Goal: Information Seeking & Learning: Learn about a topic

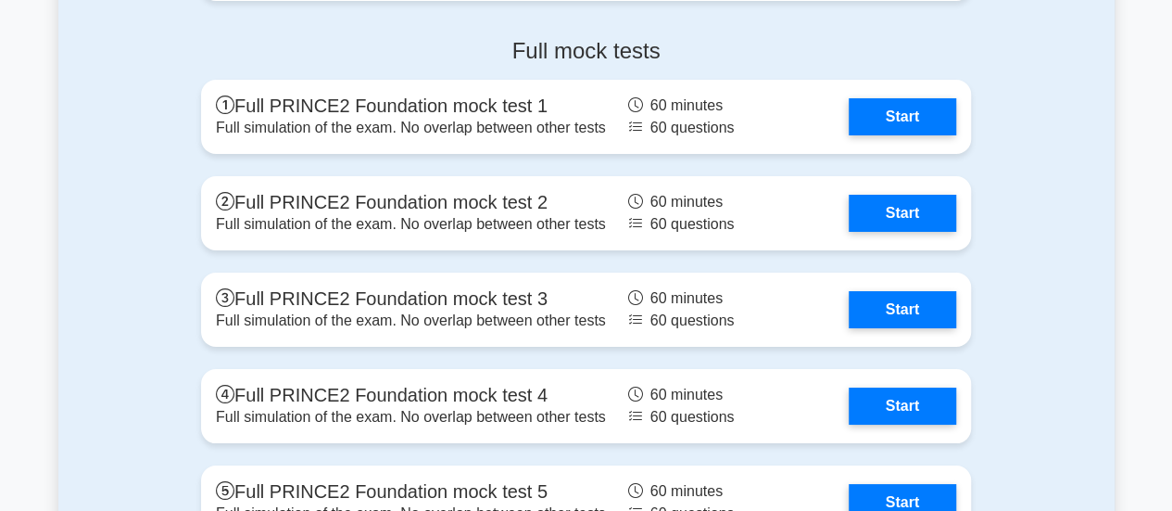
scroll to position [3360, 0]
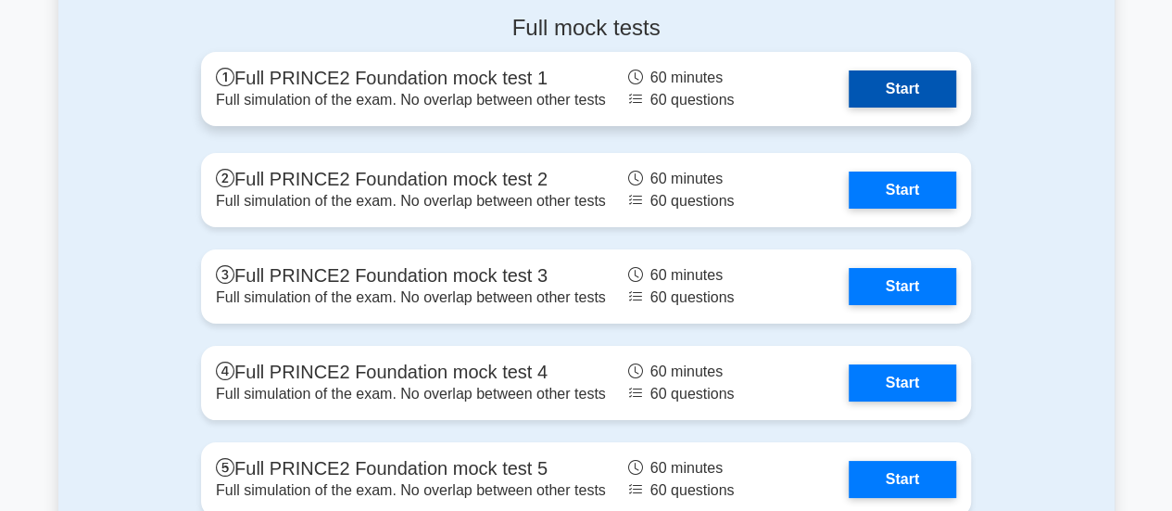
click at [914, 91] on link "Start" at bounding box center [902, 88] width 107 height 37
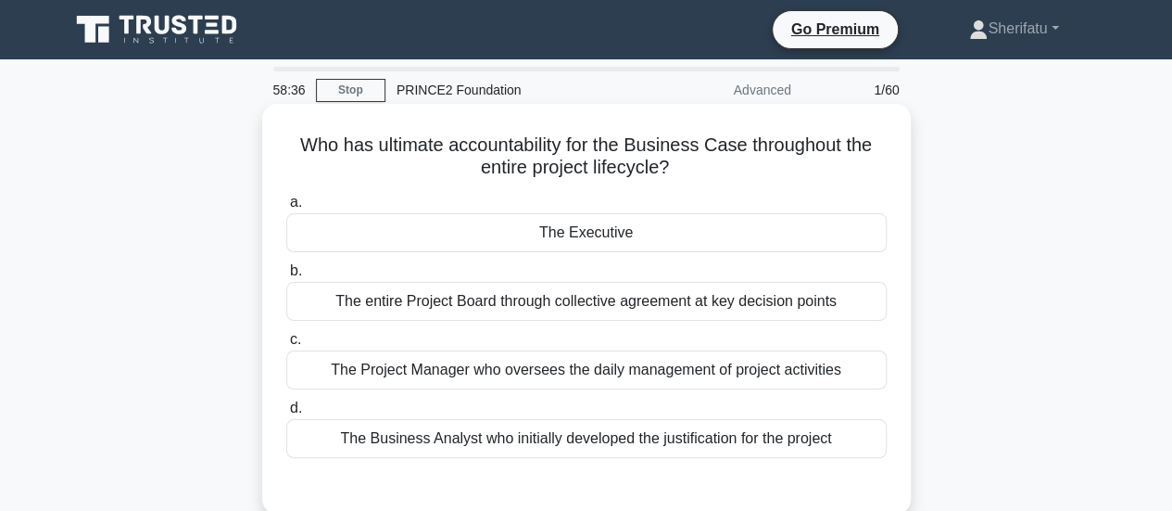
click at [656, 295] on div "The entire Project Board through collective agreement at key decision points" at bounding box center [586, 301] width 600 height 39
click at [286, 277] on input "b. The entire Project Board through collective agreement at key decision points" at bounding box center [286, 271] width 0 height 12
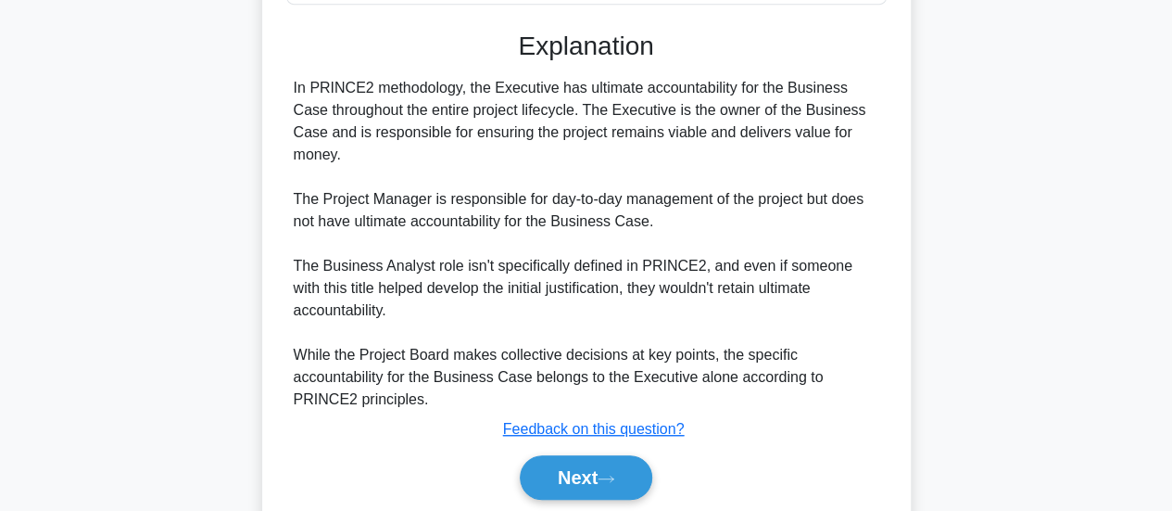
scroll to position [484, 0]
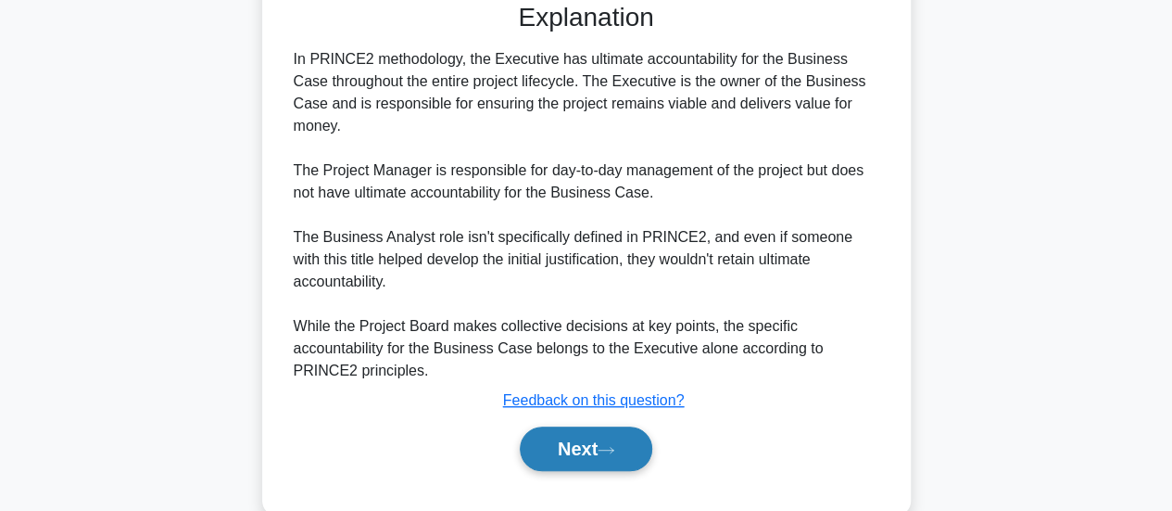
click at [625, 426] on button "Next" at bounding box center [586, 448] width 132 height 44
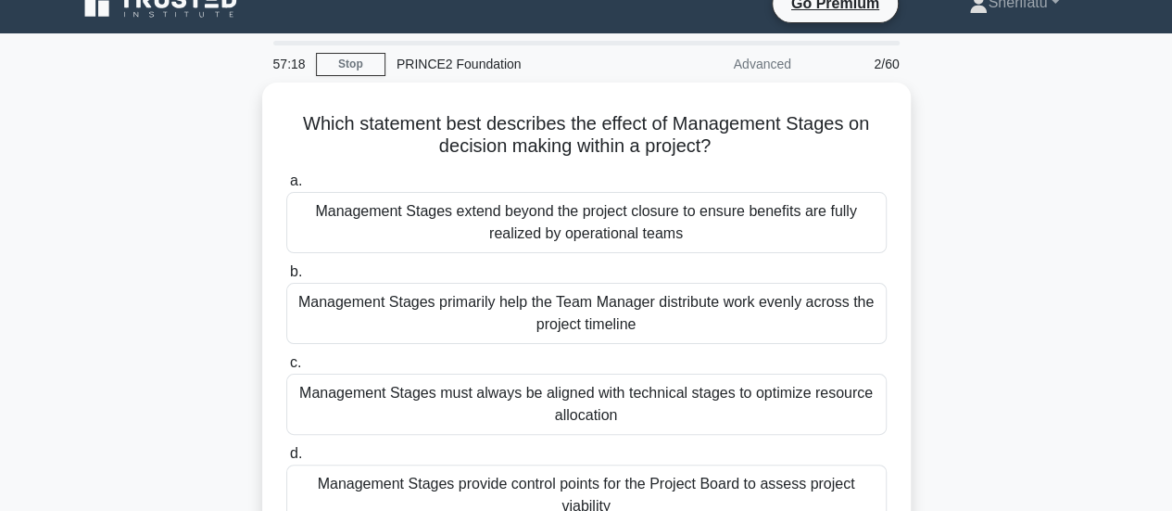
scroll to position [25, 0]
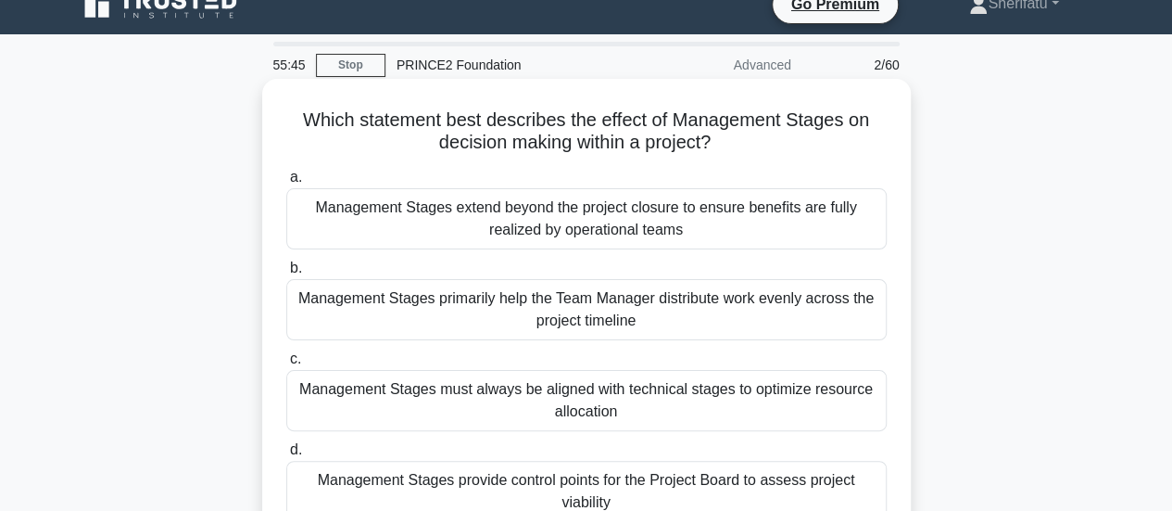
click at [720, 228] on div "Management Stages extend beyond the project closure to ensure benefits are full…" at bounding box center [586, 218] width 600 height 61
click at [286, 183] on input "a. Management Stages extend beyond the project closure to ensure benefits are f…" at bounding box center [286, 177] width 0 height 12
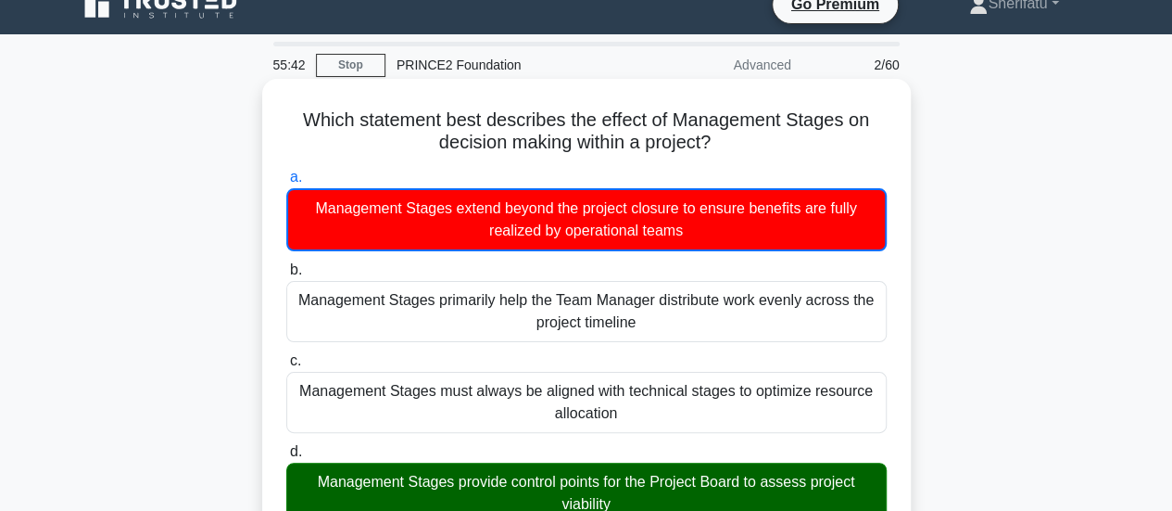
click at [660, 482] on div "Management Stages provide control points for the Project Board to assess projec…" at bounding box center [586, 492] width 600 height 61
click at [286, 458] on input "d. Management Stages provide control points for the Project Board to assess pro…" at bounding box center [286, 452] width 0 height 12
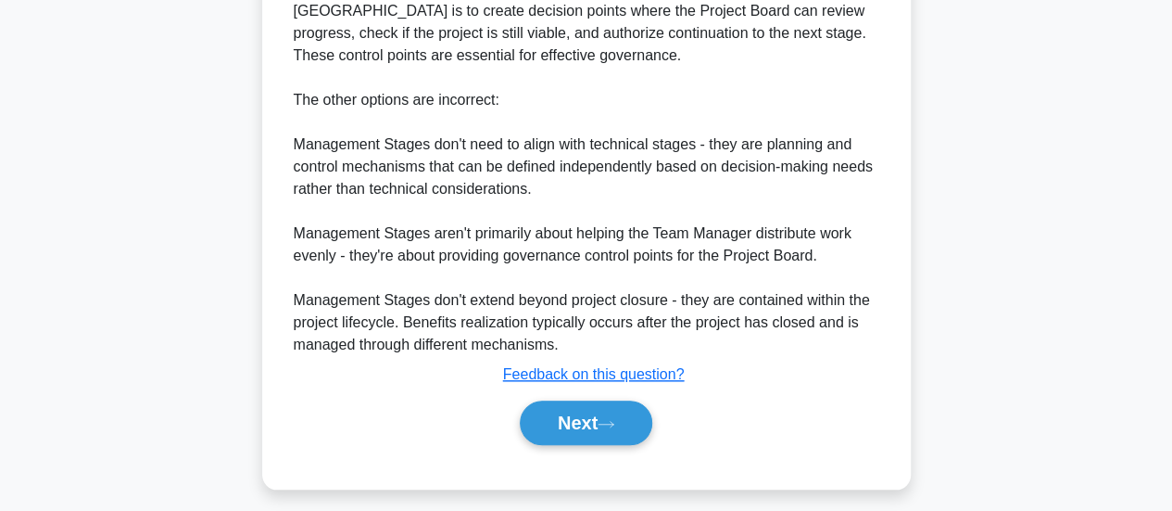
scroll to position [740, 0]
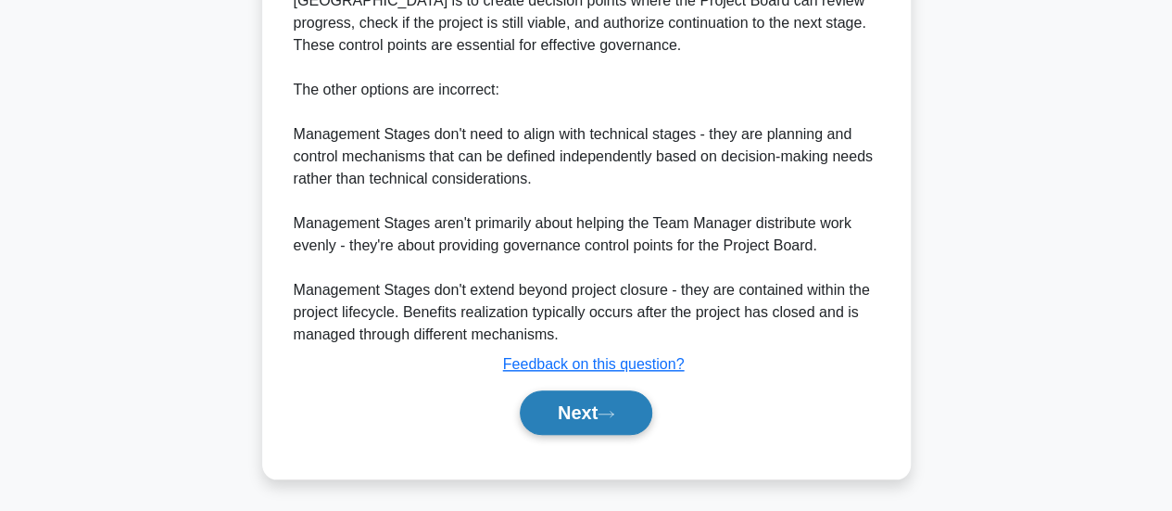
click at [574, 403] on button "Next" at bounding box center [586, 412] width 132 height 44
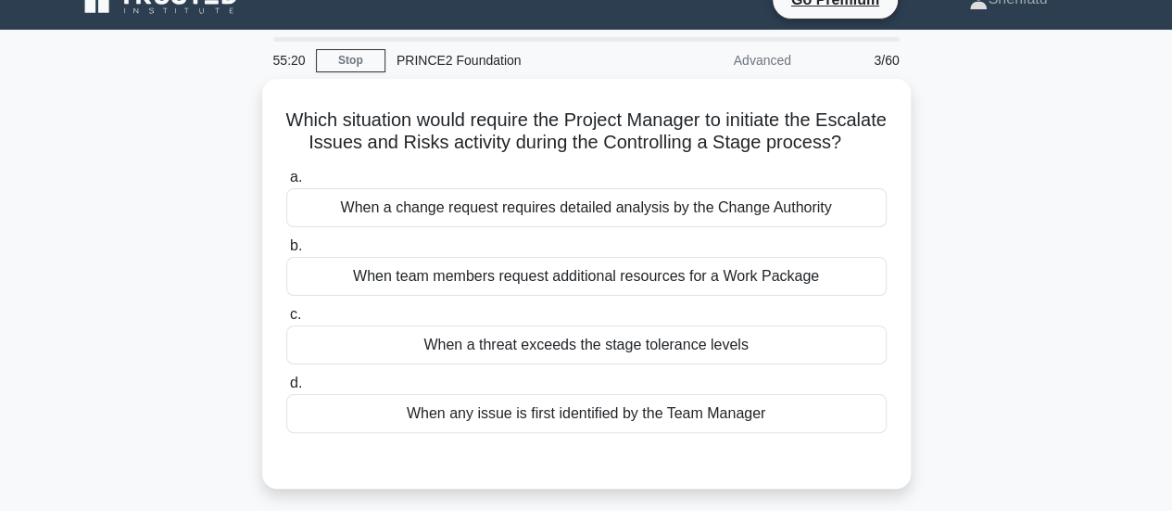
scroll to position [29, 0]
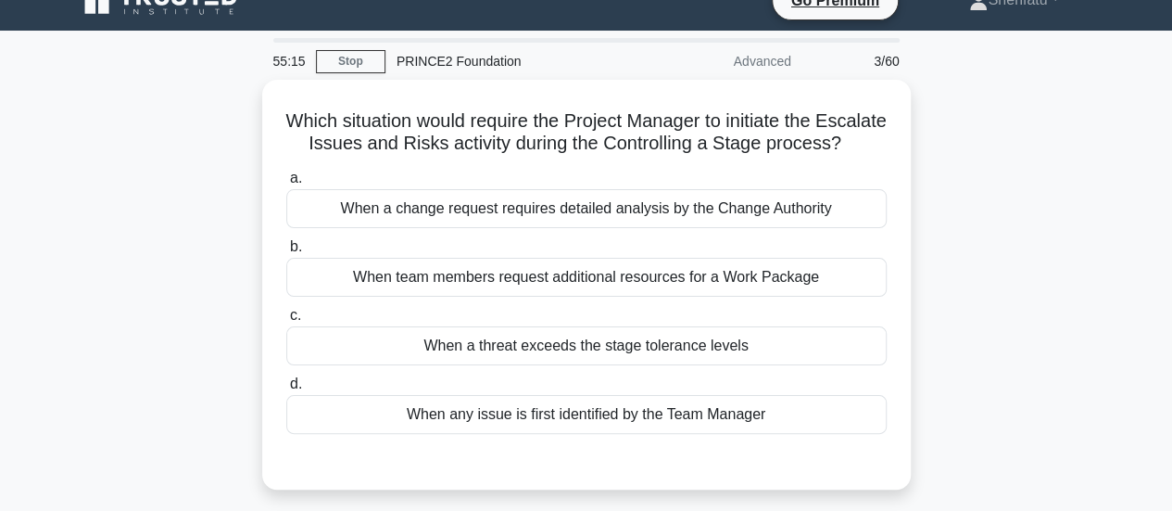
click at [574, 403] on label "d. When any issue is first identified by the Team Manager" at bounding box center [586, 402] width 600 height 61
click at [286, 390] on input "d. When any issue is first identified by the Team Manager" at bounding box center [286, 384] width 0 height 12
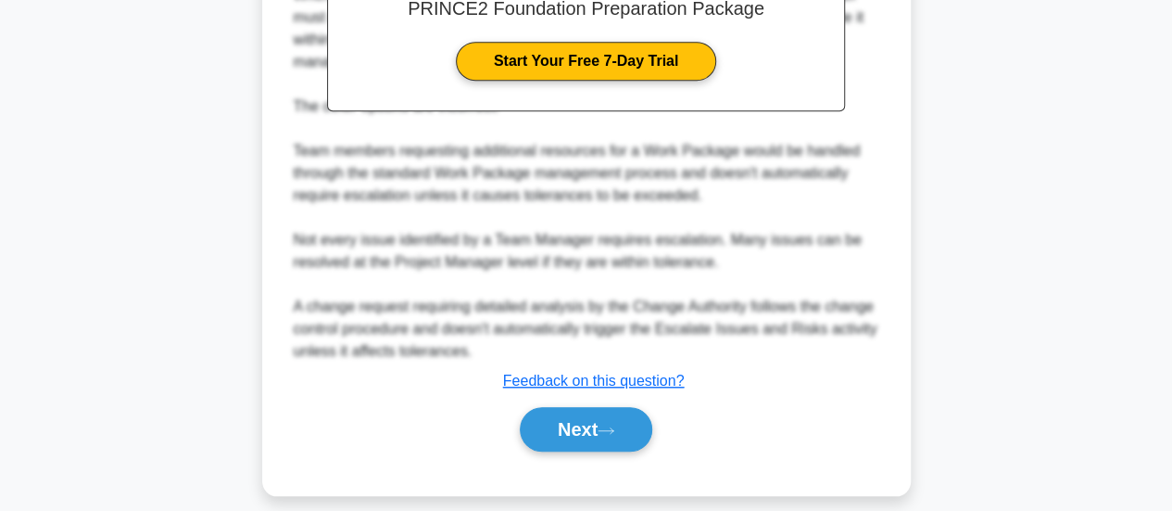
scroll to position [624, 0]
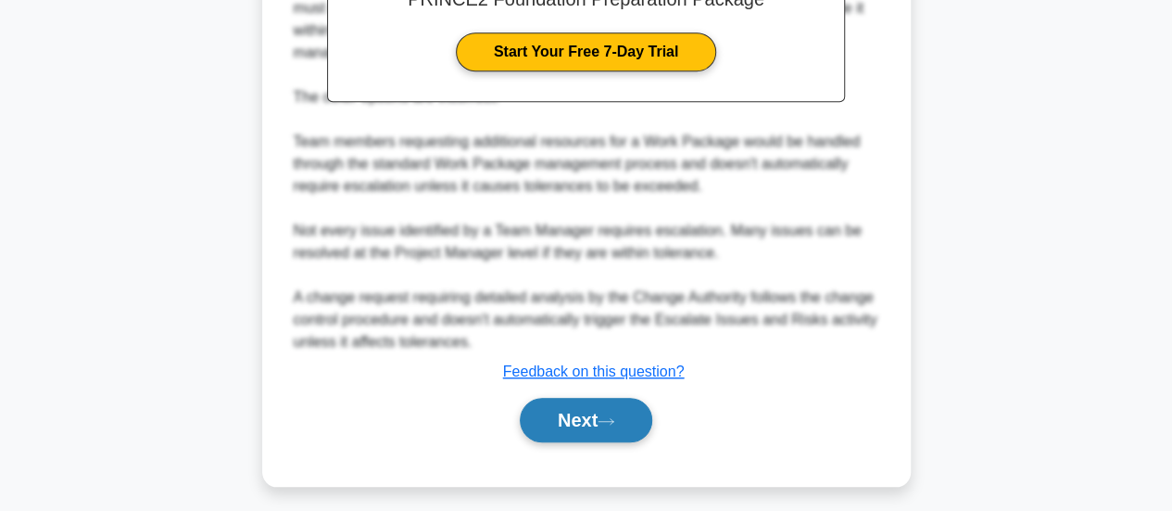
click at [536, 442] on button "Next" at bounding box center [586, 419] width 132 height 44
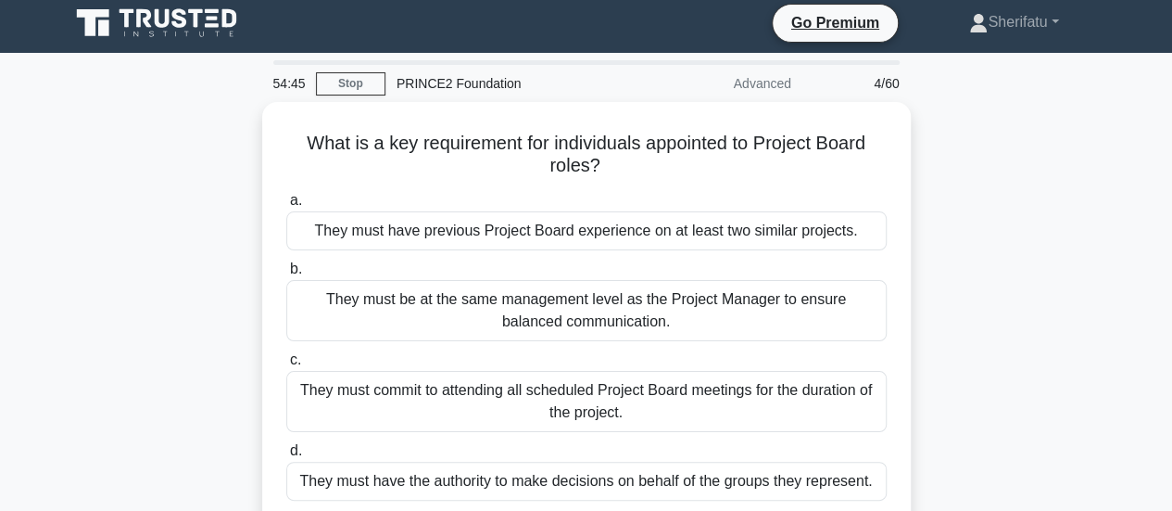
scroll to position [0, 0]
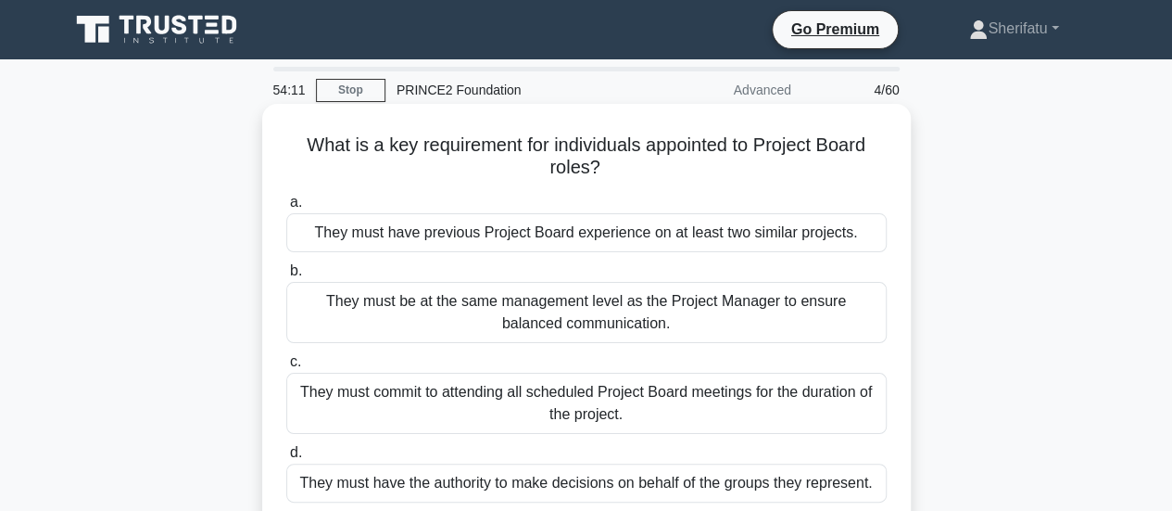
click at [660, 486] on div "They must have the authority to make decisions on behalf of the groups they rep…" at bounding box center [586, 482] width 600 height 39
click at [286, 459] on input "d. They must have the authority to make decisions on behalf of the groups they …" at bounding box center [286, 453] width 0 height 12
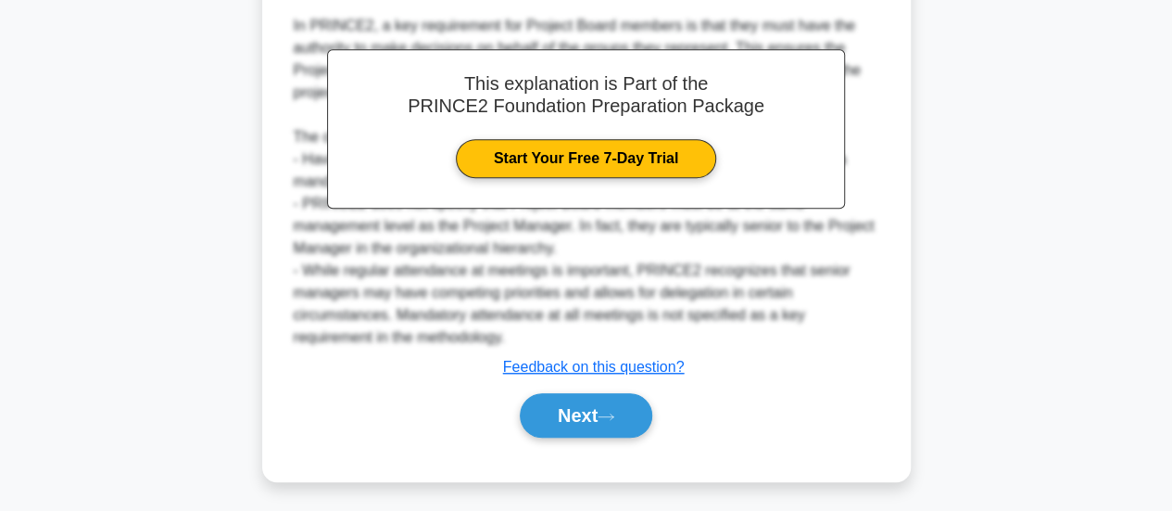
scroll to position [585, 0]
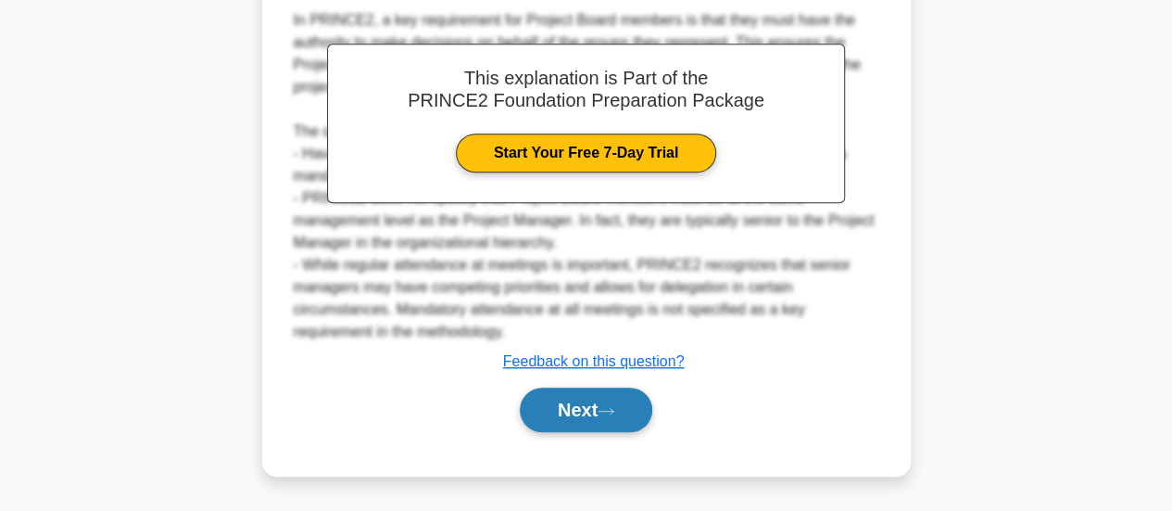
click at [566, 405] on button "Next" at bounding box center [586, 409] width 132 height 44
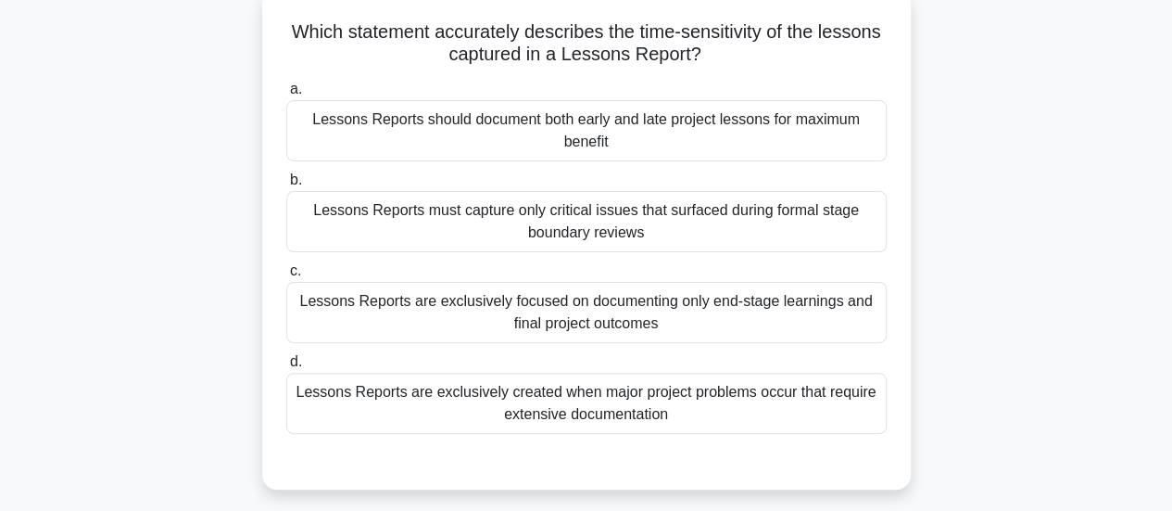
scroll to position [111, 0]
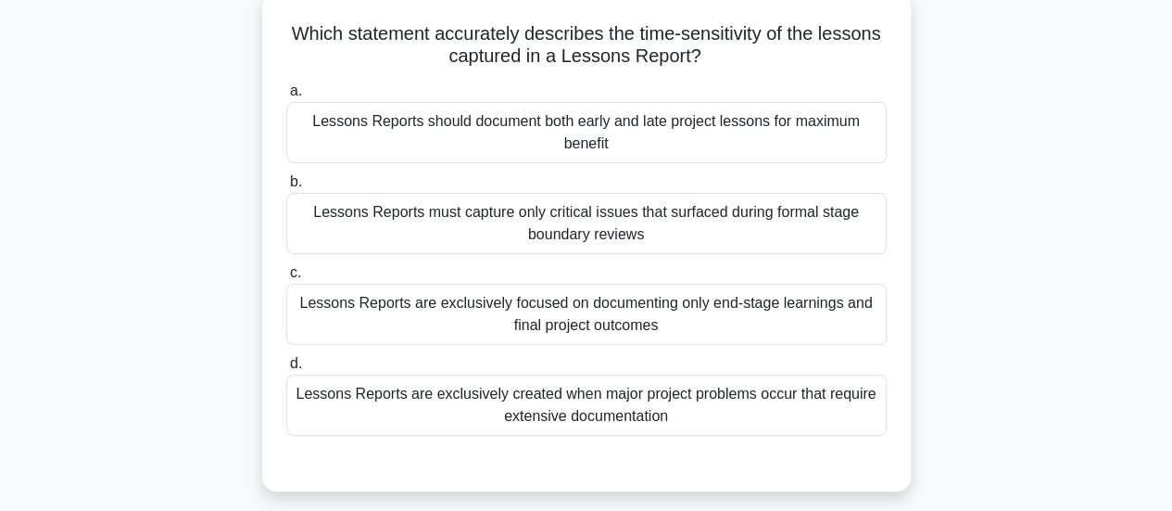
click at [573, 142] on div "Lessons Reports should document both early and late project lessons for maximum…" at bounding box center [586, 132] width 600 height 61
click at [286, 97] on input "a. Lessons Reports should document both early and late project lessons for maxi…" at bounding box center [286, 91] width 0 height 12
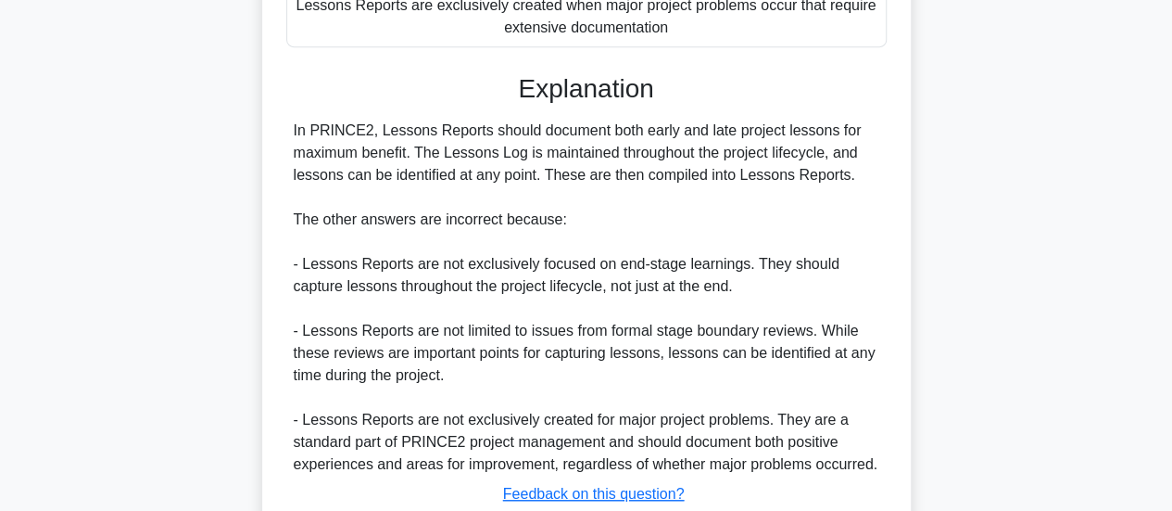
scroll to position [629, 0]
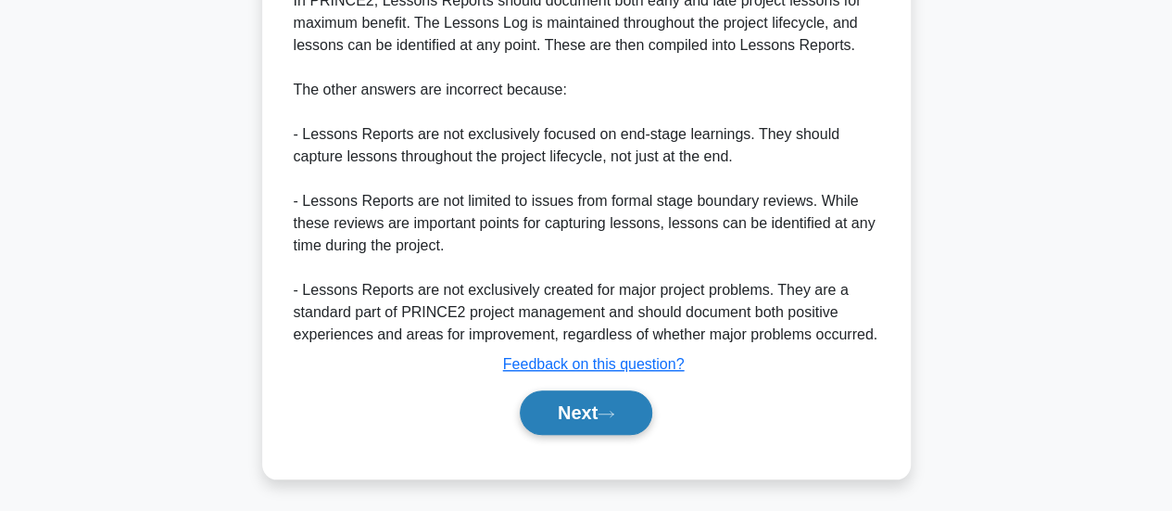
click at [610, 422] on button "Next" at bounding box center [586, 412] width 132 height 44
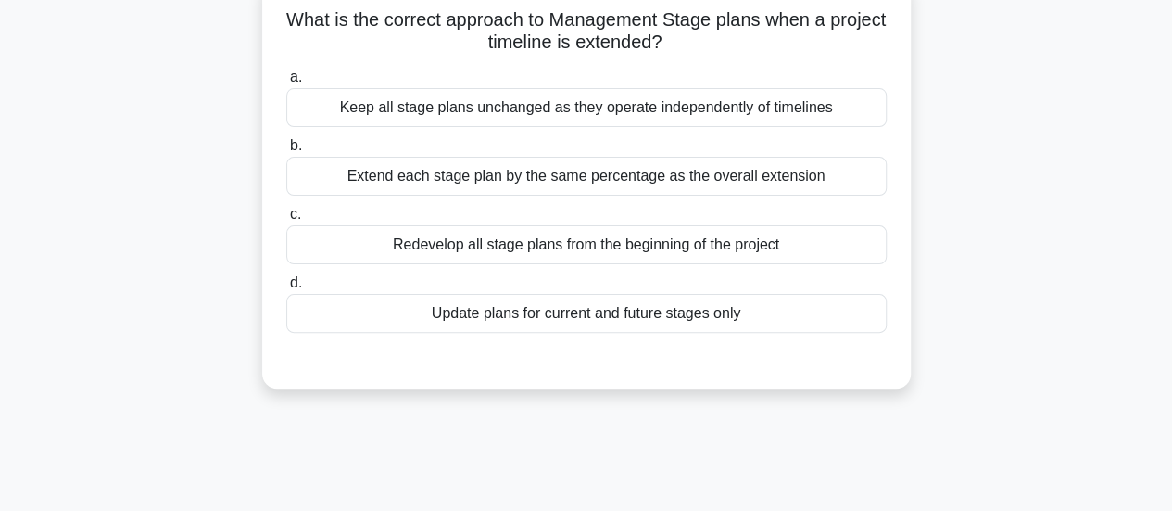
scroll to position [125, 0]
click at [628, 323] on div "Update plans for current and future stages only" at bounding box center [586, 313] width 600 height 39
click at [286, 289] on input "d. Update plans for current and future stages only" at bounding box center [286, 283] width 0 height 12
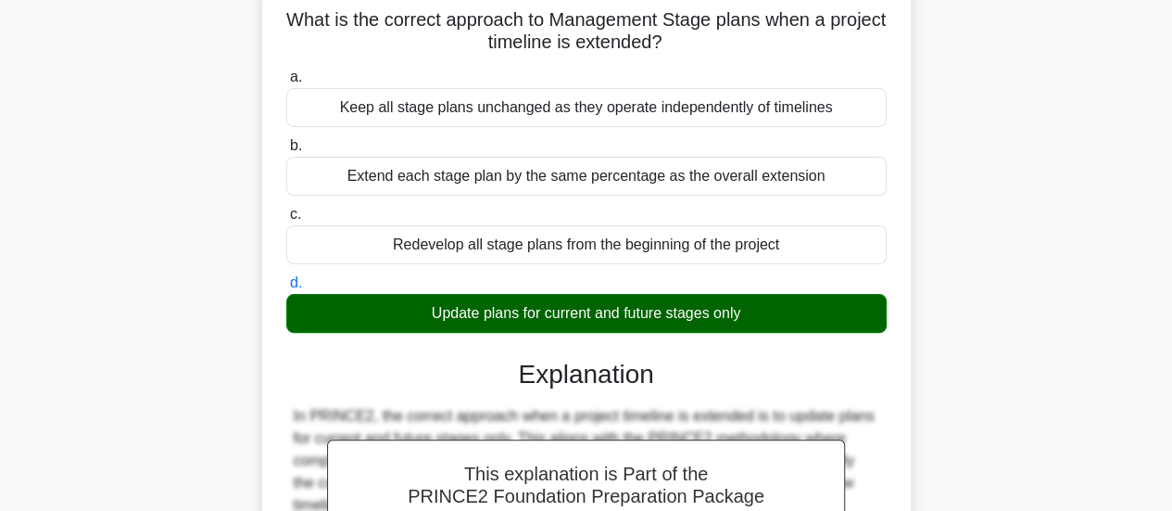
scroll to position [490, 0]
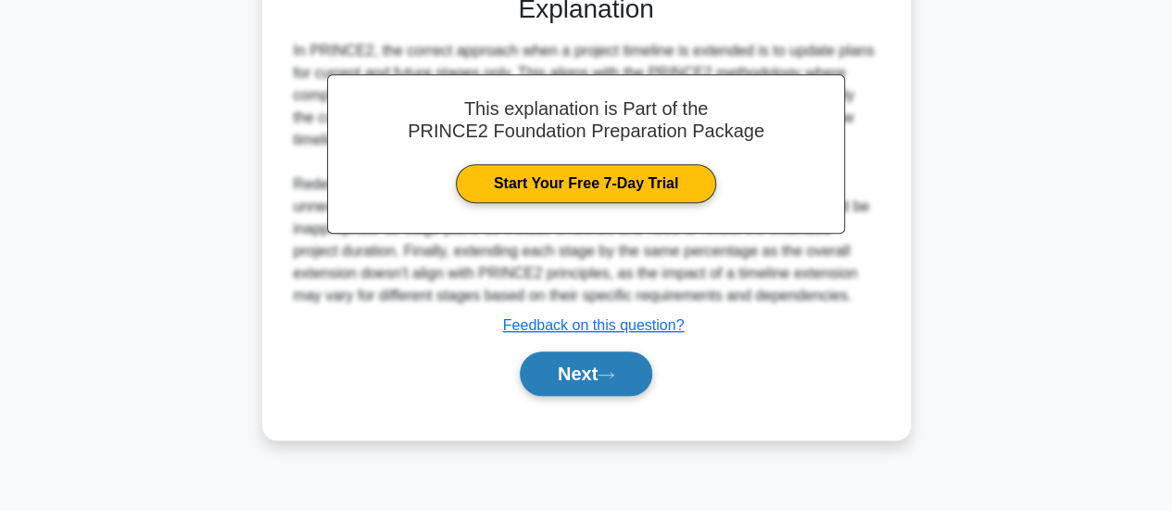
click at [579, 373] on button "Next" at bounding box center [586, 373] width 132 height 44
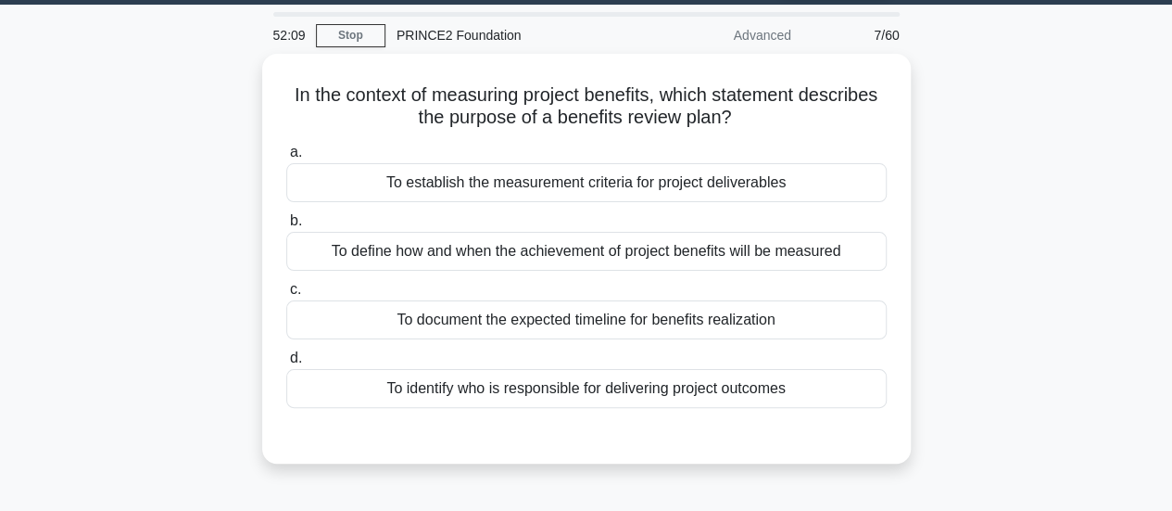
scroll to position [54, 0]
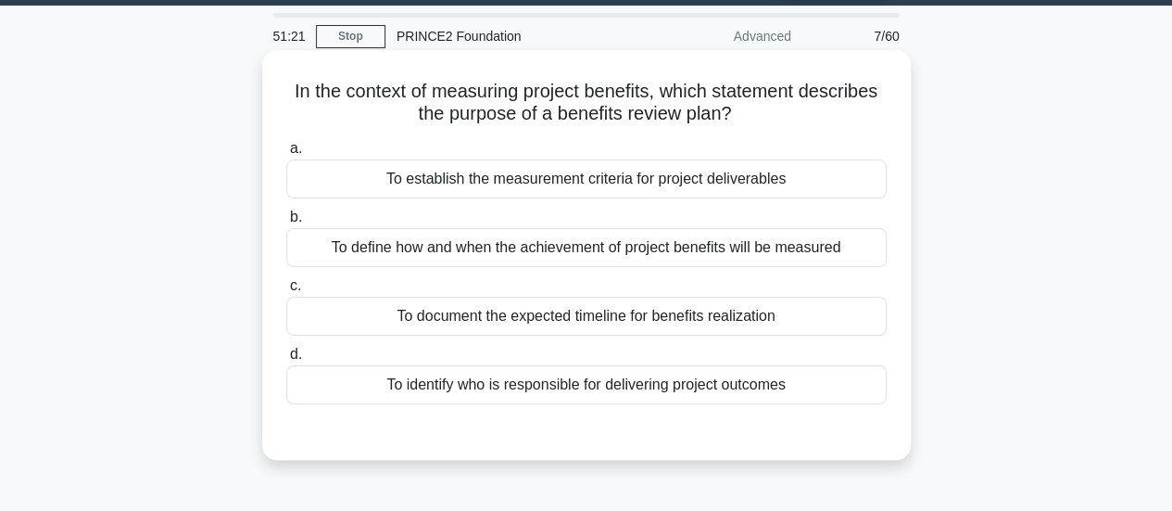
click at [641, 249] on div "To define how and when the achievement of project benefits will be measured" at bounding box center [586, 247] width 600 height 39
click at [286, 223] on input "b. To define how and when the achievement of project benefits will be measured" at bounding box center [286, 217] width 0 height 12
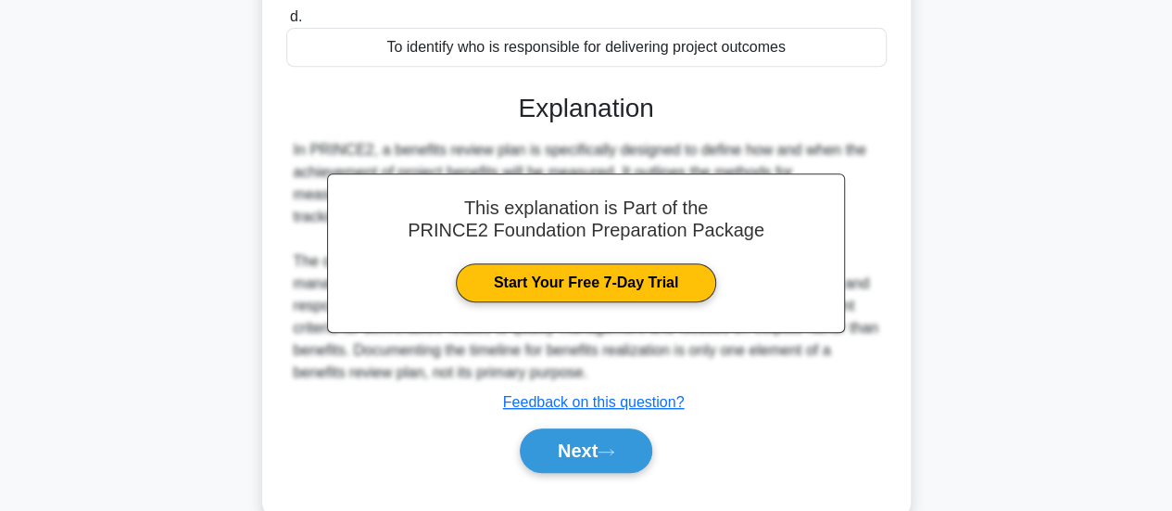
scroll to position [490, 0]
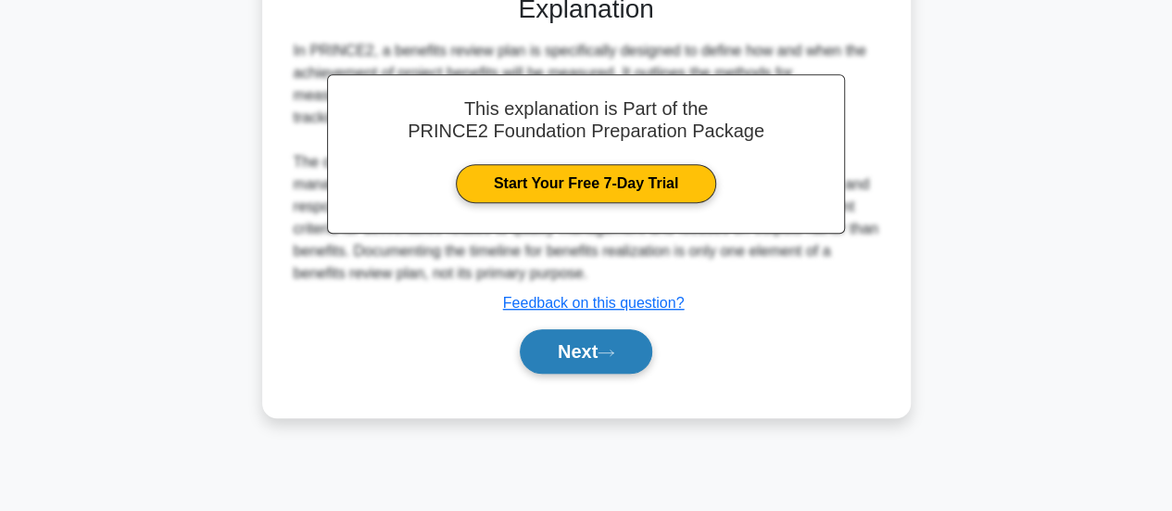
click at [569, 349] on button "Next" at bounding box center [586, 351] width 132 height 44
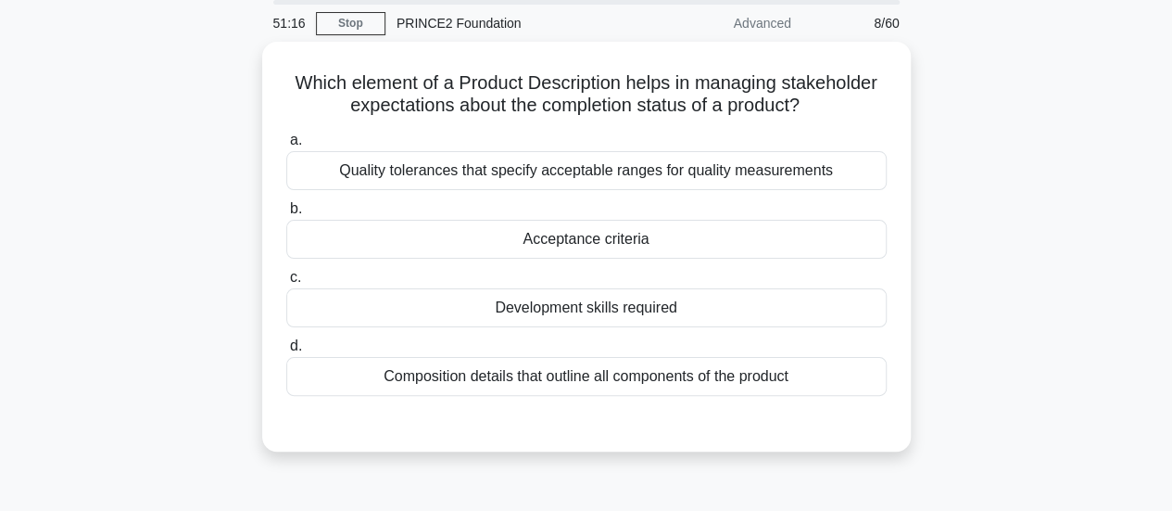
scroll to position [65, 0]
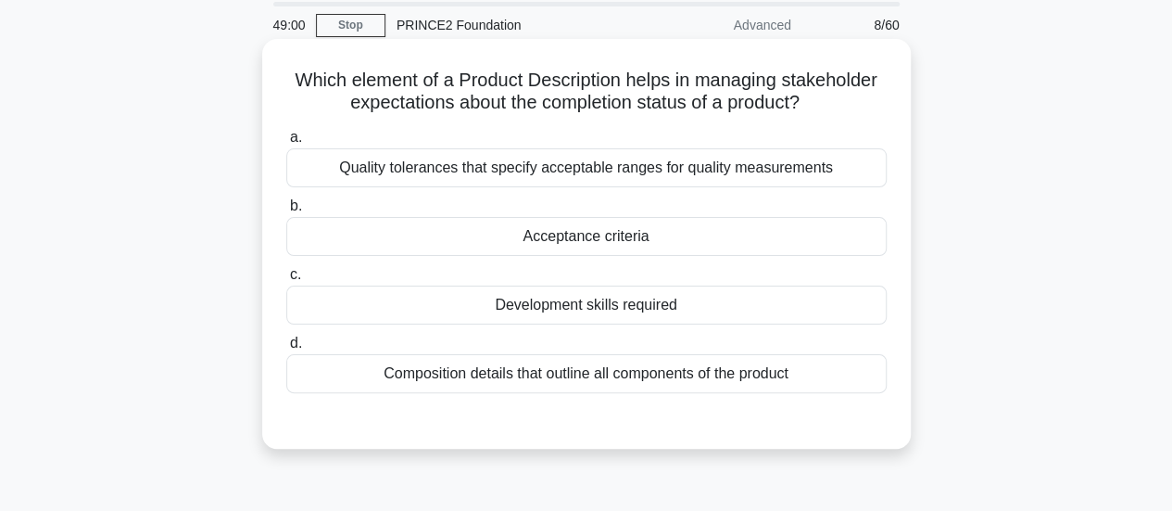
click at [776, 244] on div "Acceptance criteria" at bounding box center [586, 236] width 600 height 39
click at [286, 212] on input "b. Acceptance criteria" at bounding box center [286, 206] width 0 height 12
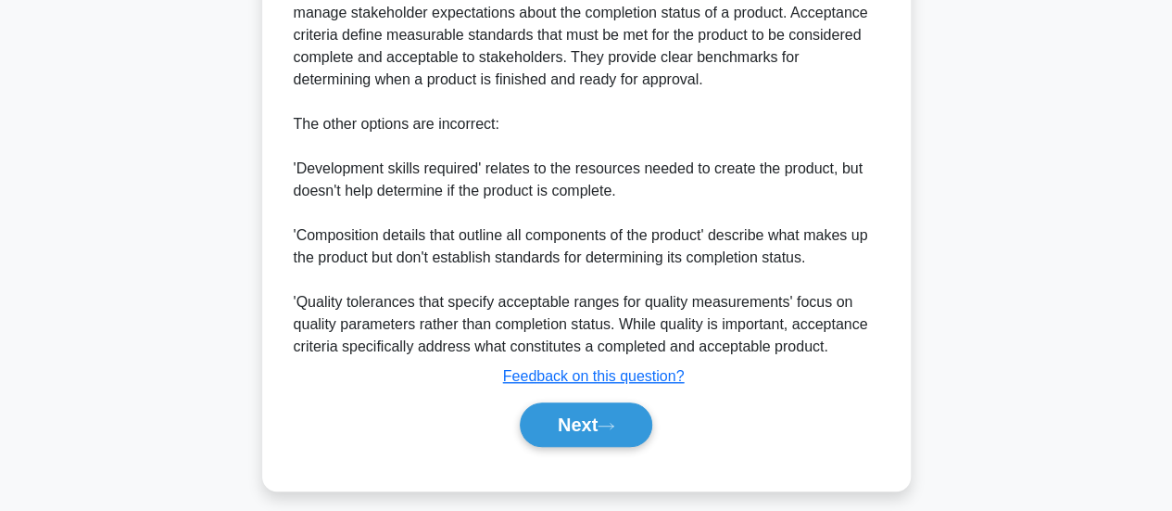
scroll to position [562, 0]
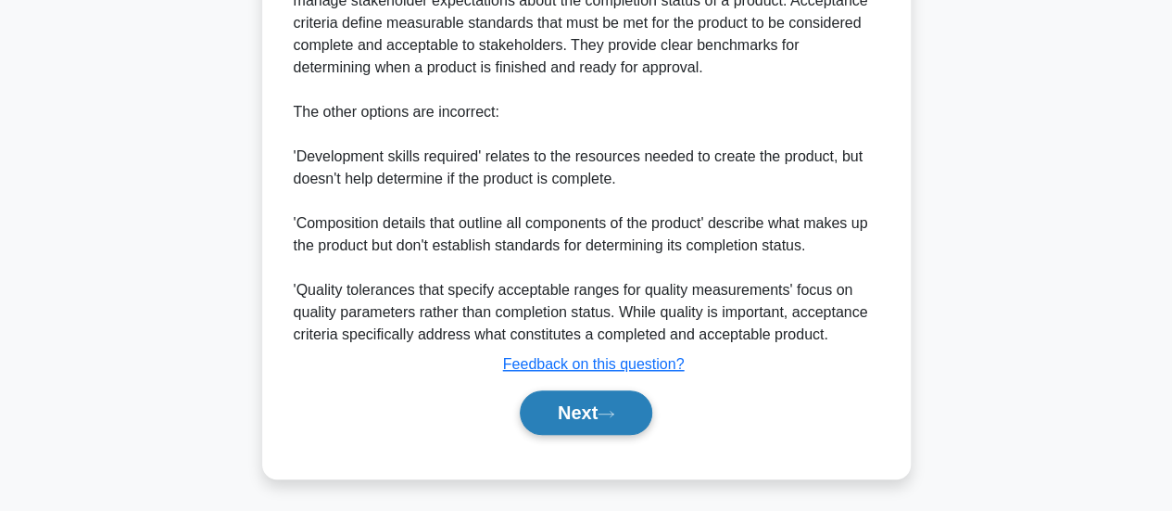
click at [554, 400] on button "Next" at bounding box center [586, 412] width 132 height 44
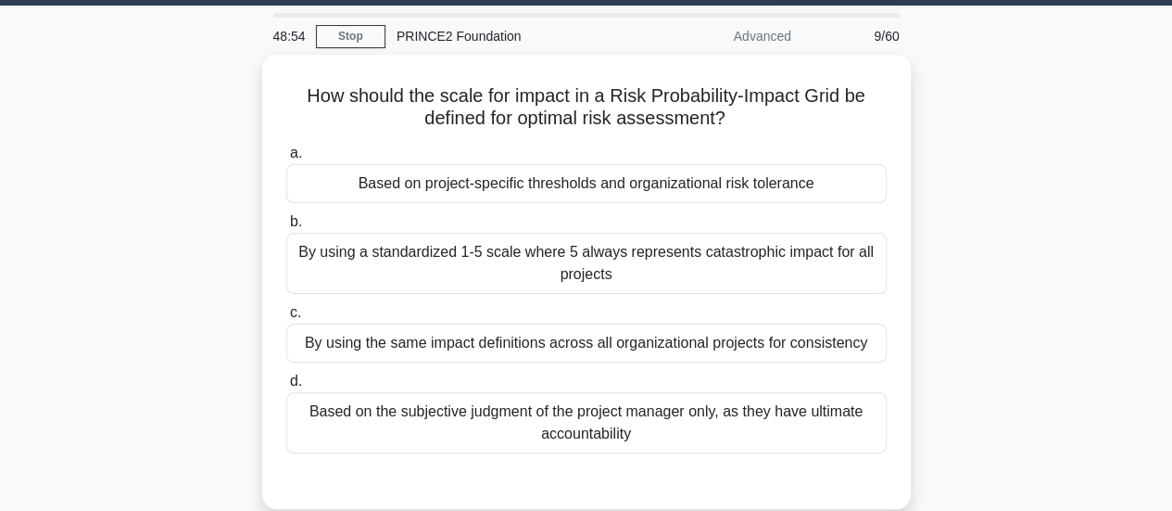
scroll to position [58, 0]
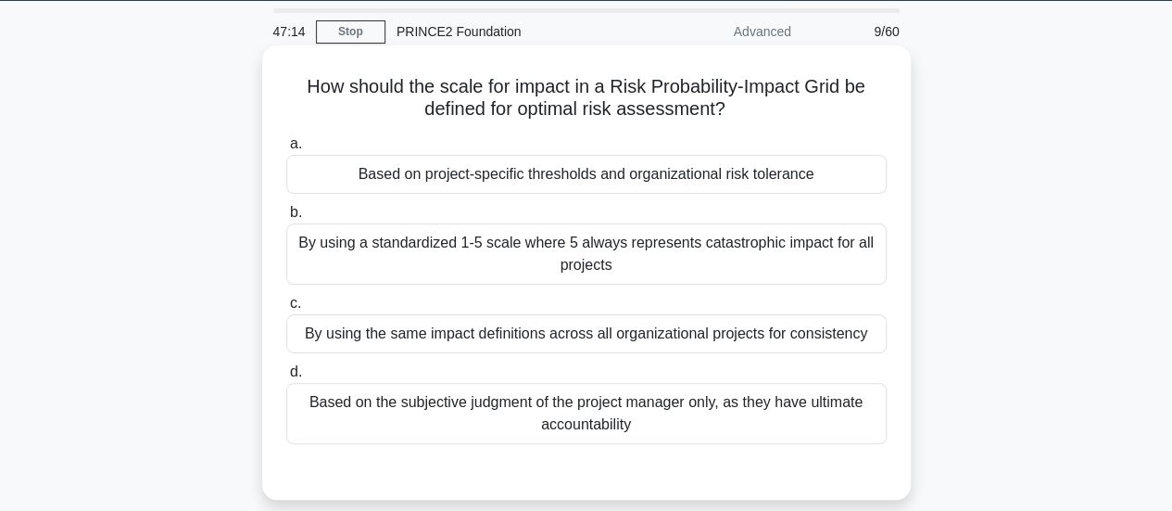
click at [763, 173] on div "Based on project-specific thresholds and organizational risk tolerance" at bounding box center [586, 174] width 600 height 39
click at [286, 150] on input "a. Based on project-specific thresholds and organizational risk tolerance" at bounding box center [286, 144] width 0 height 12
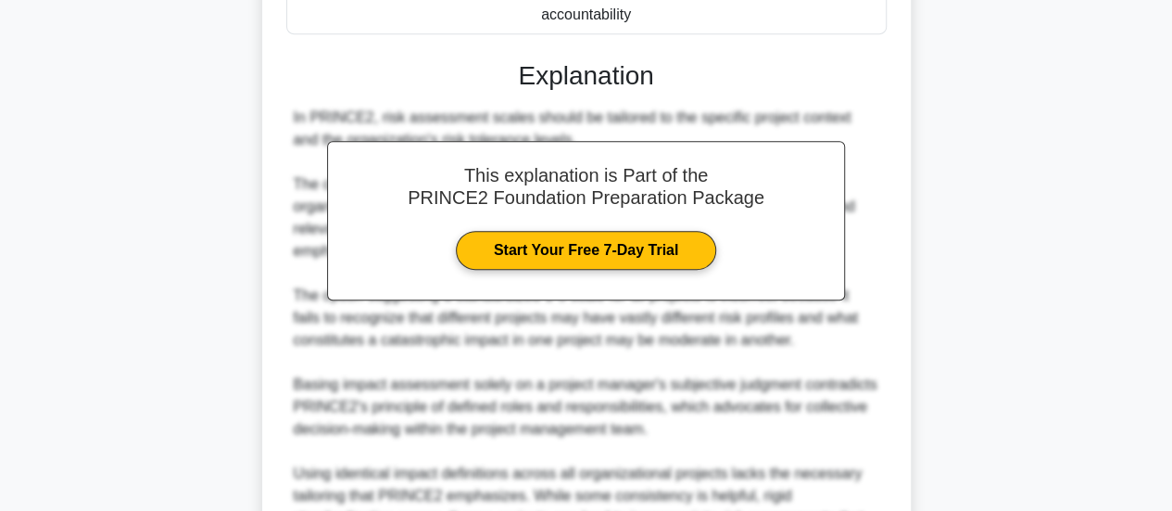
scroll to position [674, 0]
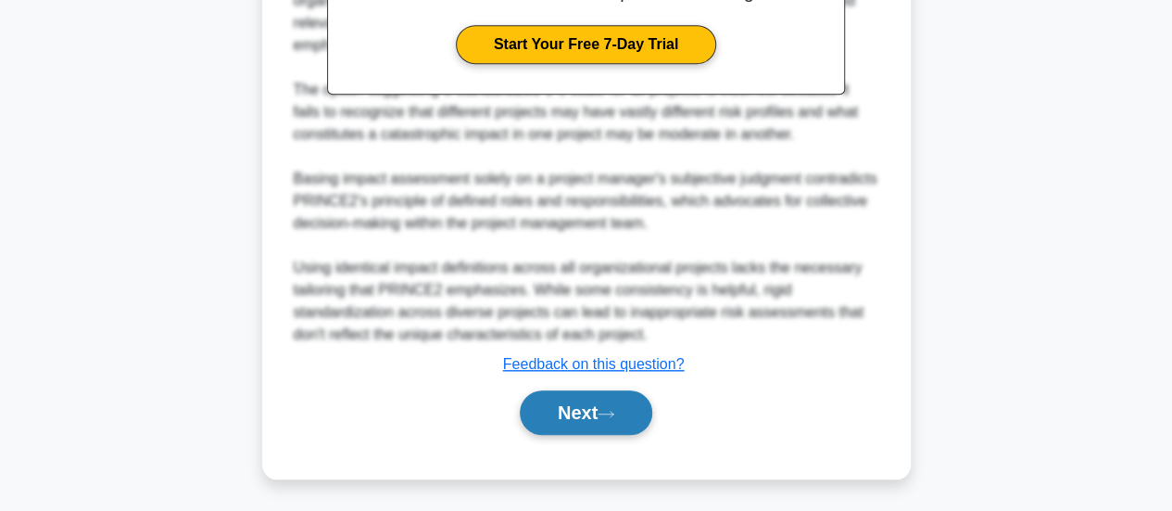
click at [574, 408] on button "Next" at bounding box center [586, 412] width 132 height 44
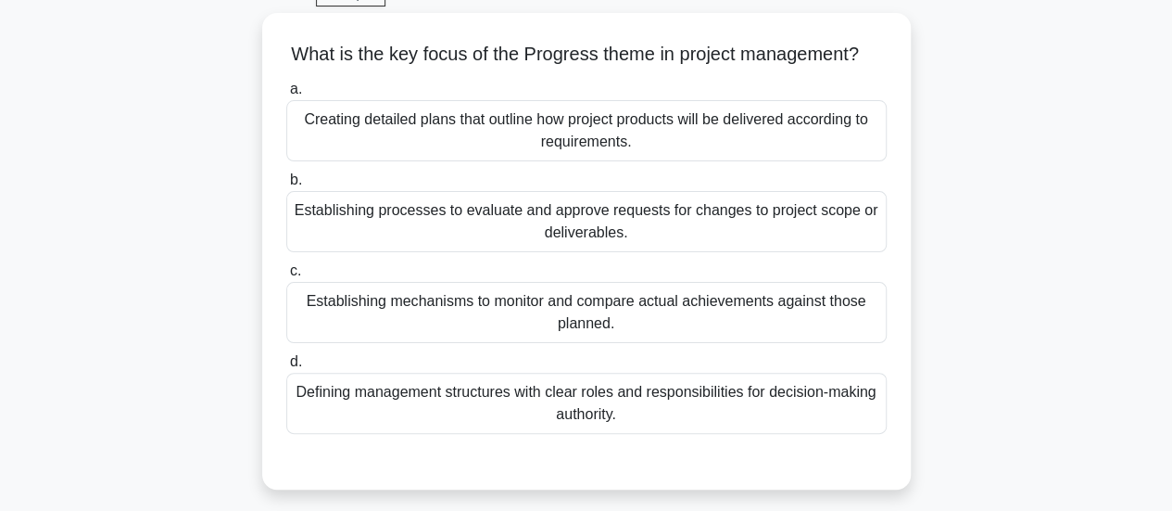
scroll to position [96, 0]
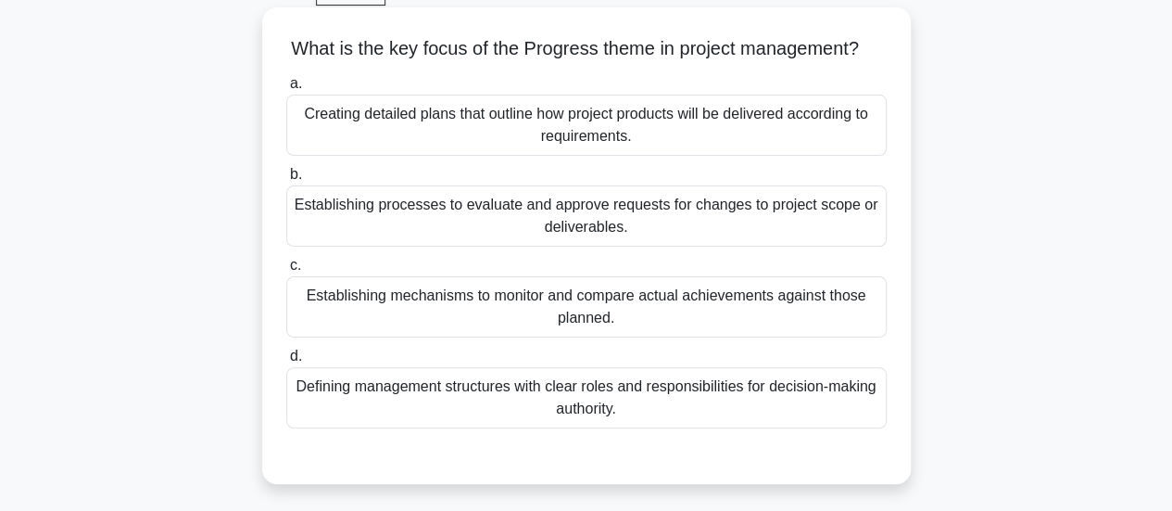
click at [578, 336] on div "Establishing mechanisms to monitor and compare actual achievements against thos…" at bounding box center [586, 306] width 600 height 61
click at [286, 271] on input "c. Establishing mechanisms to monitor and compare actual achievements against t…" at bounding box center [286, 265] width 0 height 12
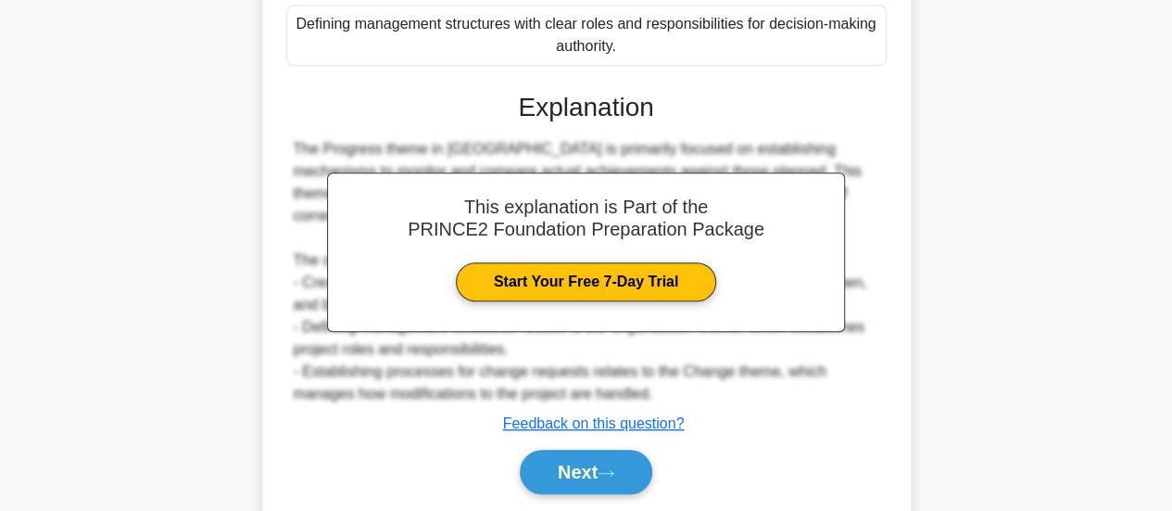
scroll to position [540, 0]
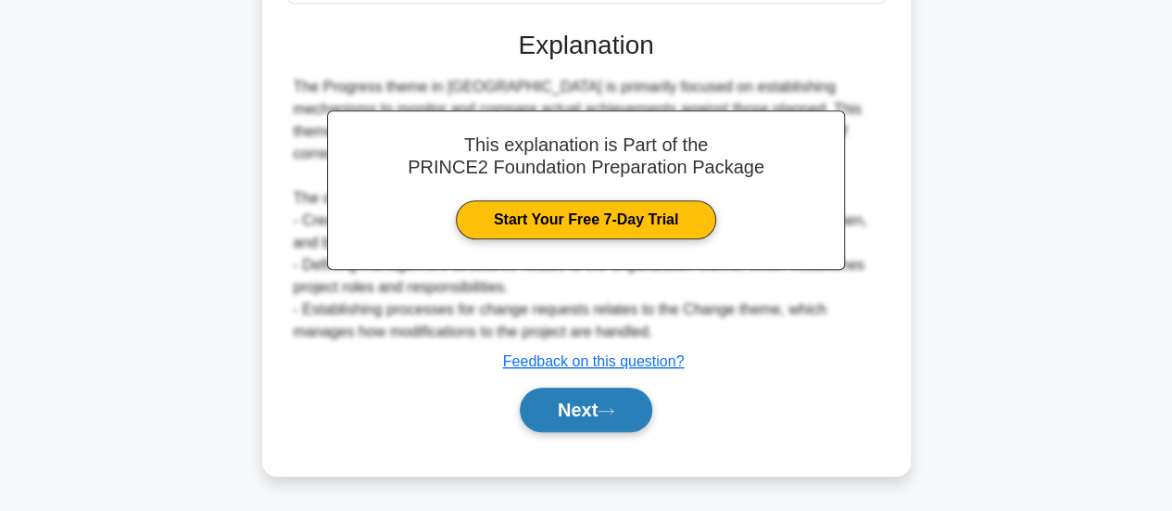
click at [575, 414] on button "Next" at bounding box center [586, 409] width 132 height 44
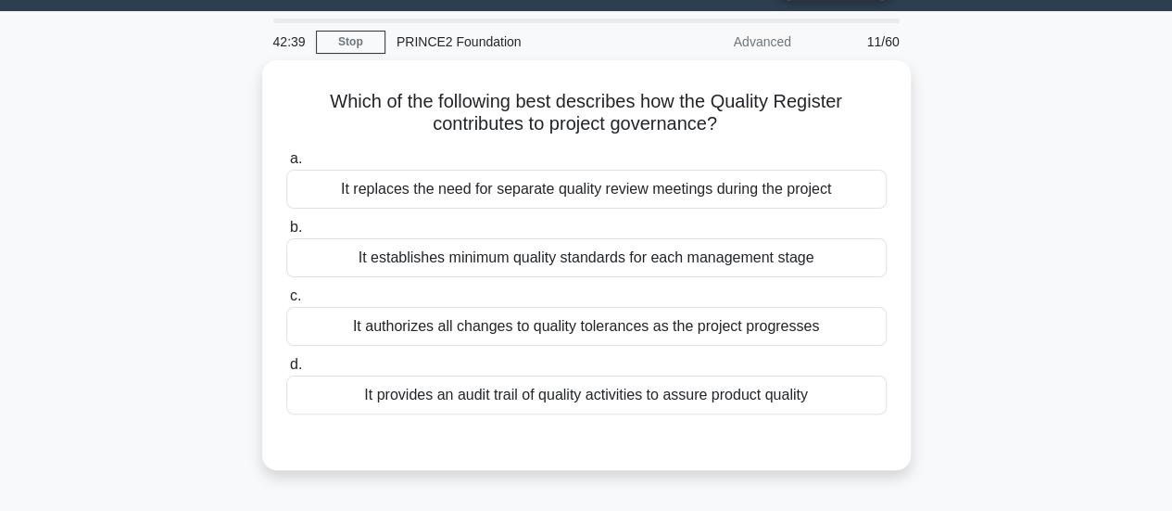
scroll to position [47, 0]
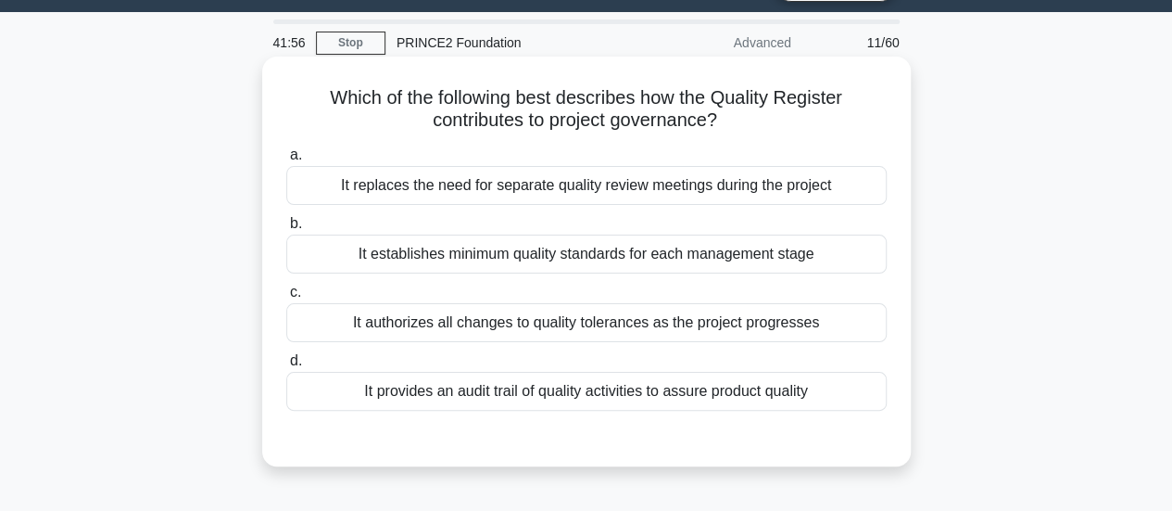
click at [751, 401] on div "It provides an audit trail of quality activities to assure product quality" at bounding box center [586, 391] width 600 height 39
click at [286, 367] on input "d. It provides an audit trail of quality activities to assure product quality" at bounding box center [286, 361] width 0 height 12
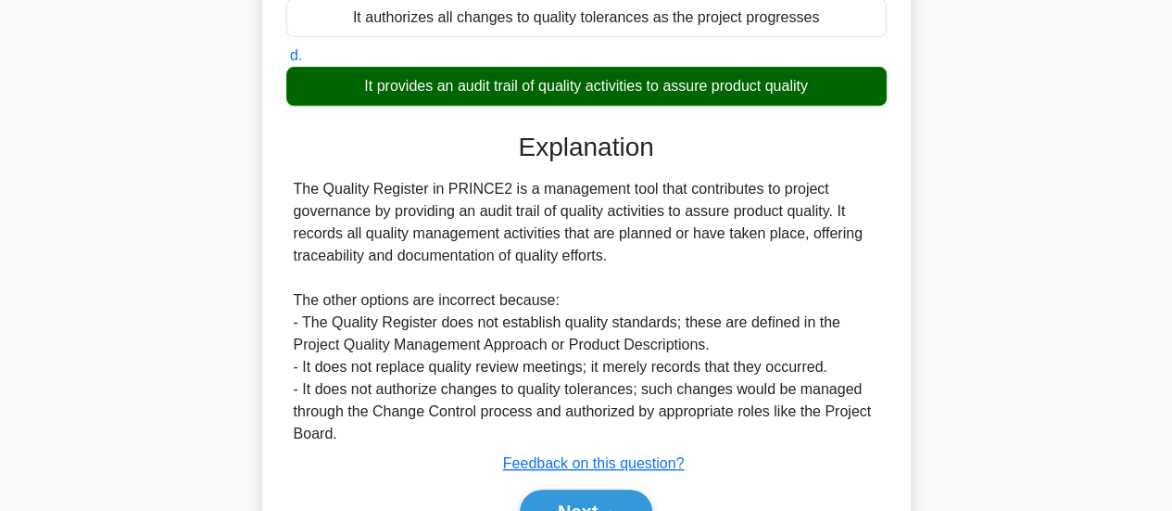
scroll to position [490, 0]
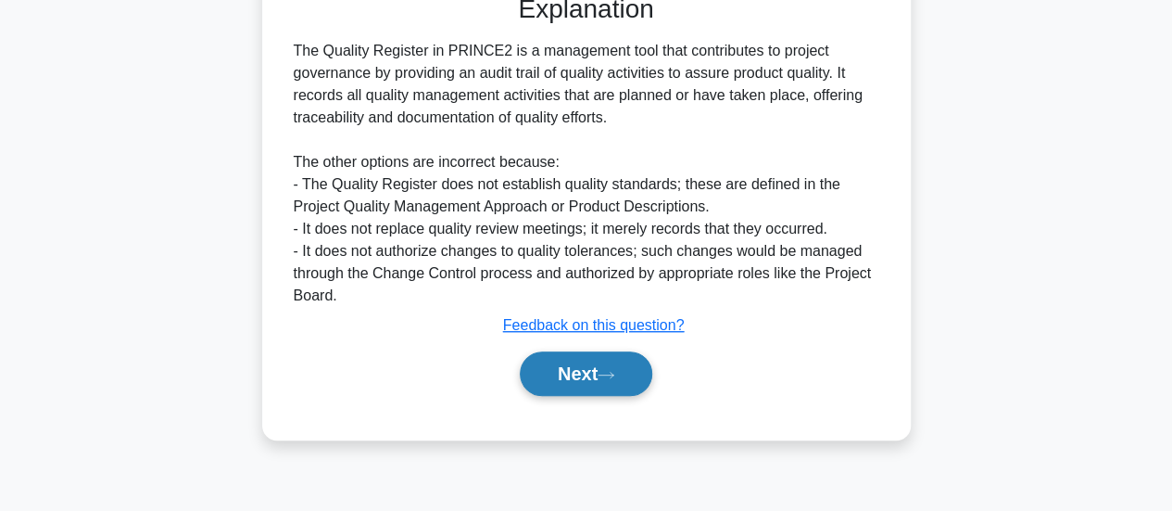
click at [606, 367] on button "Next" at bounding box center [586, 373] width 132 height 44
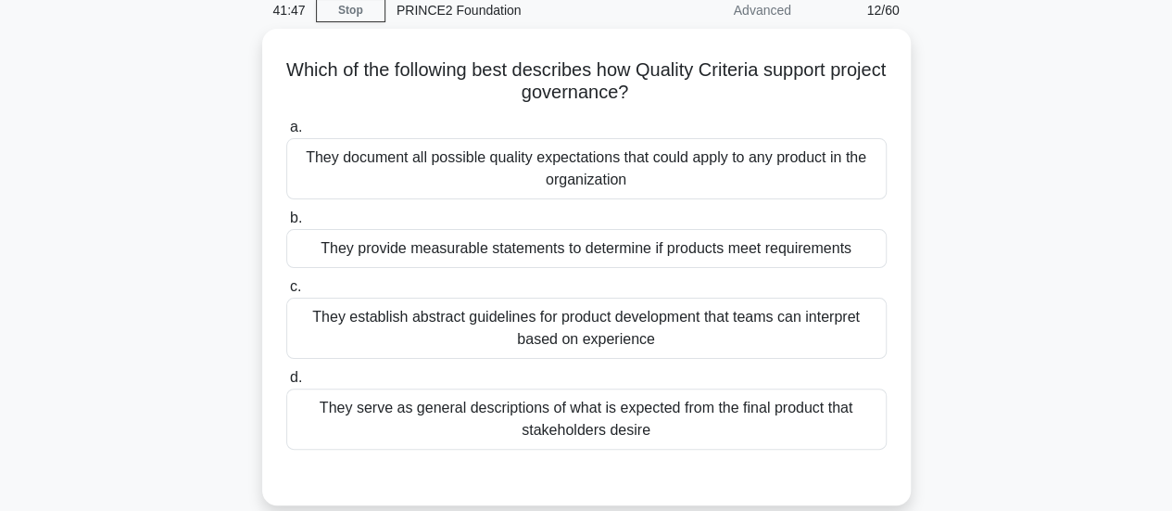
scroll to position [81, 0]
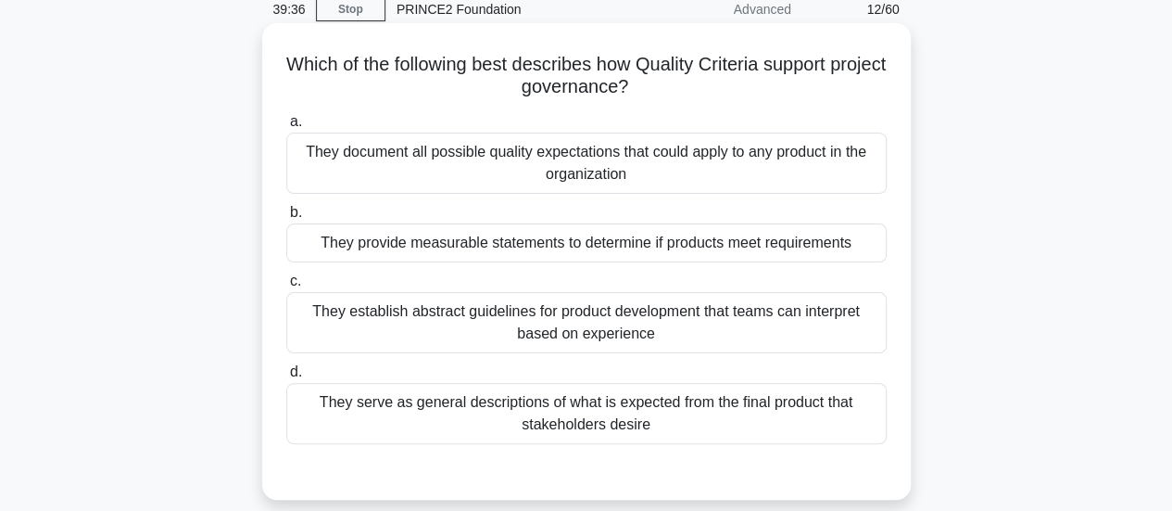
click at [575, 407] on div "They serve as general descriptions of what is expected from the final product t…" at bounding box center [586, 413] width 600 height 61
click at [286, 378] on input "d. They serve as general descriptions of what is expected from the final produc…" at bounding box center [286, 372] width 0 height 12
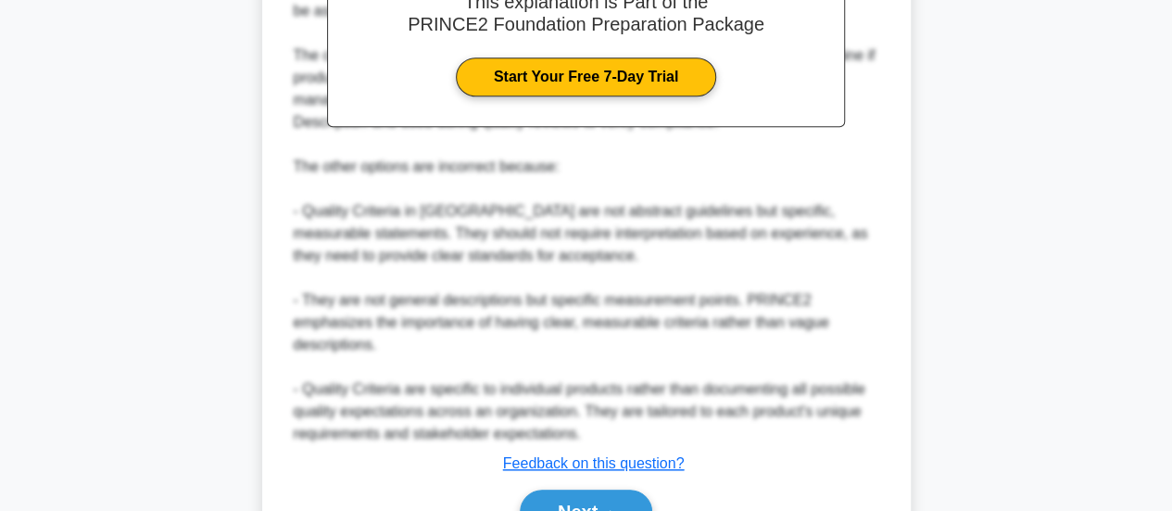
scroll to position [765, 0]
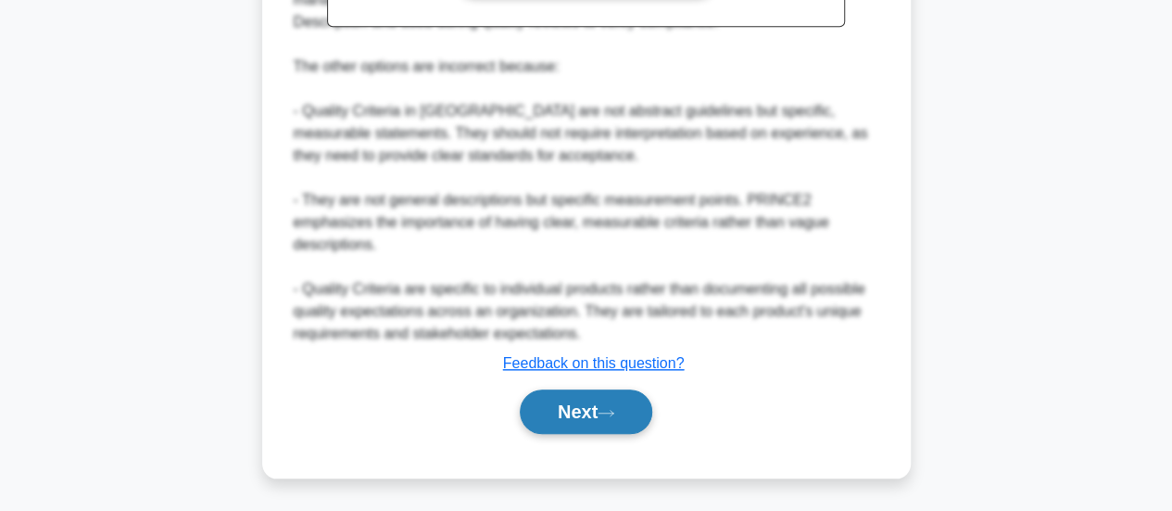
click at [575, 407] on button "Next" at bounding box center [586, 411] width 132 height 44
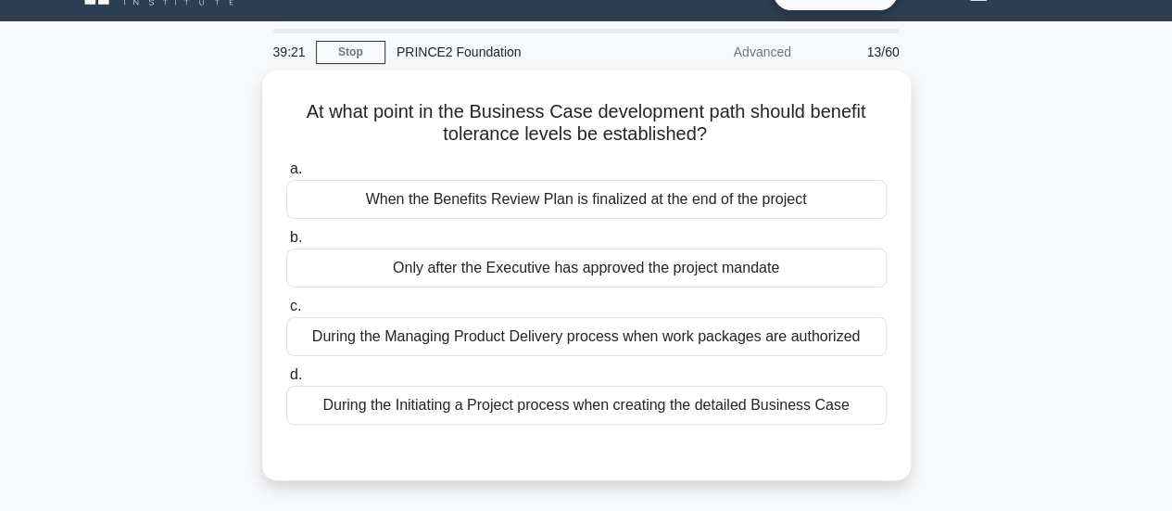
scroll to position [52, 0]
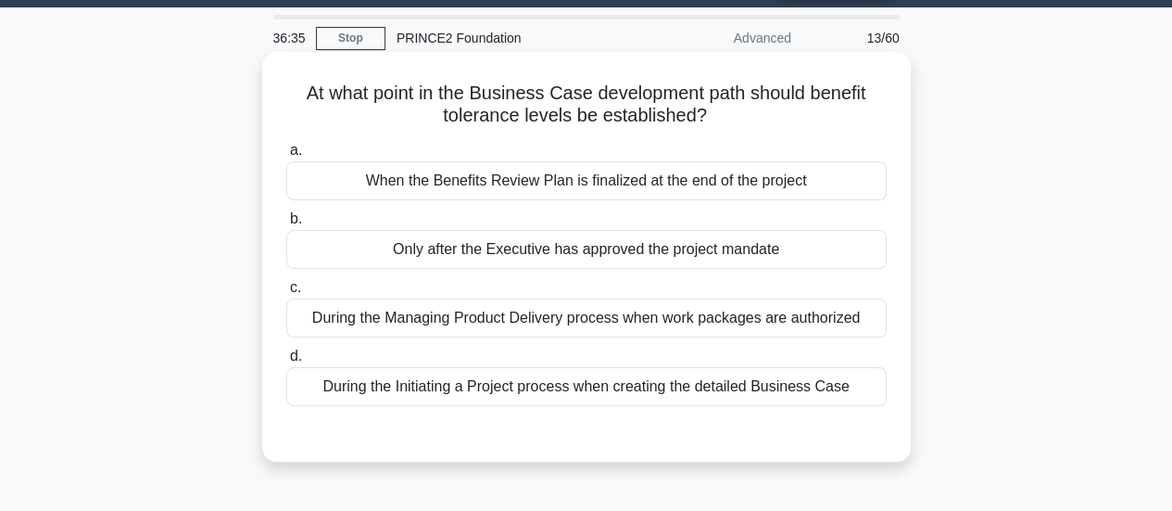
click at [573, 389] on div "During the Initiating a Project process when creating the detailed Business Case" at bounding box center [586, 386] width 600 height 39
click at [286, 362] on input "d. During the Initiating a Project process when creating the detailed Business …" at bounding box center [286, 356] width 0 height 12
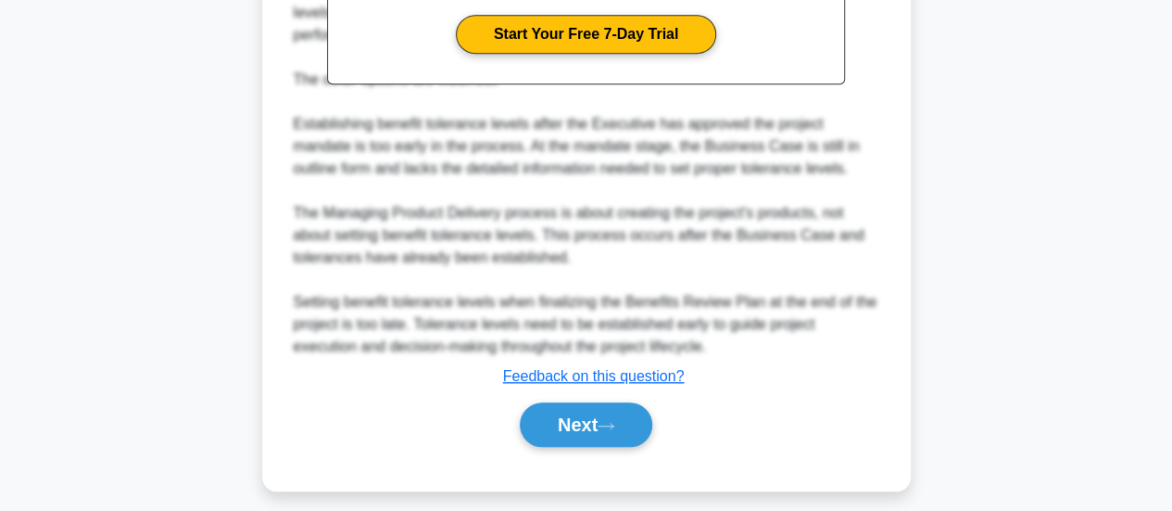
scroll to position [640, 0]
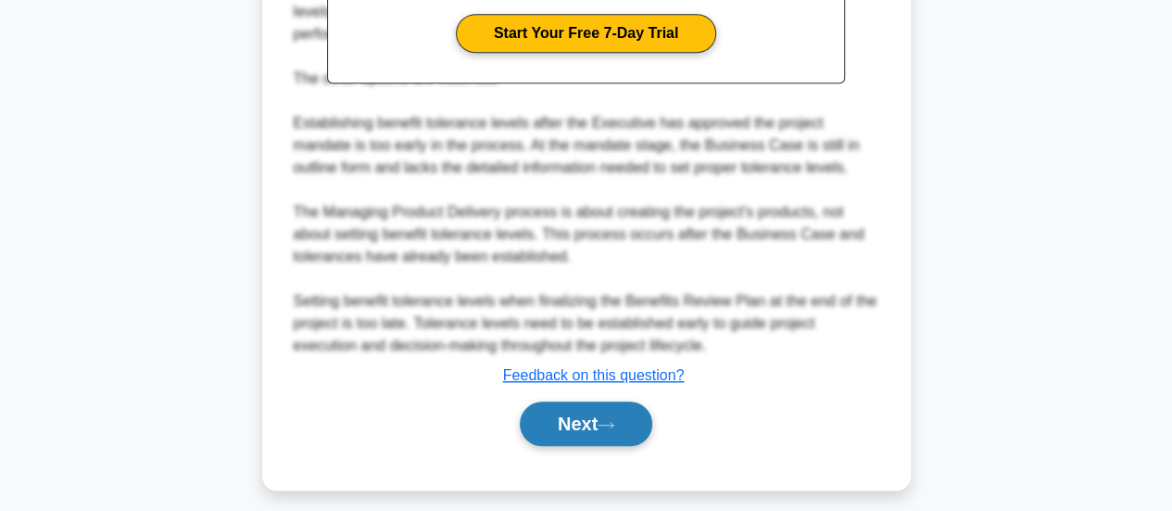
click at [587, 416] on button "Next" at bounding box center [586, 423] width 132 height 44
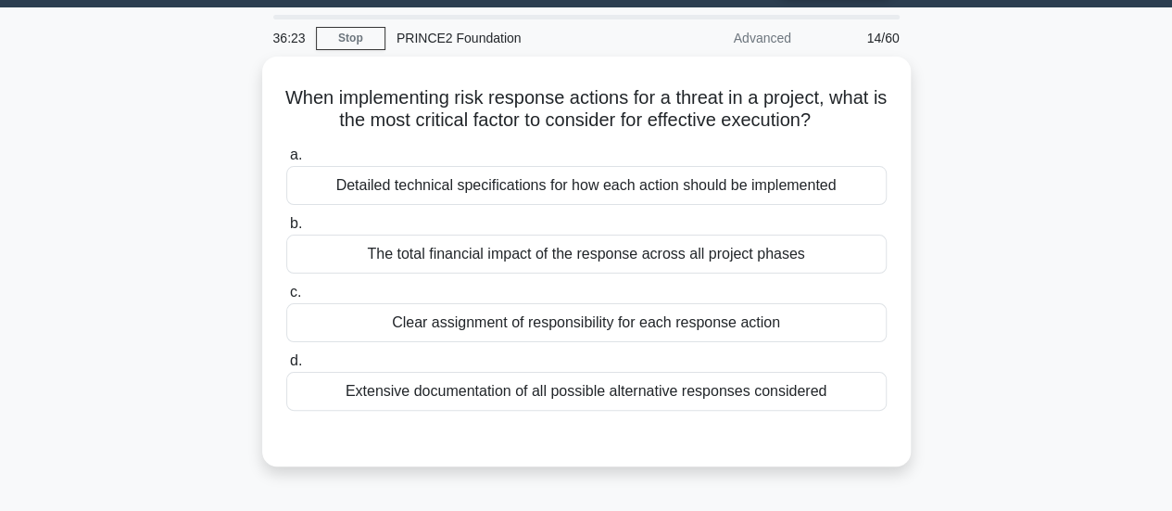
scroll to position [51, 0]
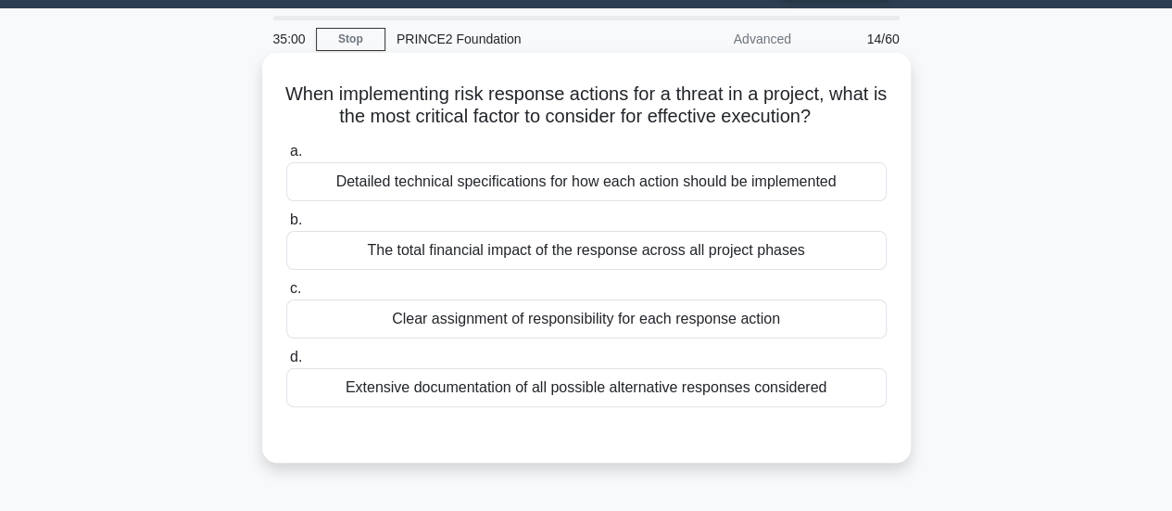
click at [857, 323] on div "Clear assignment of responsibility for each response action" at bounding box center [586, 318] width 600 height 39
click at [286, 295] on input "c. Clear assignment of responsibility for each response action" at bounding box center [286, 289] width 0 height 12
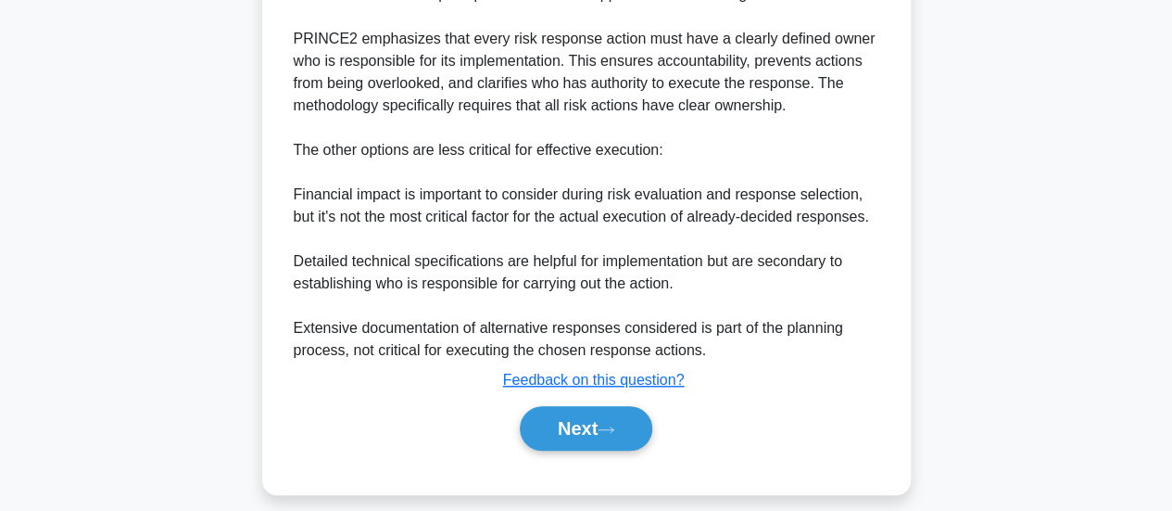
scroll to position [592, 0]
click at [588, 416] on button "Next" at bounding box center [586, 427] width 132 height 44
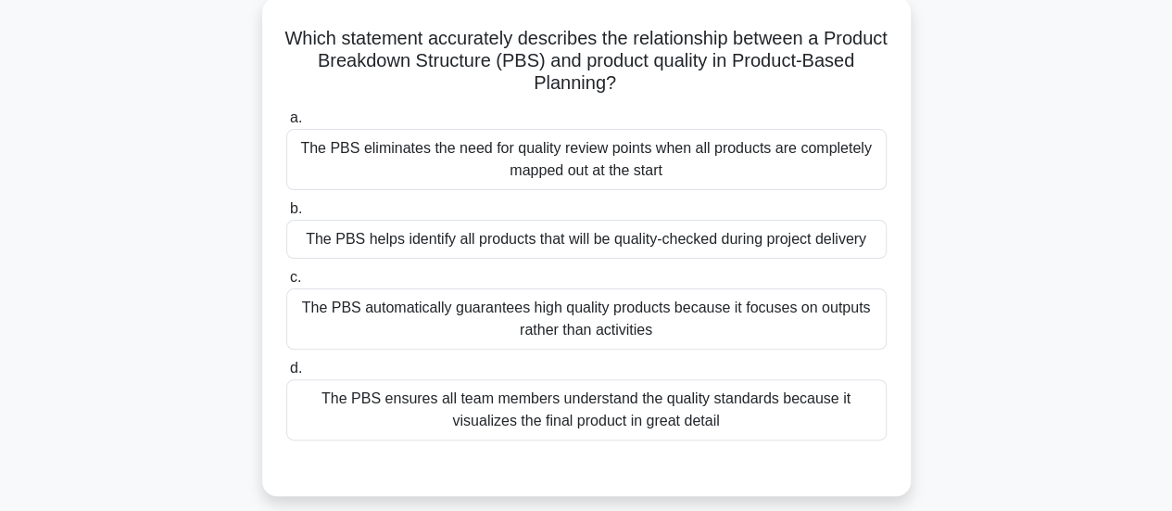
scroll to position [105, 0]
click at [771, 423] on div "The PBS ensures all team members understand the quality standards because it vi…" at bounding box center [586, 411] width 600 height 61
click at [286, 376] on input "d. The PBS ensures all team members understand the quality standards because it…" at bounding box center [286, 370] width 0 height 12
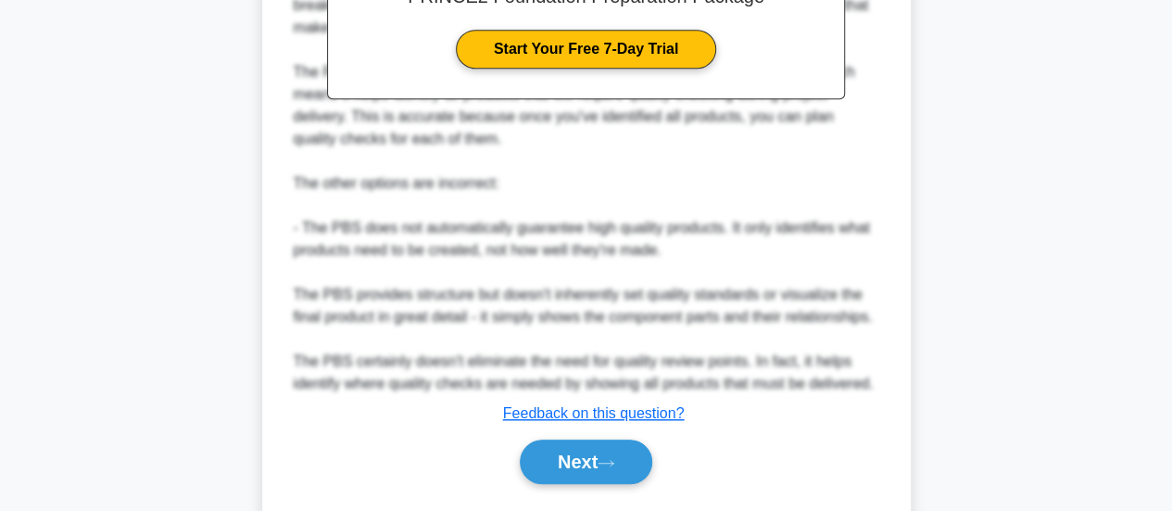
scroll to position [765, 0]
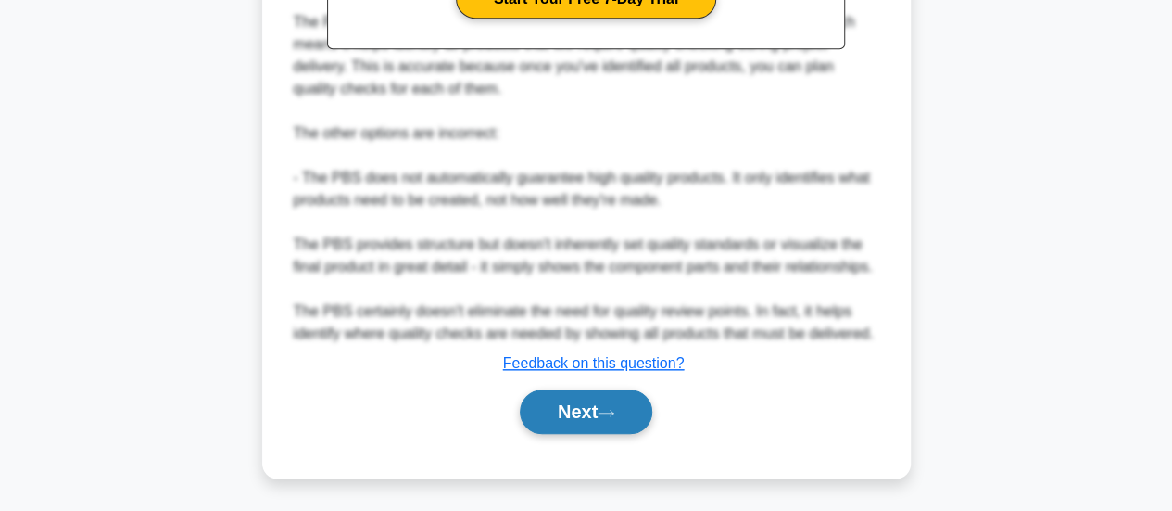
click at [603, 416] on button "Next" at bounding box center [586, 411] width 132 height 44
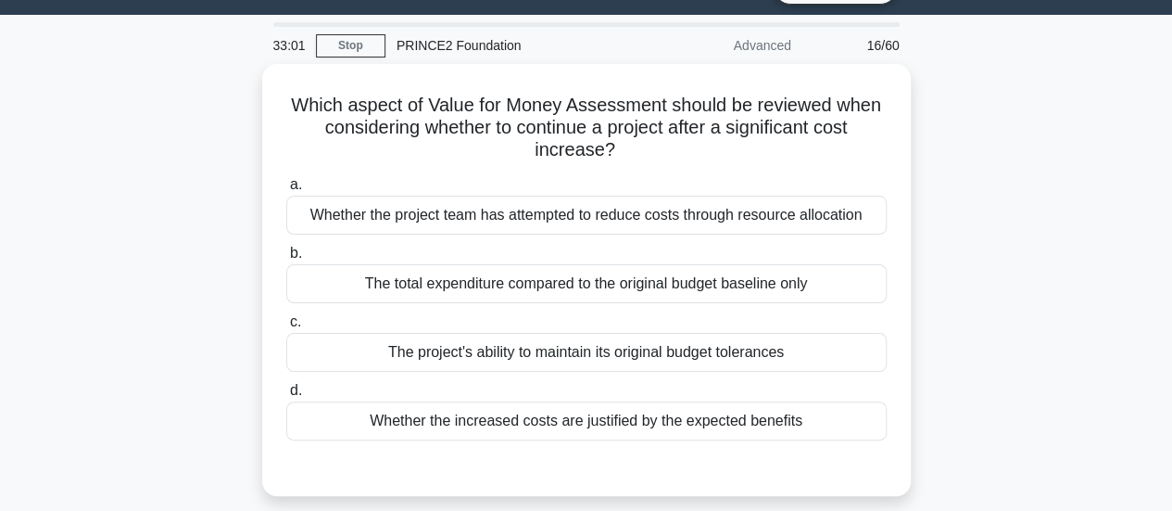
scroll to position [42, 0]
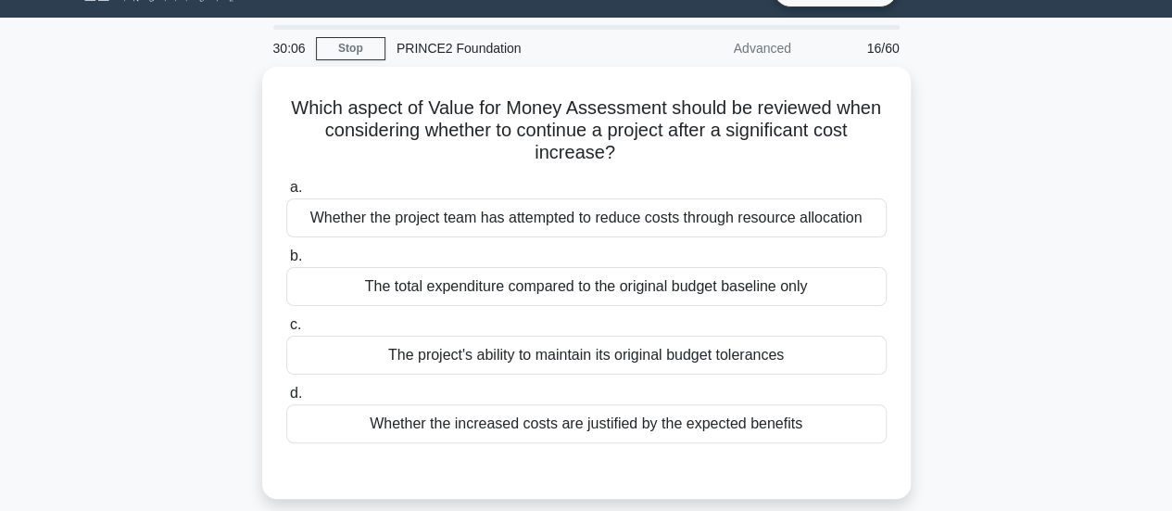
click at [603, 416] on div "Whether the increased costs are justified by the expected benefits" at bounding box center [586, 423] width 600 height 39
click at [286, 399] on input "d. Whether the increased costs are justified by the expected benefits" at bounding box center [286, 393] width 0 height 12
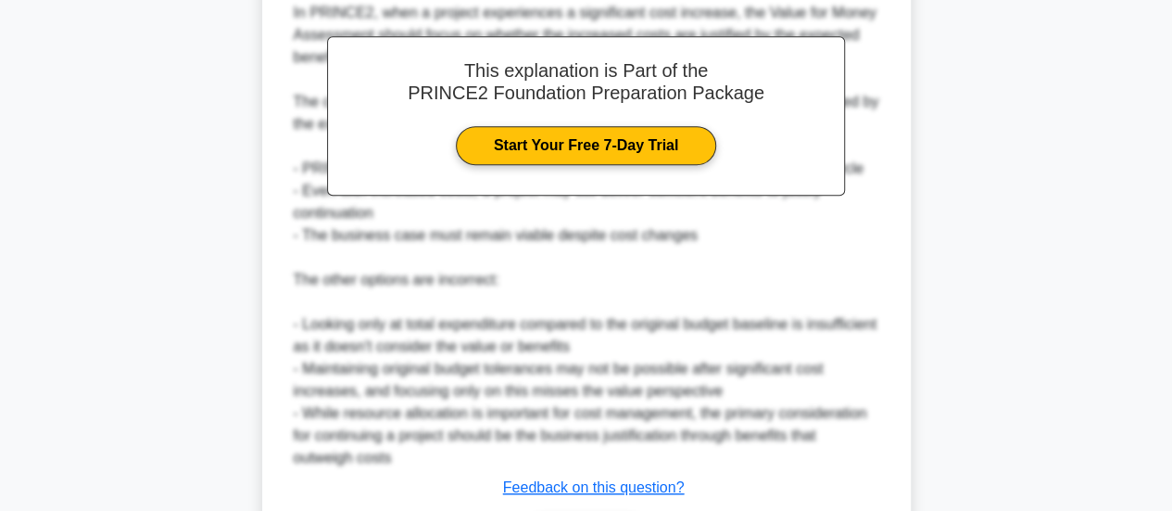
scroll to position [674, 0]
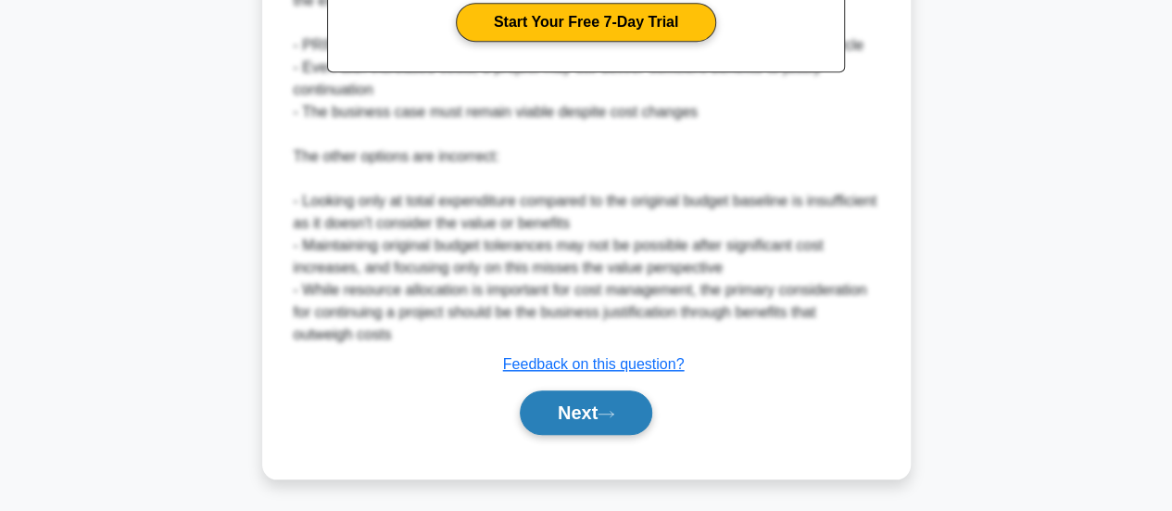
click at [603, 416] on button "Next" at bounding box center [586, 412] width 132 height 44
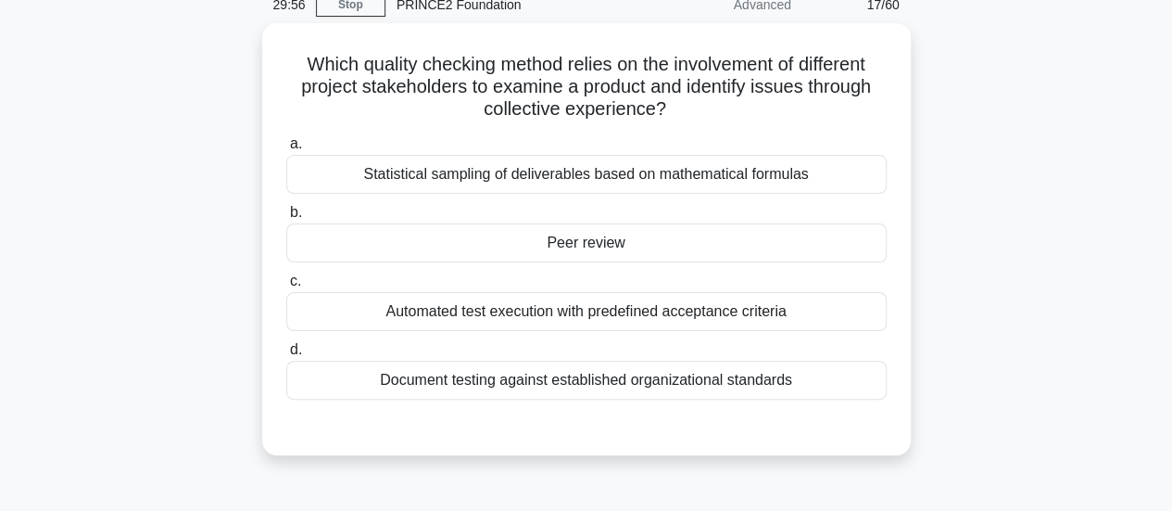
scroll to position [77, 0]
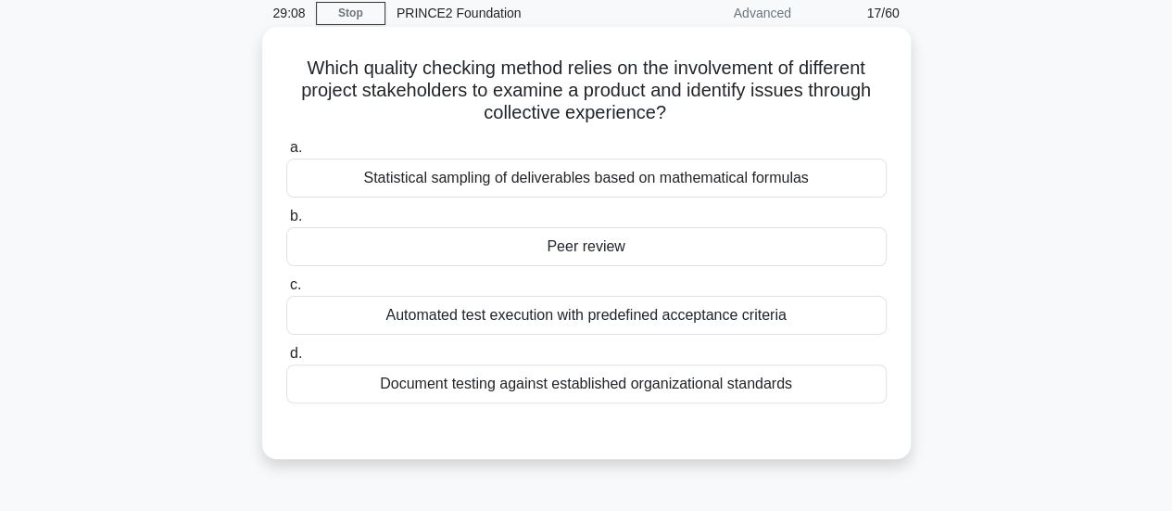
click at [654, 255] on div "Peer review" at bounding box center [586, 246] width 600 height 39
click at [286, 222] on input "b. Peer review" at bounding box center [286, 216] width 0 height 12
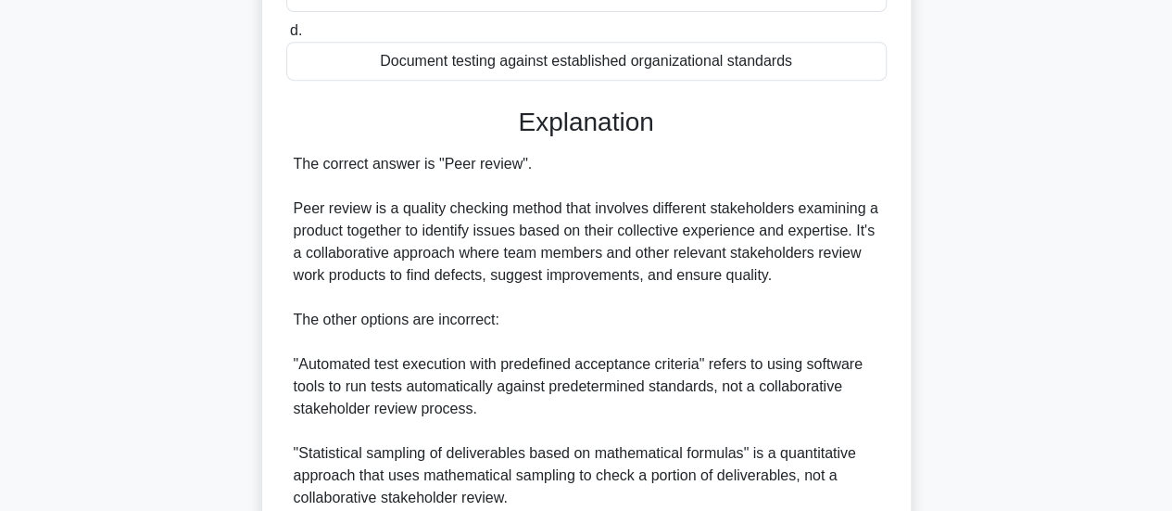
scroll to position [651, 0]
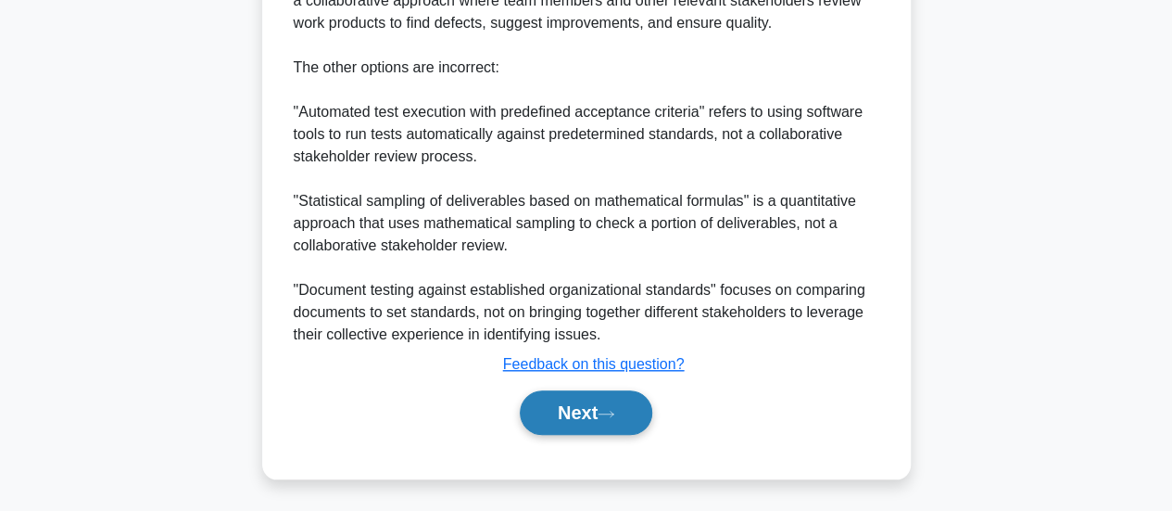
click at [552, 401] on button "Next" at bounding box center [586, 412] width 132 height 44
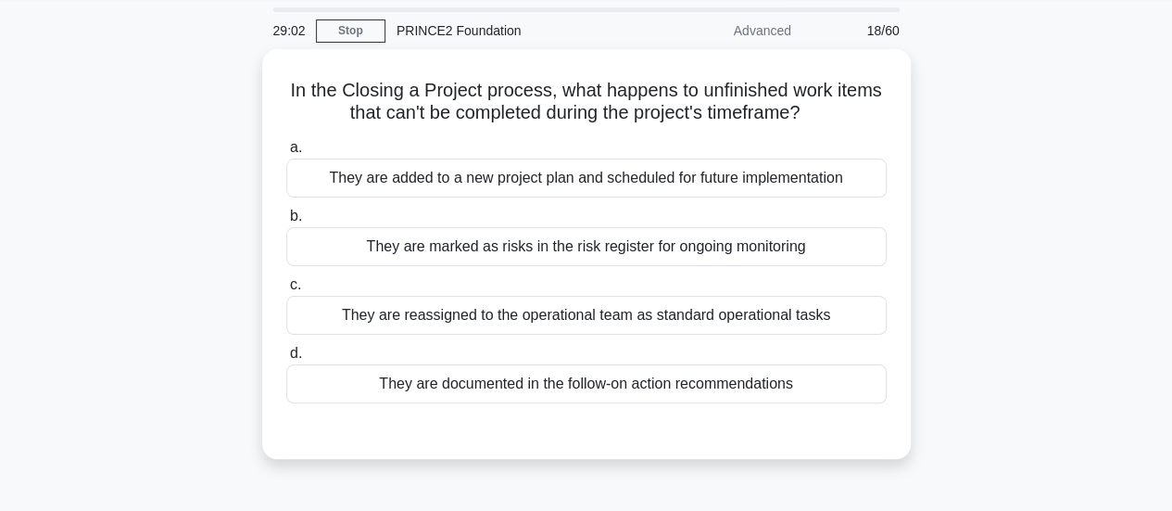
scroll to position [58, 0]
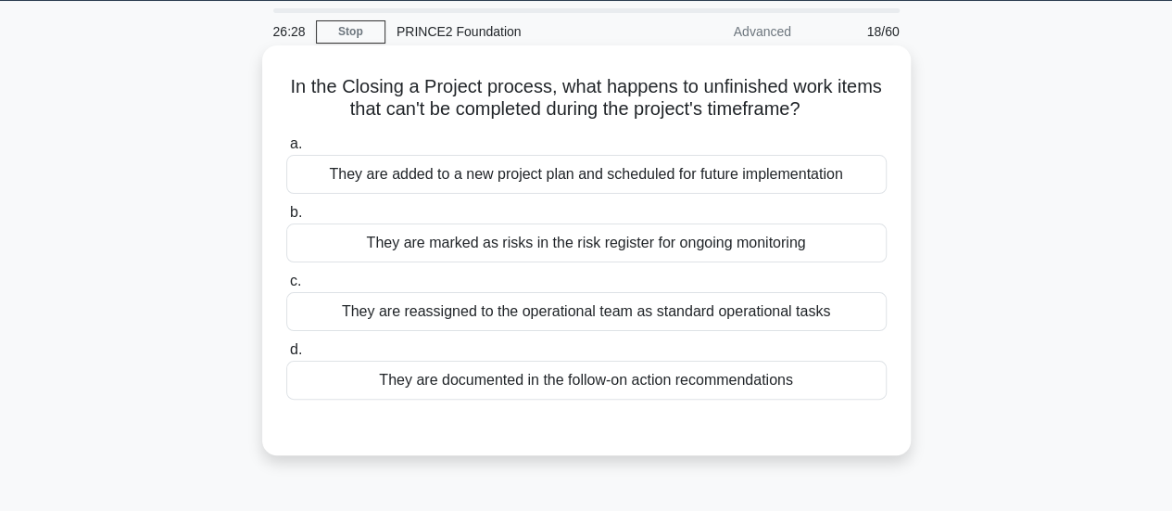
click at [633, 174] on div "They are added to a new project plan and scheduled for future implementation" at bounding box center [586, 174] width 600 height 39
click at [286, 150] on input "a. They are added to a new project plan and scheduled for future implementation" at bounding box center [286, 144] width 0 height 12
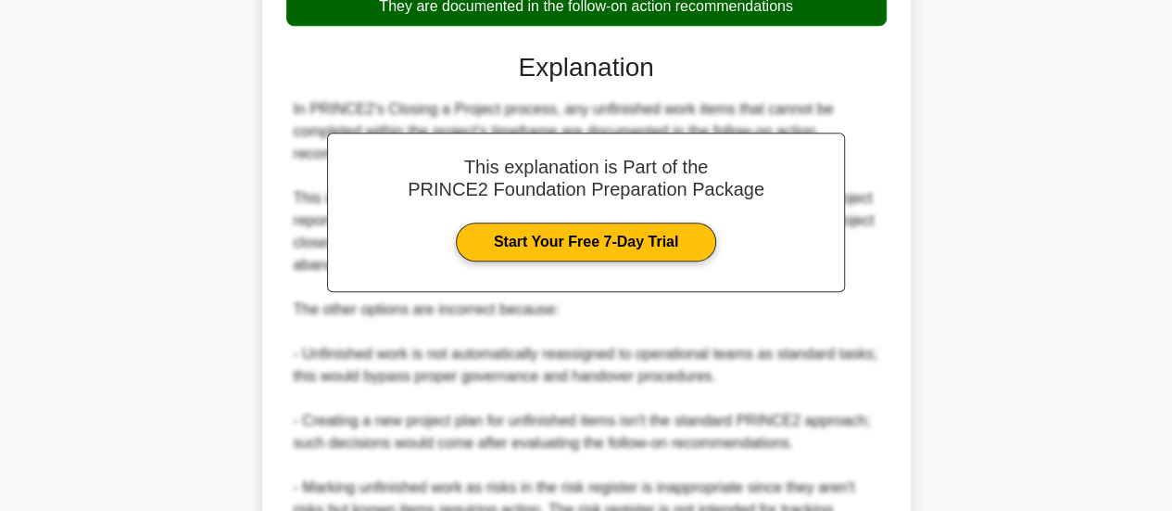
scroll to position [632, 0]
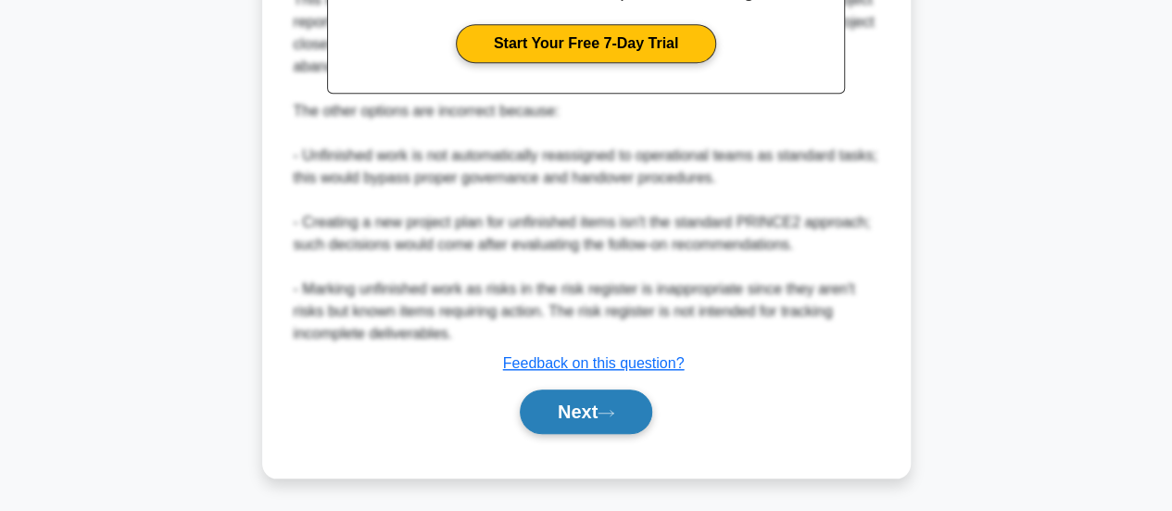
click at [591, 424] on button "Next" at bounding box center [586, 411] width 132 height 44
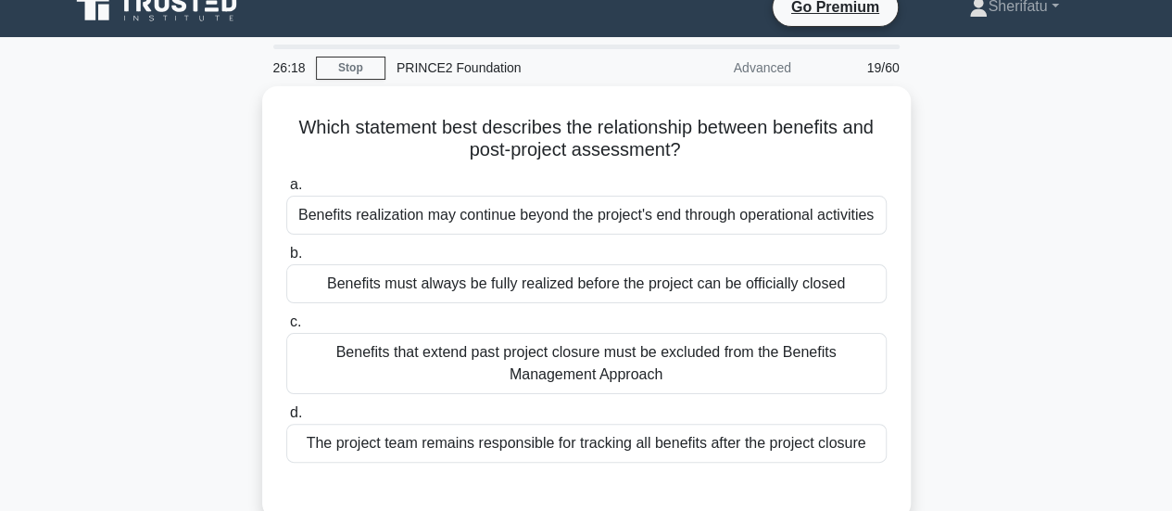
scroll to position [50, 0]
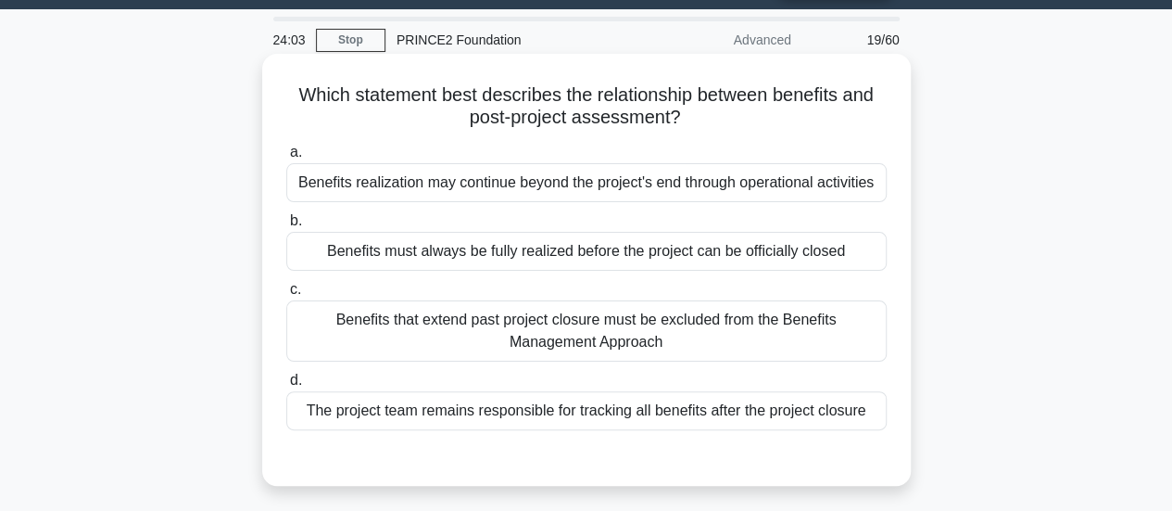
click at [662, 183] on div "Benefits realization may continue beyond the project's end through operational …" at bounding box center [586, 182] width 600 height 39
click at [286, 158] on input "a. Benefits realization may continue beyond the project's end through operation…" at bounding box center [286, 152] width 0 height 12
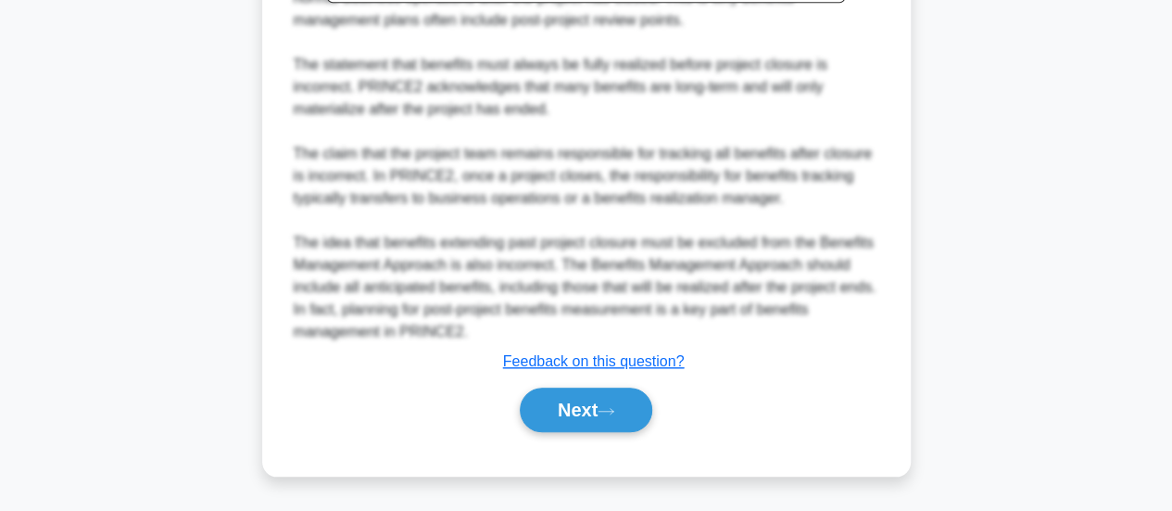
scroll to position [763, 0]
click at [580, 416] on button "Next" at bounding box center [586, 409] width 132 height 44
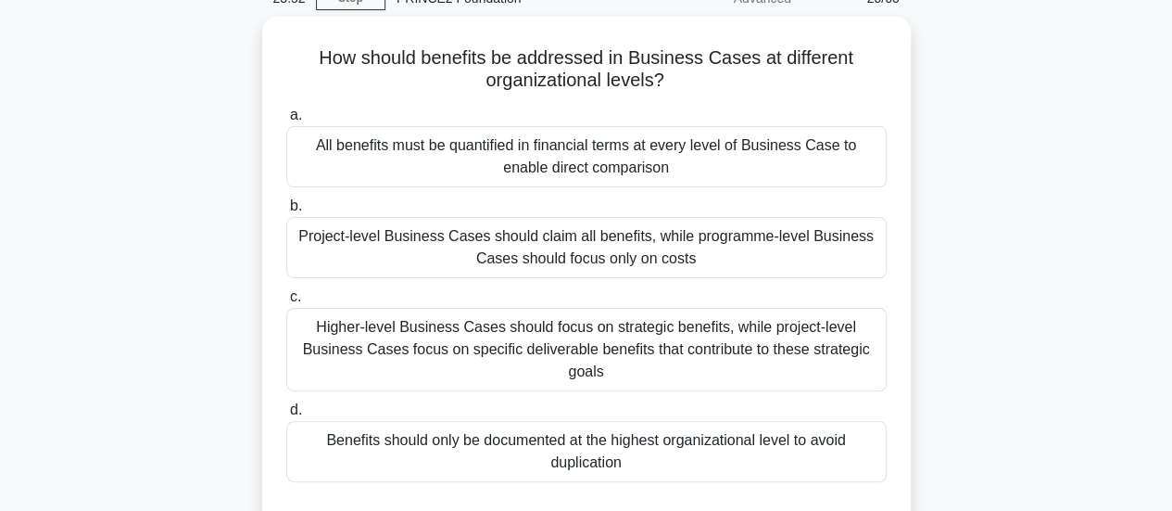
scroll to position [93, 0]
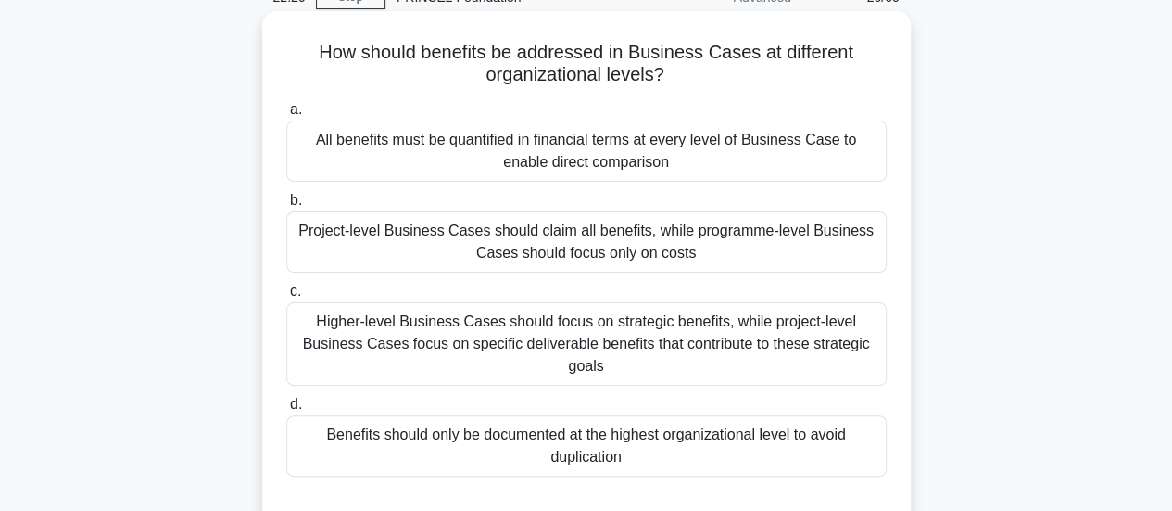
click at [593, 351] on div "Higher-level Business Cases should focus on strategic benefits, while project-l…" at bounding box center [586, 343] width 600 height 83
click at [286, 297] on input "c. Higher-level Business Cases should focus on strategic benefits, while projec…" at bounding box center [286, 291] width 0 height 12
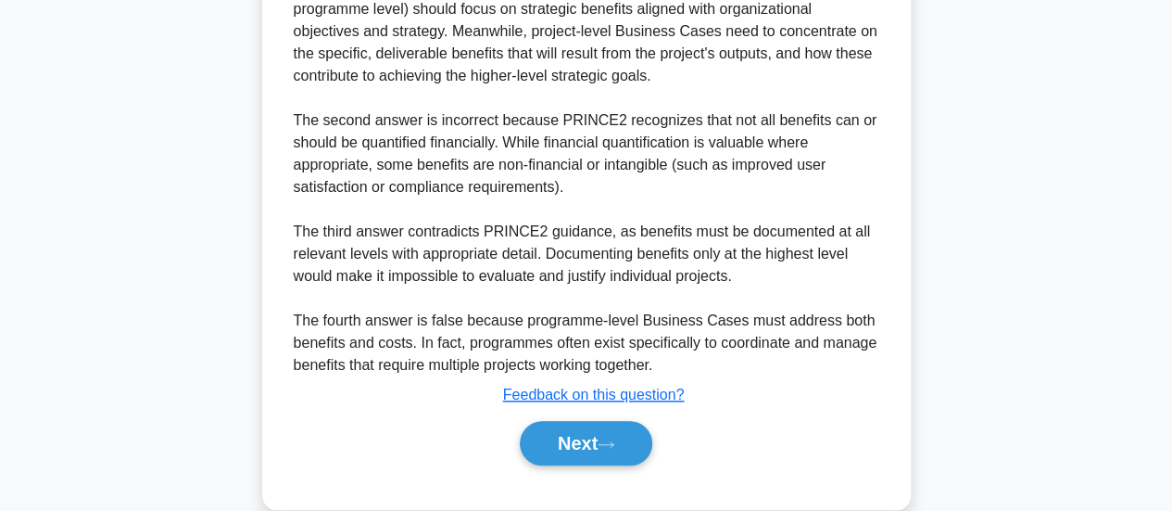
scroll to position [763, 0]
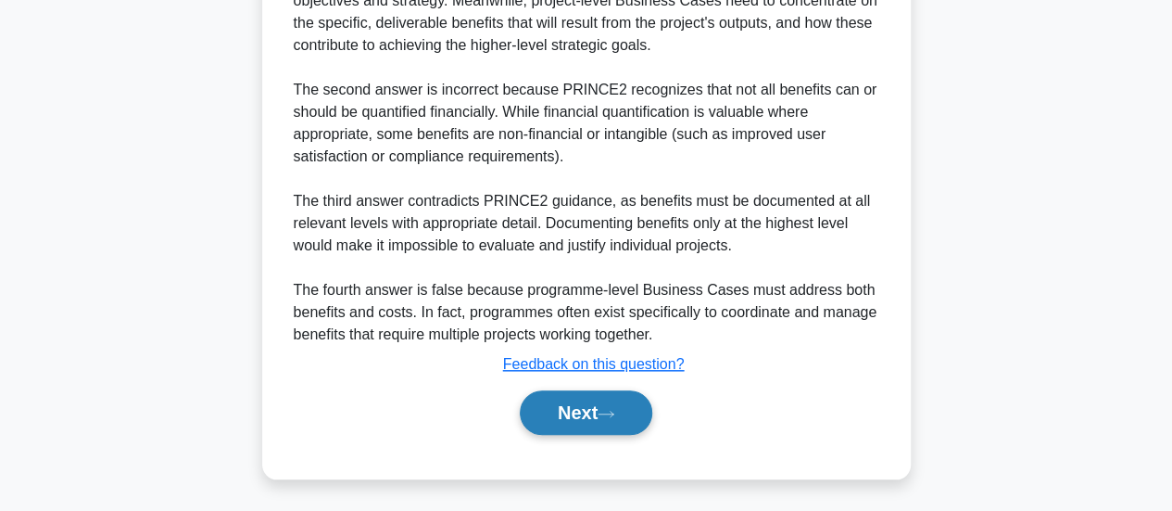
click at [591, 408] on button "Next" at bounding box center [586, 412] width 132 height 44
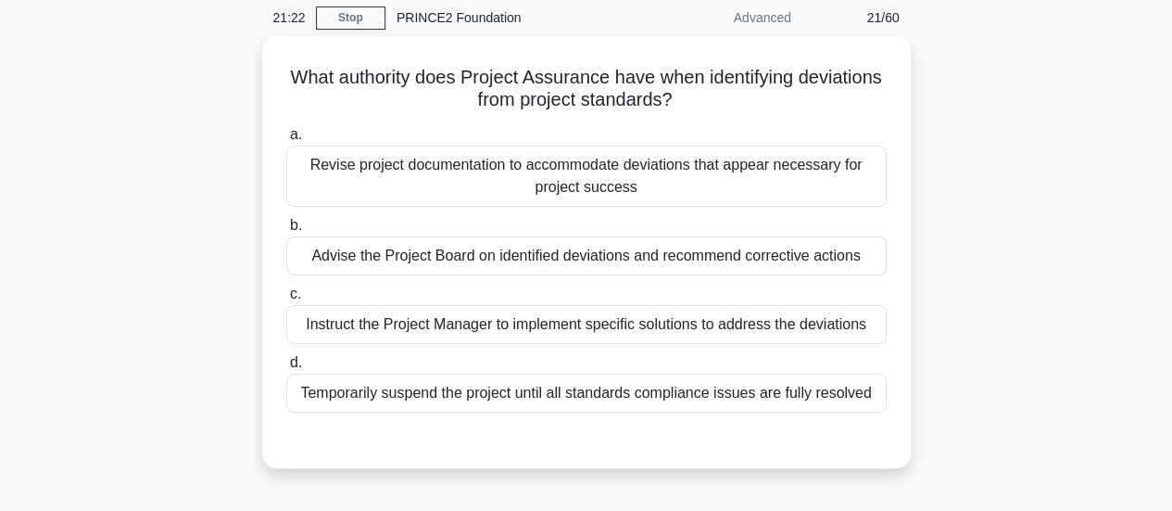
scroll to position [71, 0]
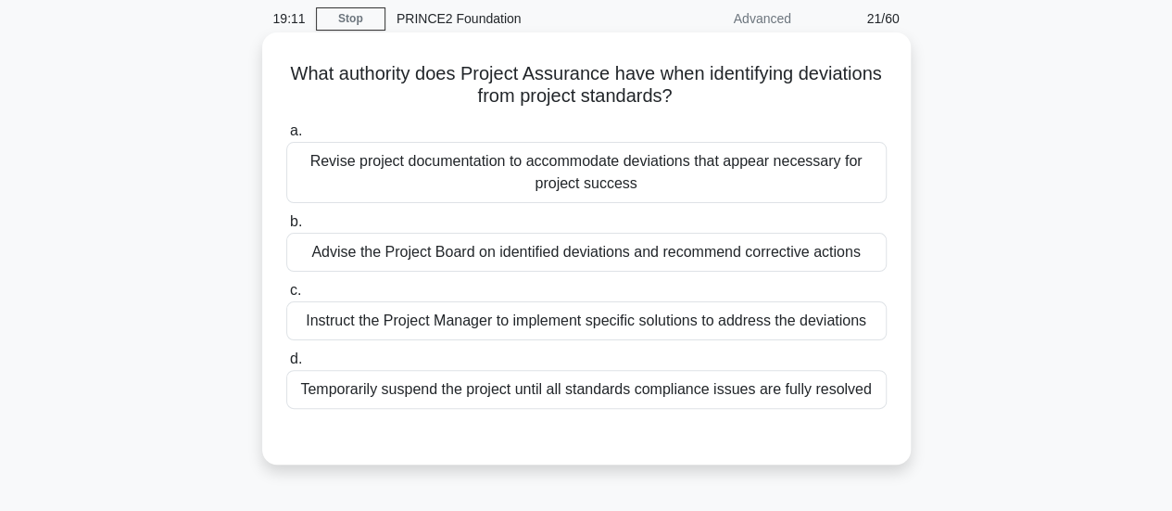
click at [670, 321] on div "Instruct the Project Manager to implement specific solutions to address the dev…" at bounding box center [586, 320] width 600 height 39
click at [286, 297] on input "c. Instruct the Project Manager to implement specific solutions to address the …" at bounding box center [286, 290] width 0 height 12
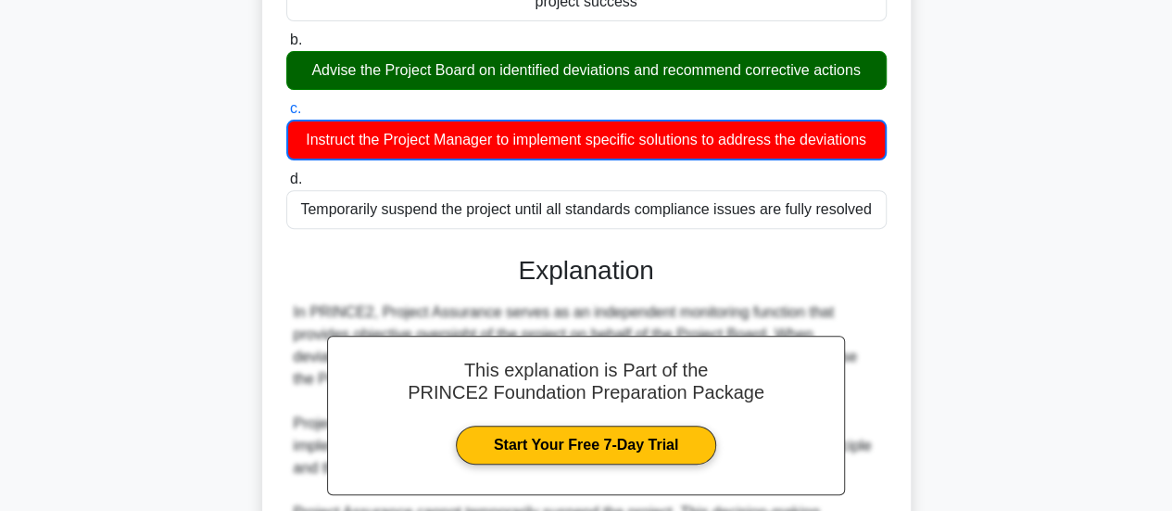
scroll to position [565, 0]
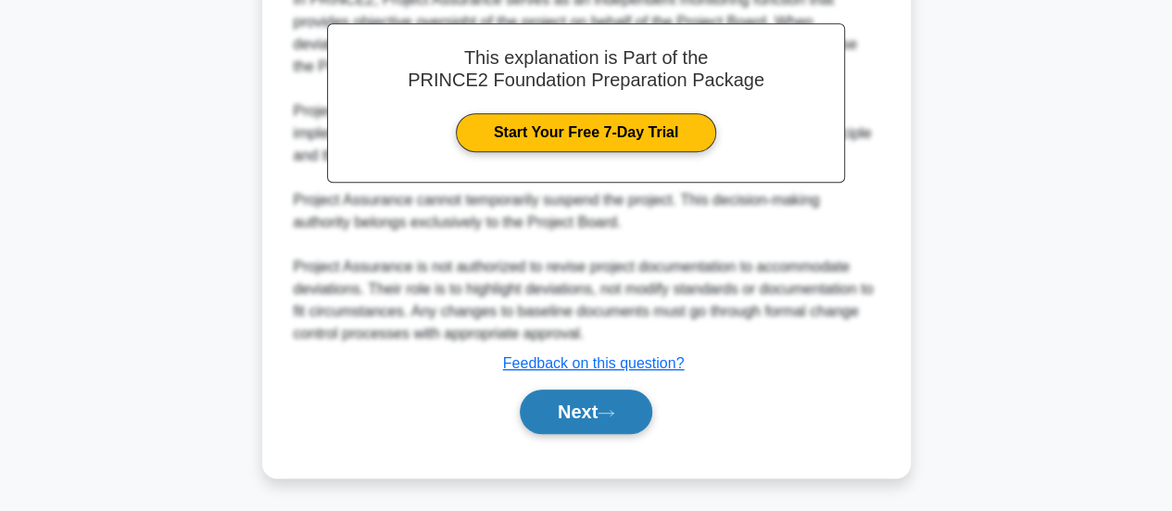
click at [592, 407] on button "Next" at bounding box center [586, 411] width 132 height 44
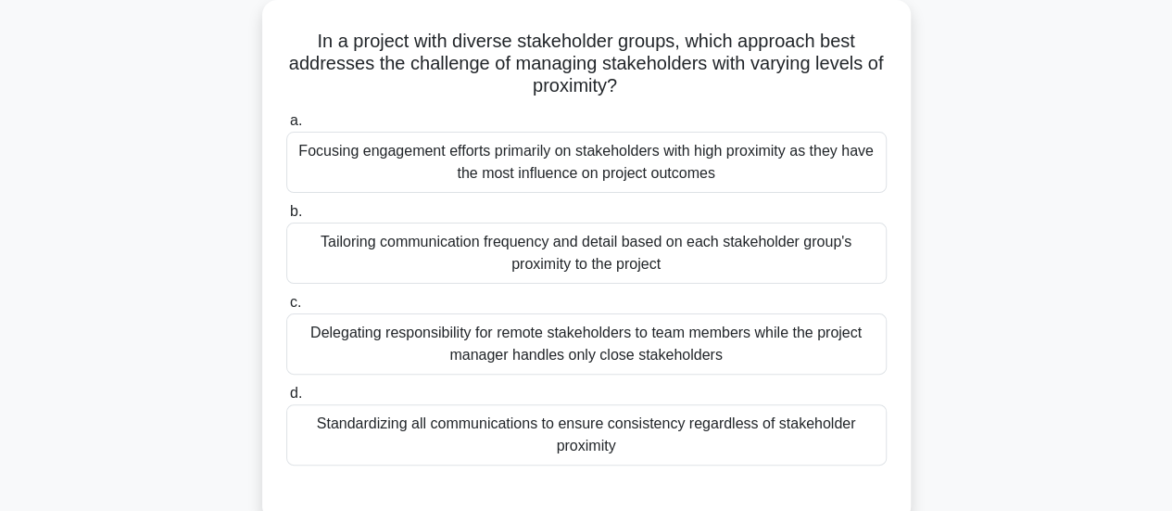
scroll to position [107, 0]
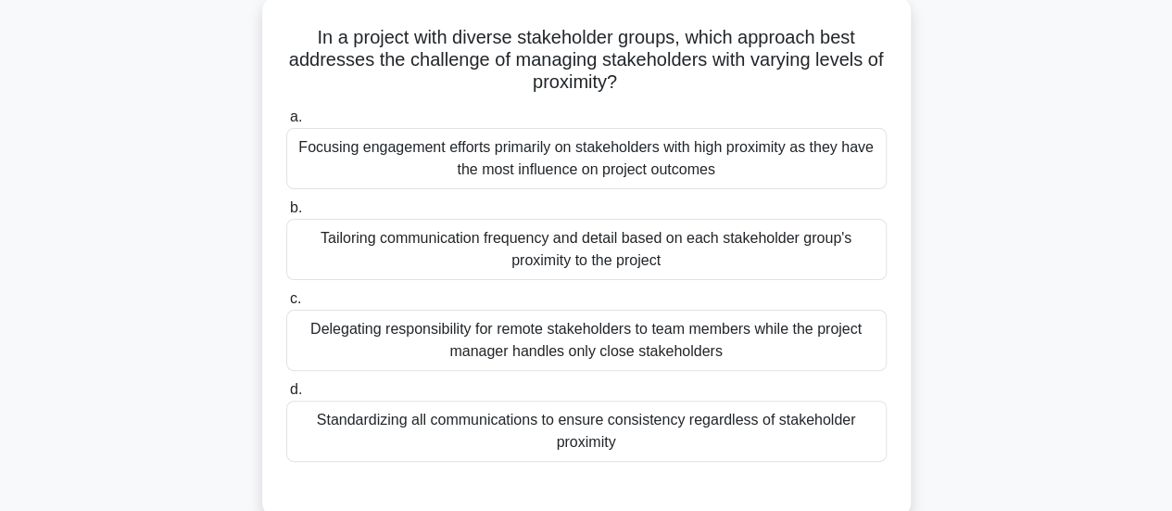
click at [772, 430] on div "Standardizing all communications to ensure consistency regardless of stakeholde…" at bounding box center [586, 430] width 600 height 61
click at [286, 396] on input "d. Standardizing all communications to ensure consistency regardless of stakeho…" at bounding box center [286, 390] width 0 height 12
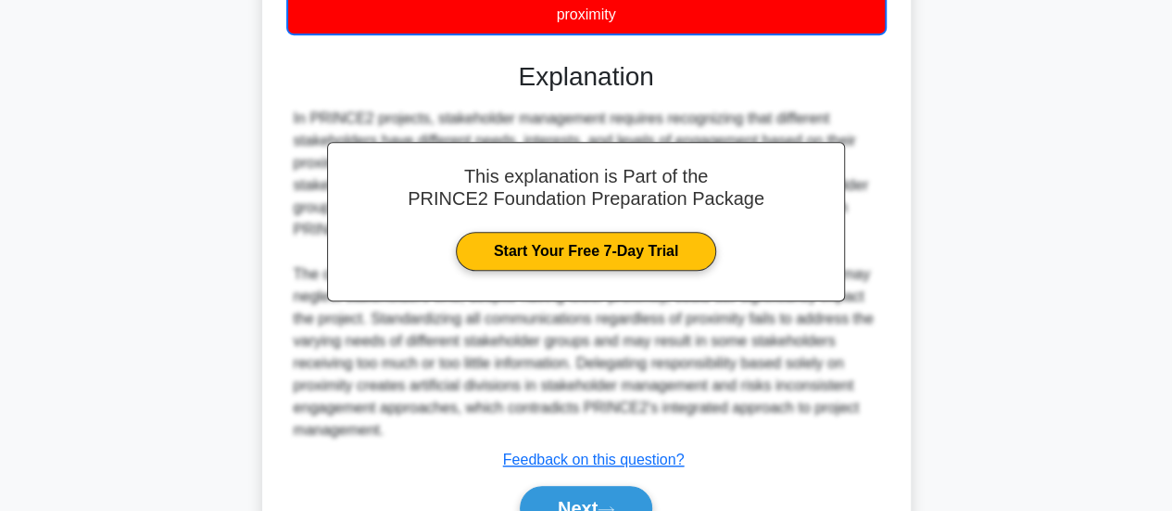
scroll to position [632, 0]
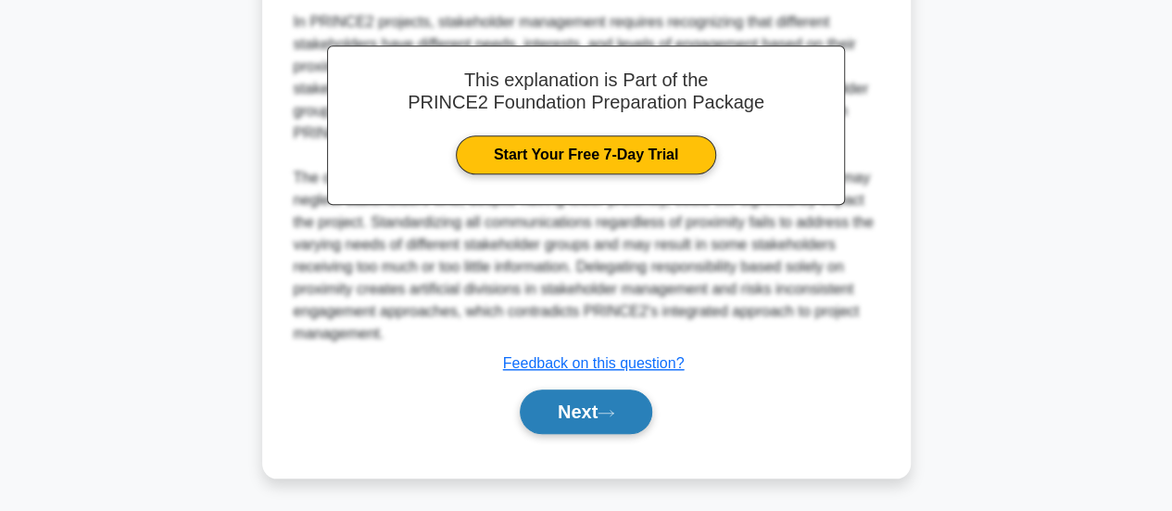
click at [540, 414] on button "Next" at bounding box center [586, 411] width 132 height 44
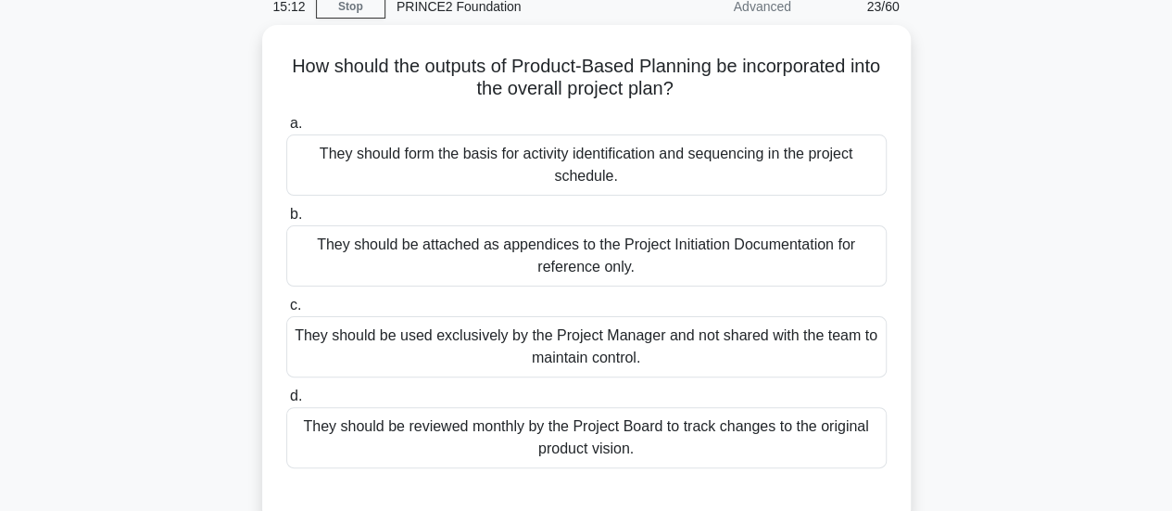
scroll to position [92, 0]
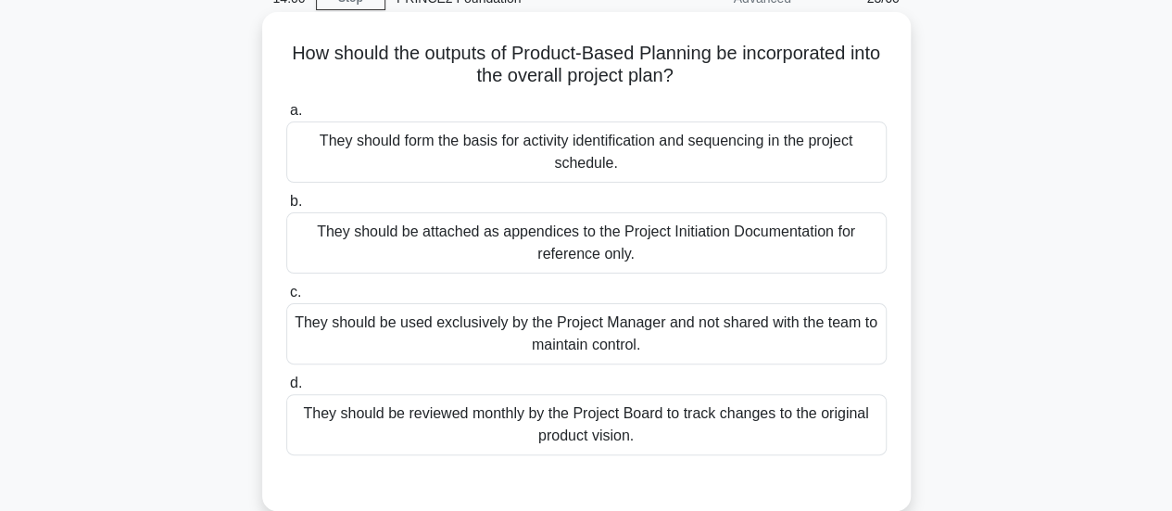
click at [823, 154] on div "They should form the basis for activity identification and sequencing in the pr…" at bounding box center [586, 151] width 600 height 61
click at [286, 117] on input "a. They should form the basis for activity identification and sequencing in the…" at bounding box center [286, 111] width 0 height 12
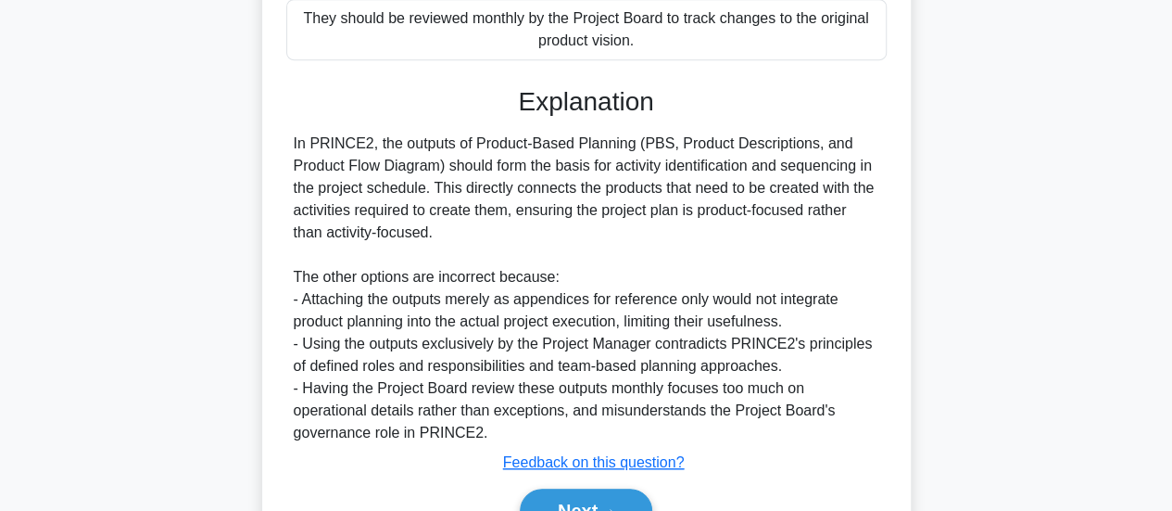
scroll to position [585, 0]
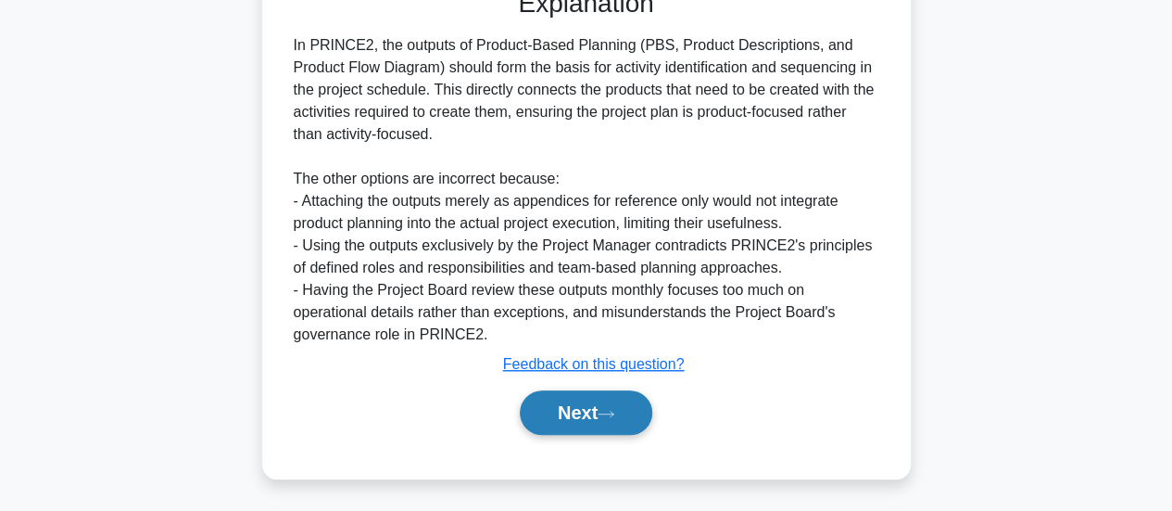
click at [543, 403] on button "Next" at bounding box center [586, 412] width 132 height 44
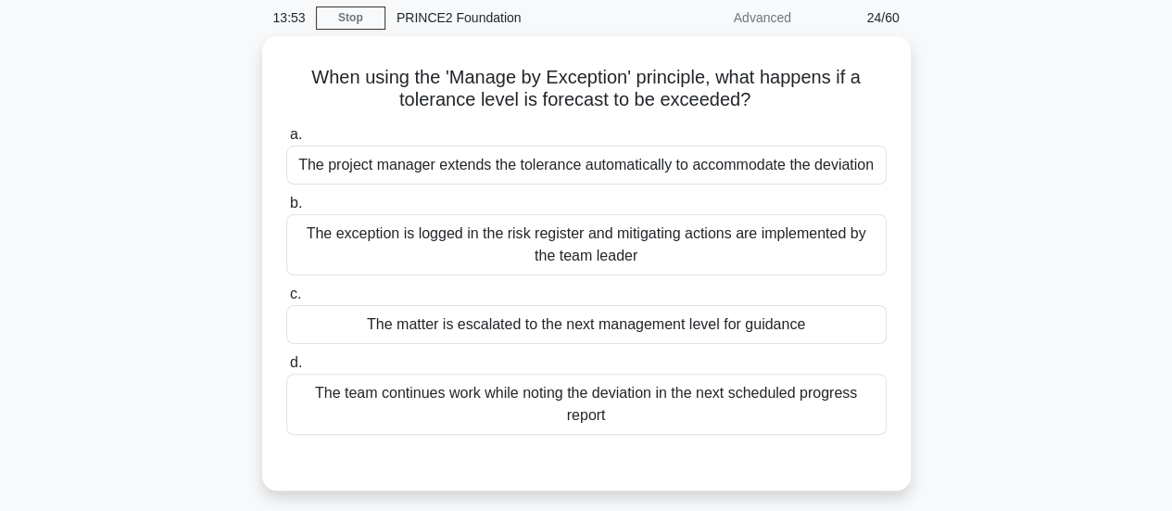
scroll to position [71, 0]
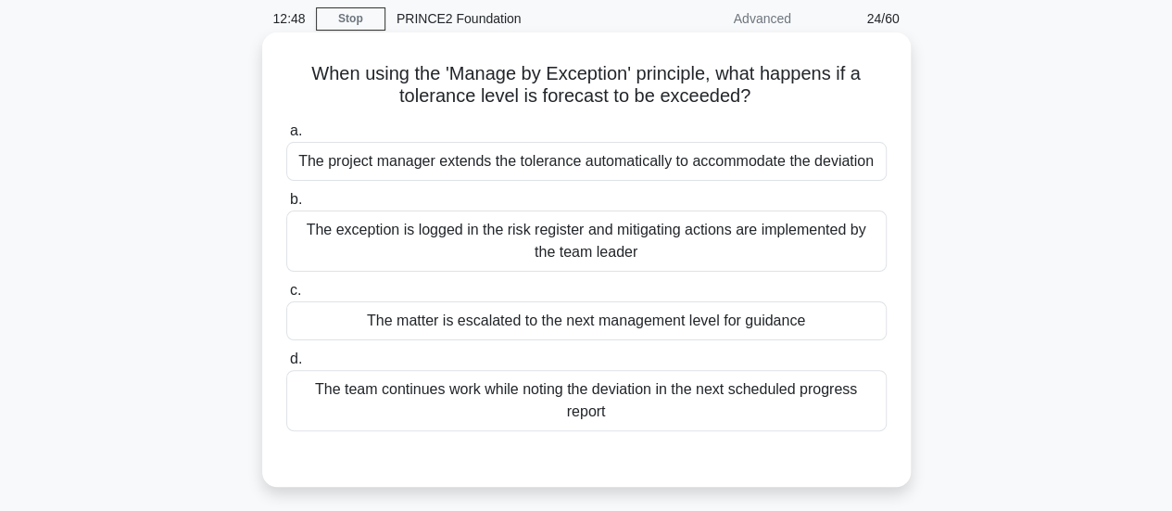
click at [546, 318] on div "The matter is escalated to the next management level for guidance" at bounding box center [586, 320] width 600 height 39
click at [286, 297] on input "c. The matter is escalated to the next management level for guidance" at bounding box center [286, 290] width 0 height 12
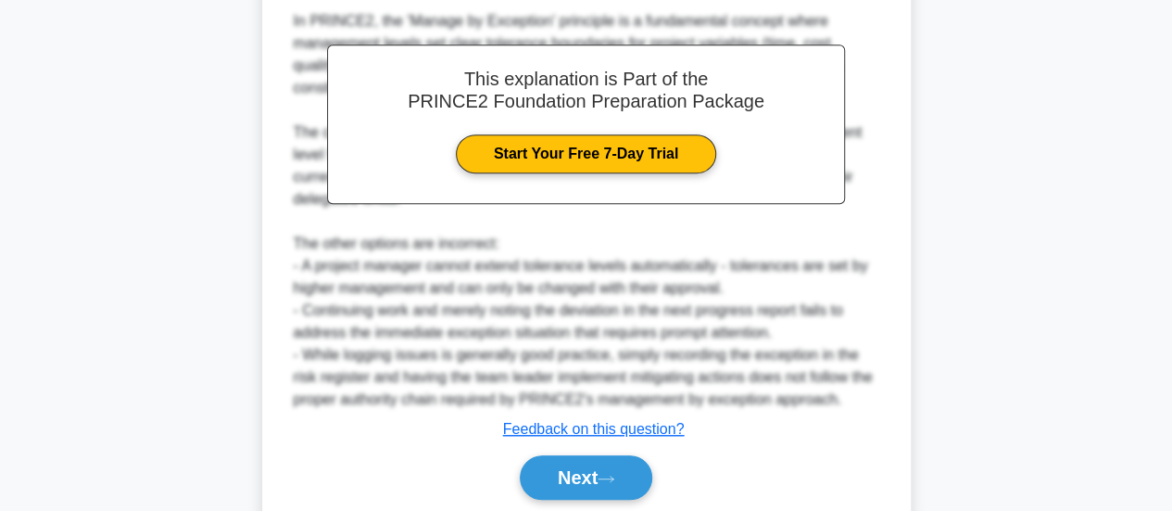
scroll to position [629, 0]
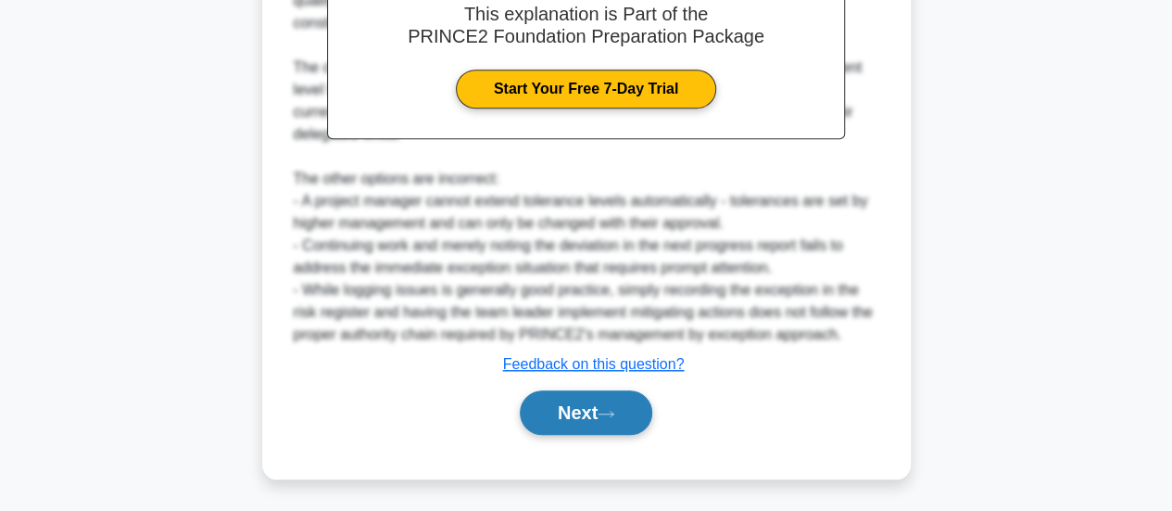
click at [550, 394] on button "Next" at bounding box center [586, 412] width 132 height 44
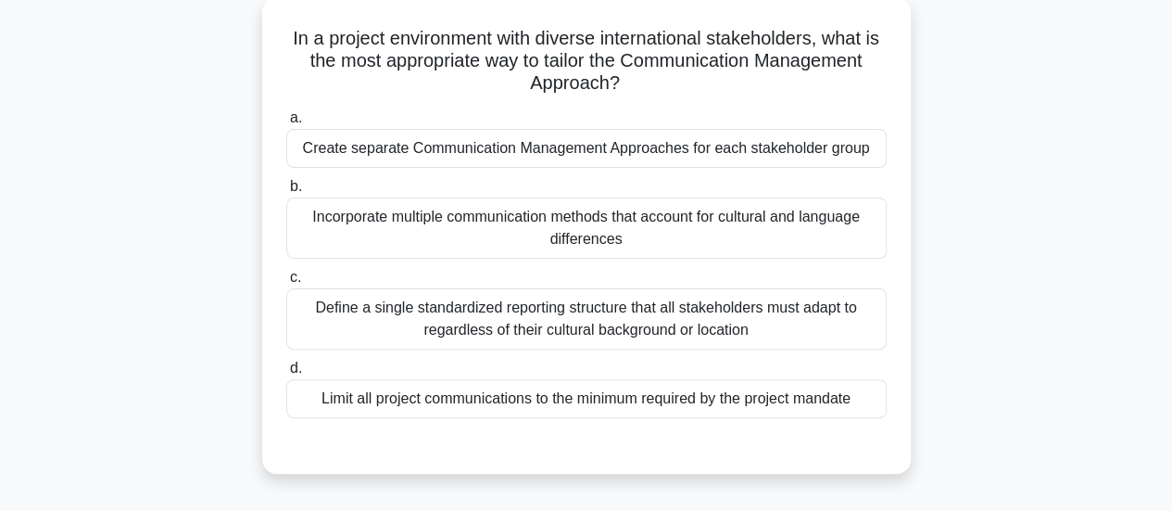
scroll to position [110, 0]
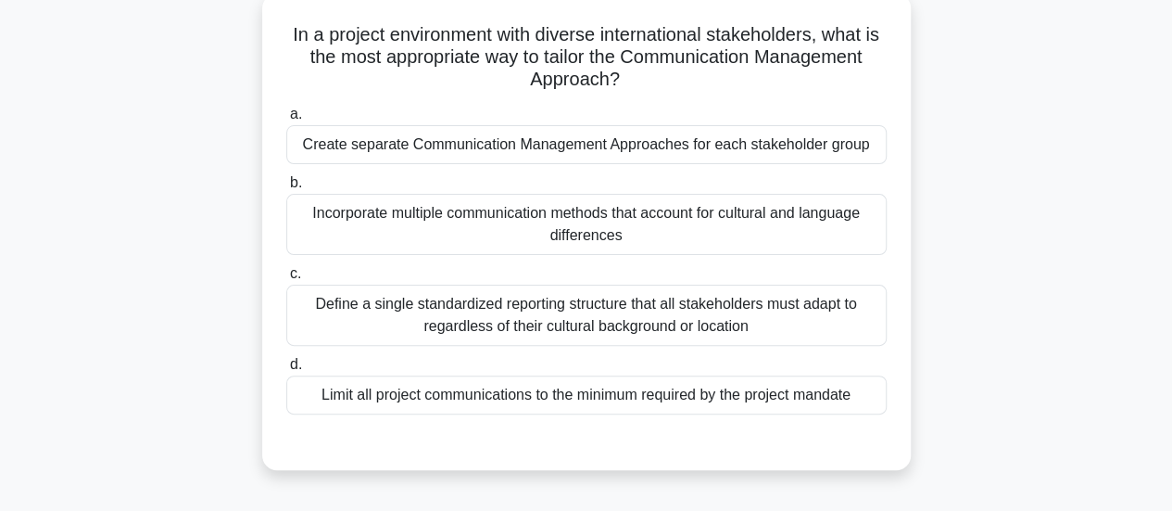
click at [720, 215] on div "Incorporate multiple communication methods that account for cultural and langua…" at bounding box center [586, 224] width 600 height 61
click at [286, 189] on input "b. Incorporate multiple communication methods that account for cultural and lan…" at bounding box center [286, 183] width 0 height 12
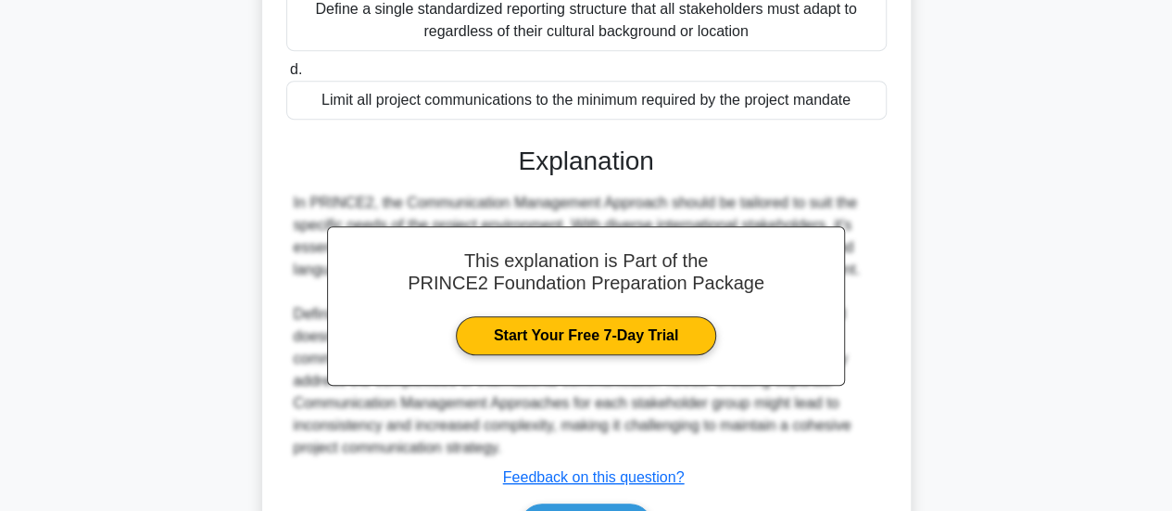
scroll to position [518, 0]
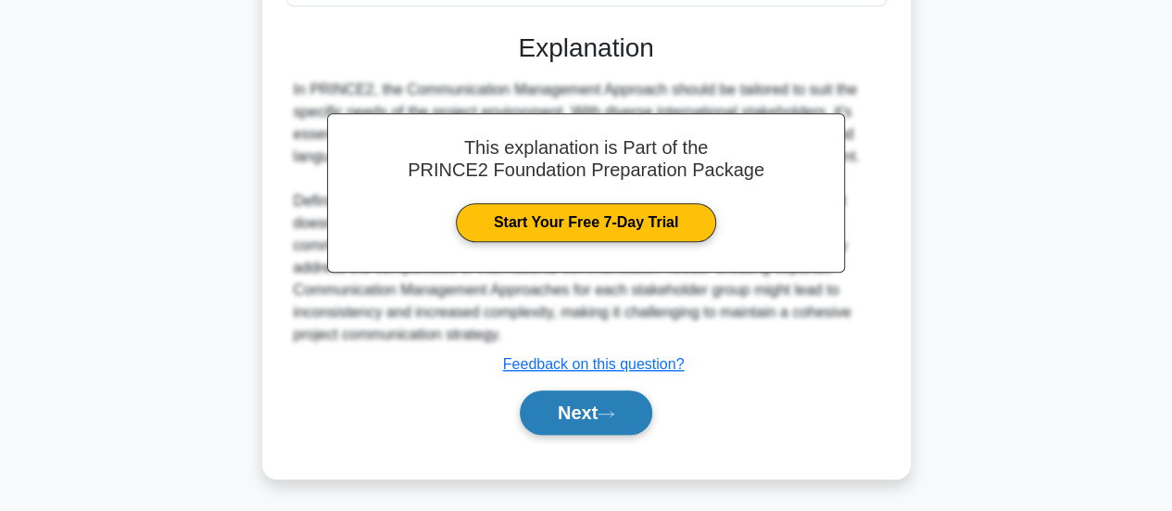
click at [611, 411] on icon at bounding box center [606, 413] width 15 height 6
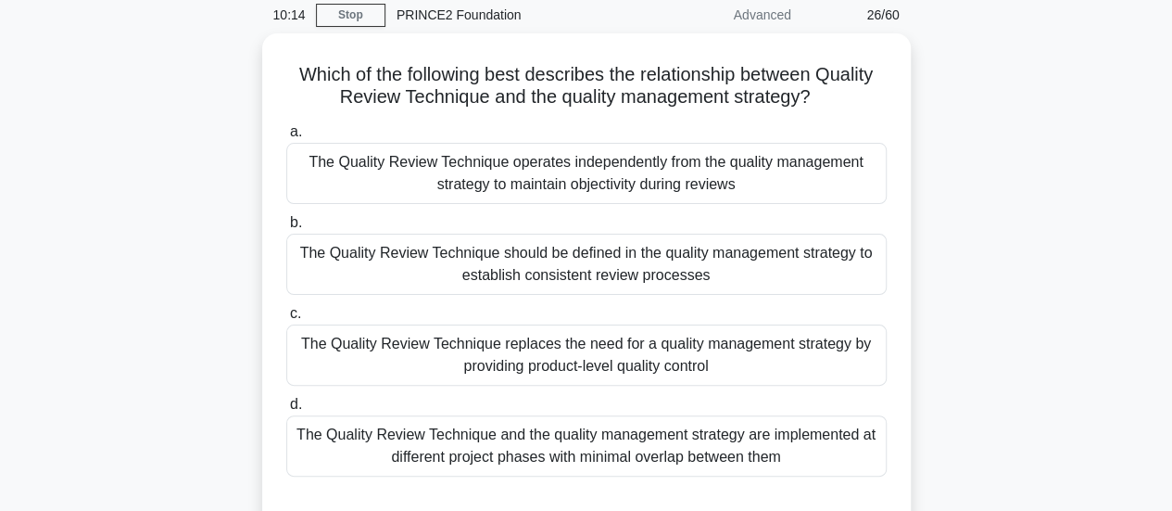
scroll to position [106, 0]
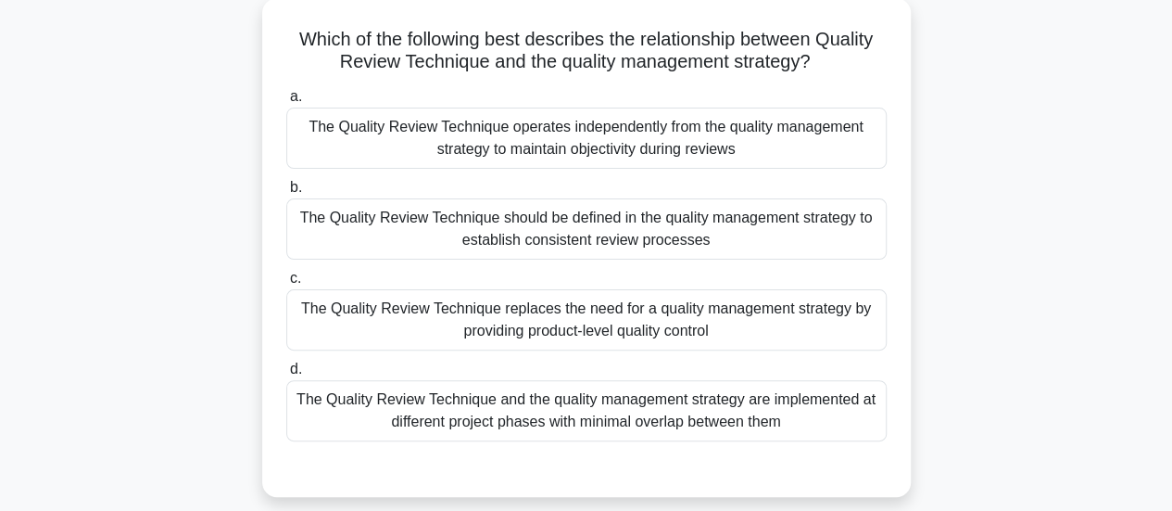
click at [606, 221] on div "The Quality Review Technique should be defined in the quality management strate…" at bounding box center [586, 228] width 600 height 61
click at [286, 194] on input "b. The Quality Review Technique should be defined in the quality management str…" at bounding box center [286, 188] width 0 height 12
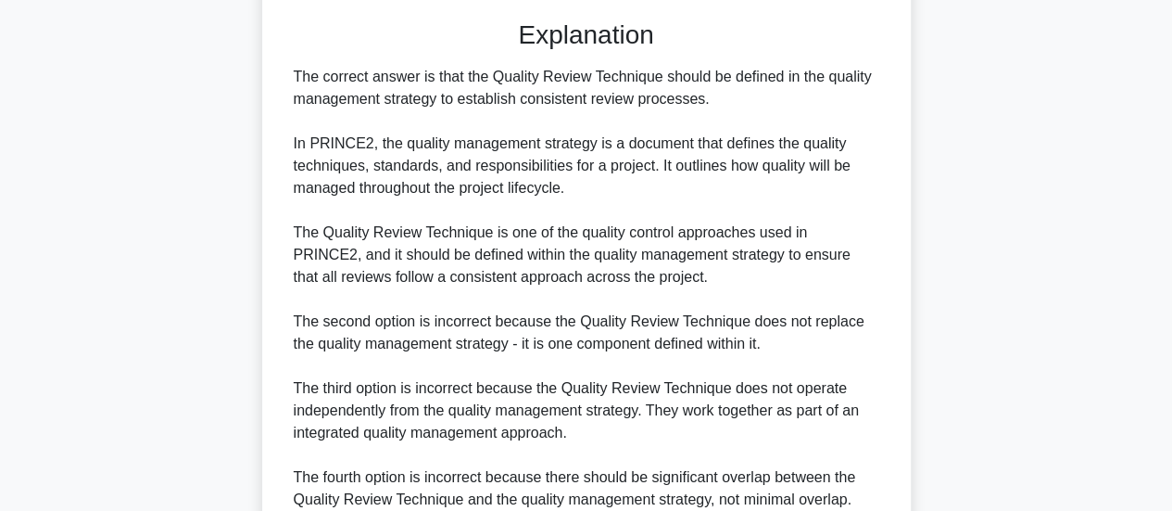
scroll to position [763, 0]
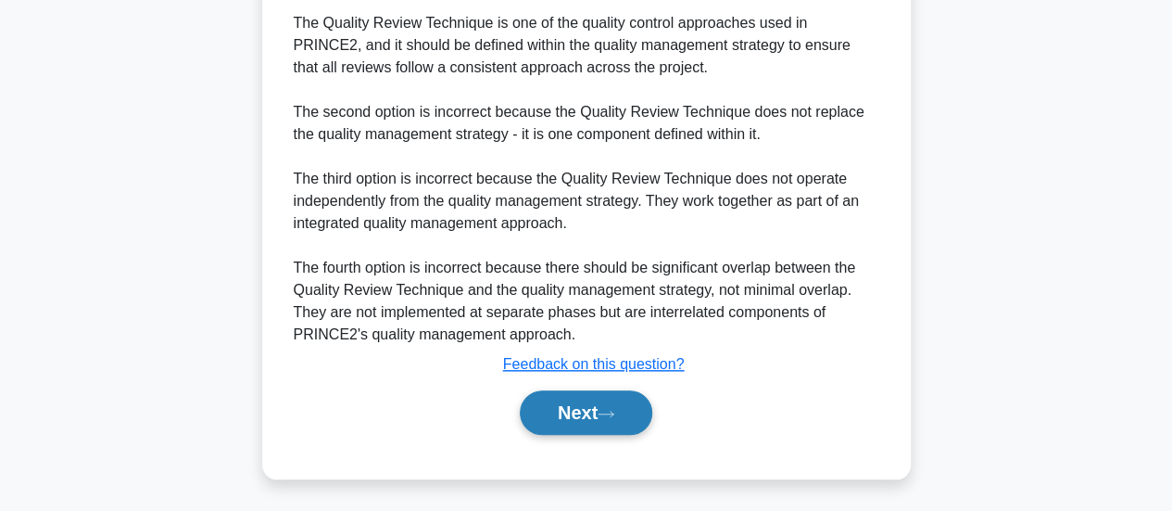
click at [600, 397] on button "Next" at bounding box center [586, 412] width 132 height 44
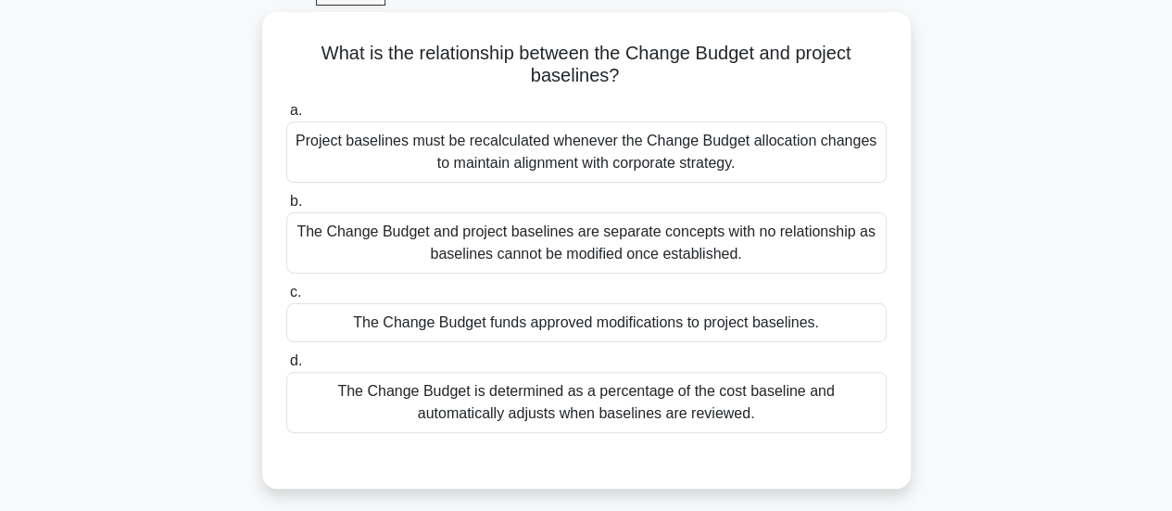
scroll to position [98, 0]
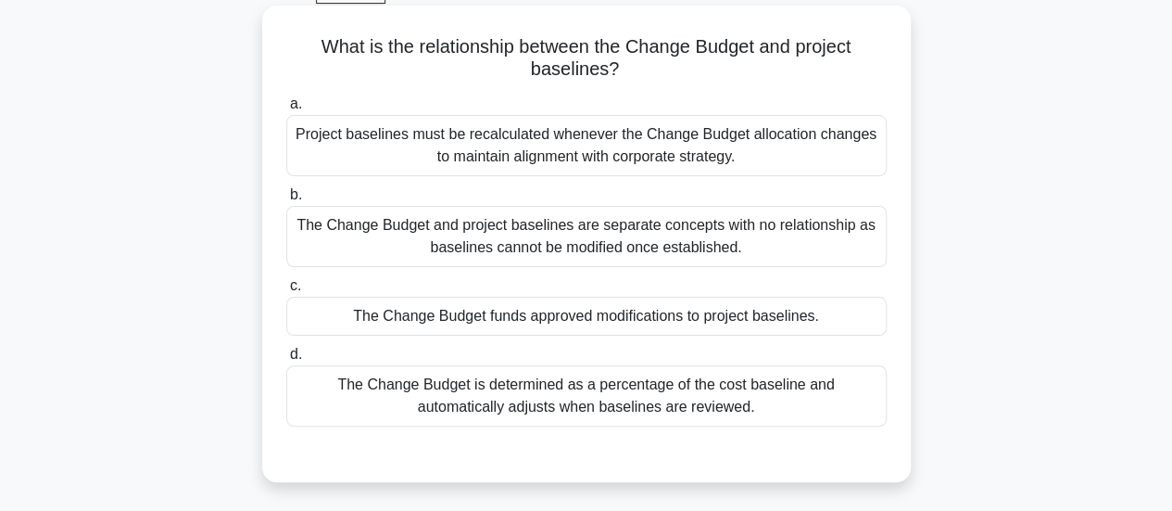
click at [609, 320] on div "The Change Budget funds approved modifications to project baselines." at bounding box center [586, 316] width 600 height 39
click at [286, 292] on input "c. The Change Budget funds approved modifications to project baselines." at bounding box center [286, 286] width 0 height 12
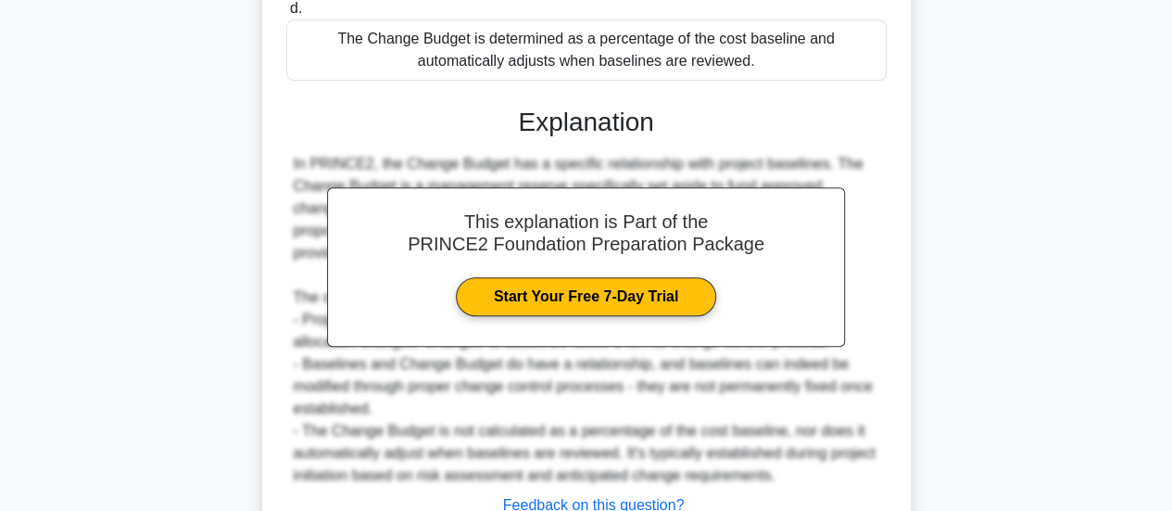
scroll to position [585, 0]
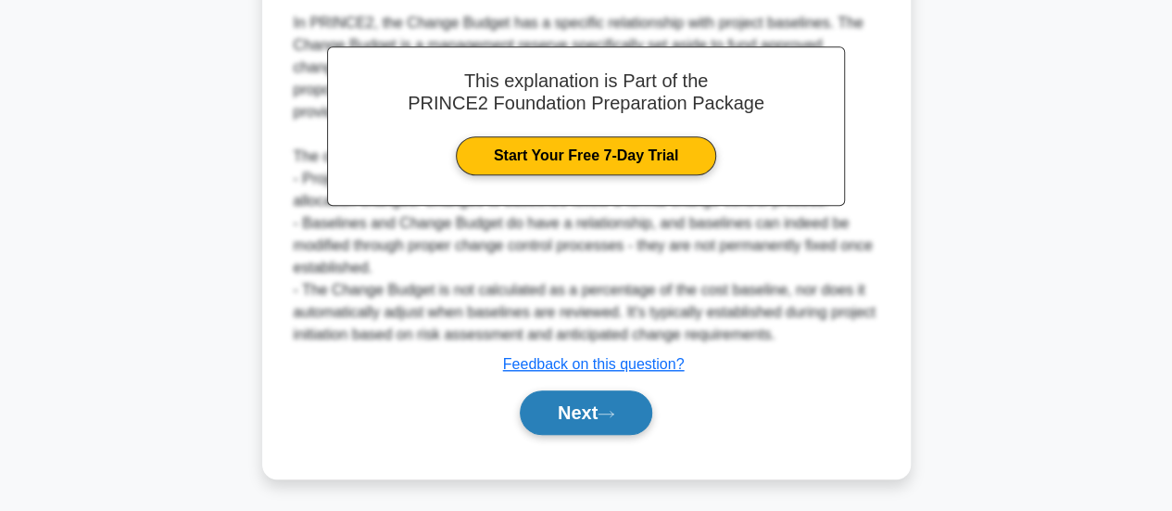
click at [567, 413] on button "Next" at bounding box center [586, 412] width 132 height 44
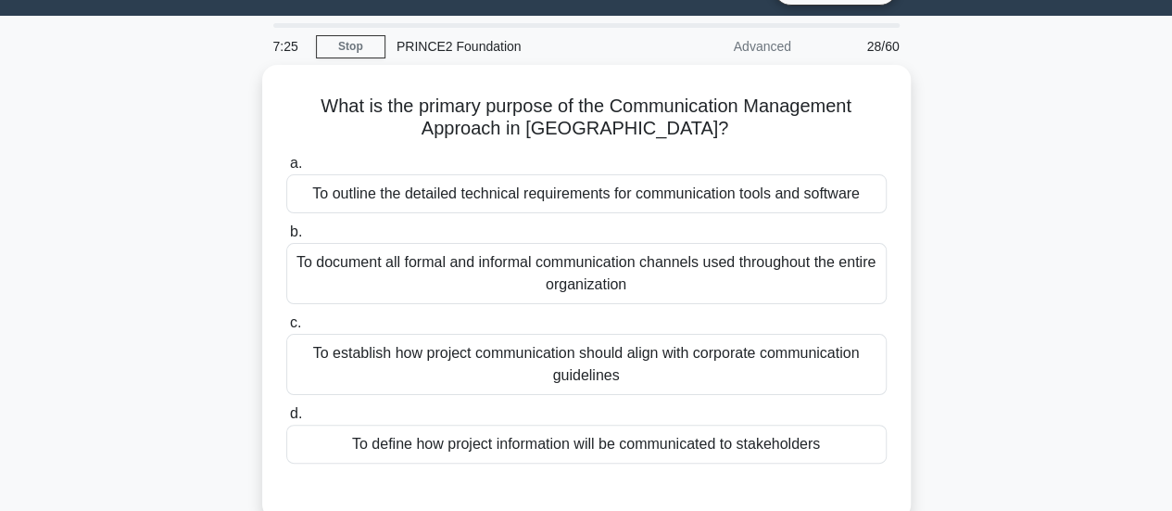
scroll to position [44, 0]
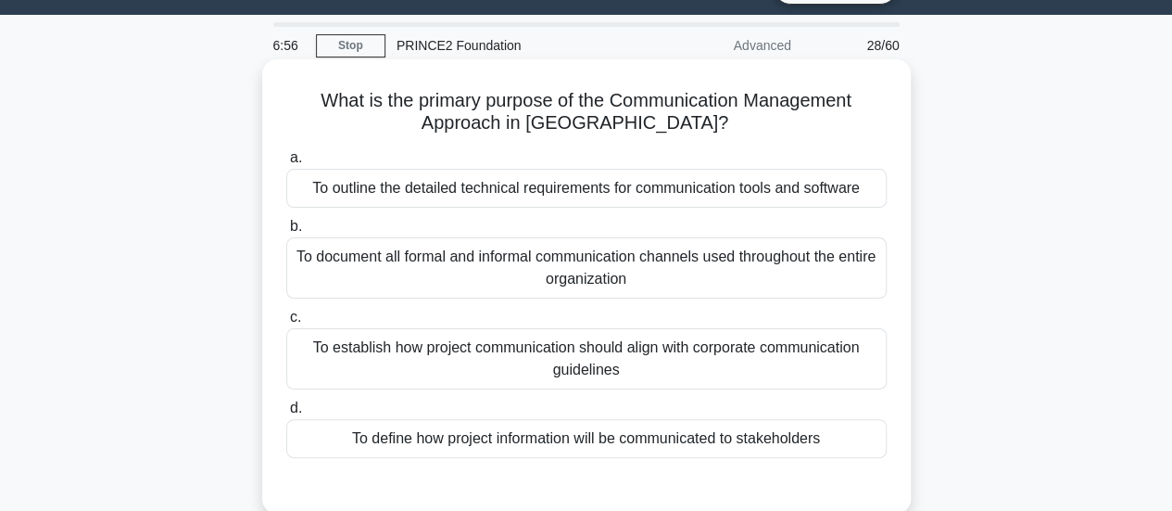
click at [562, 434] on div "To define how project information will be communicated to stakeholders" at bounding box center [586, 438] width 600 height 39
click at [286, 414] on input "d. To define how project information will be communicated to stakeholders" at bounding box center [286, 408] width 0 height 12
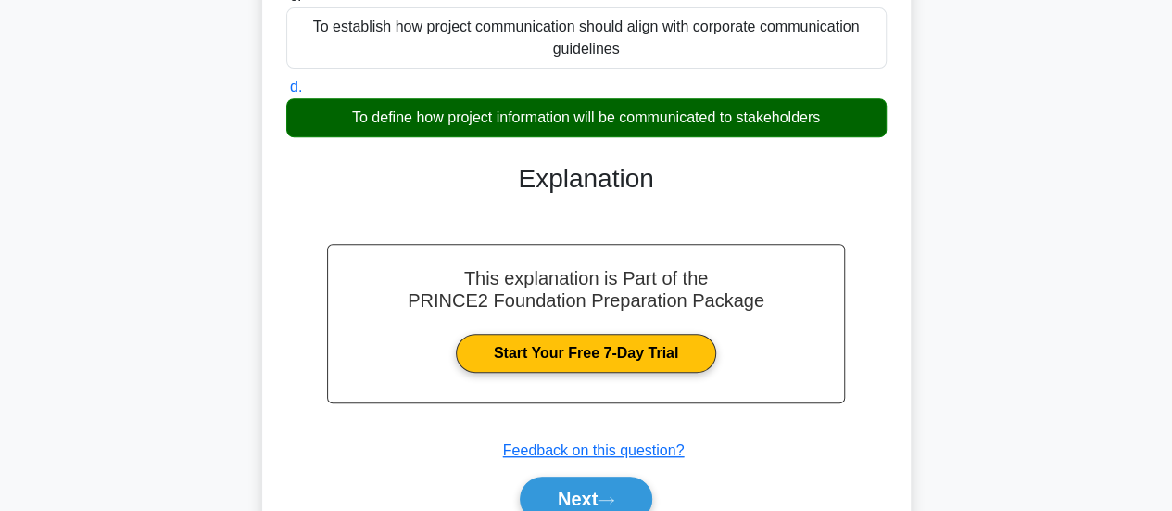
scroll to position [490, 0]
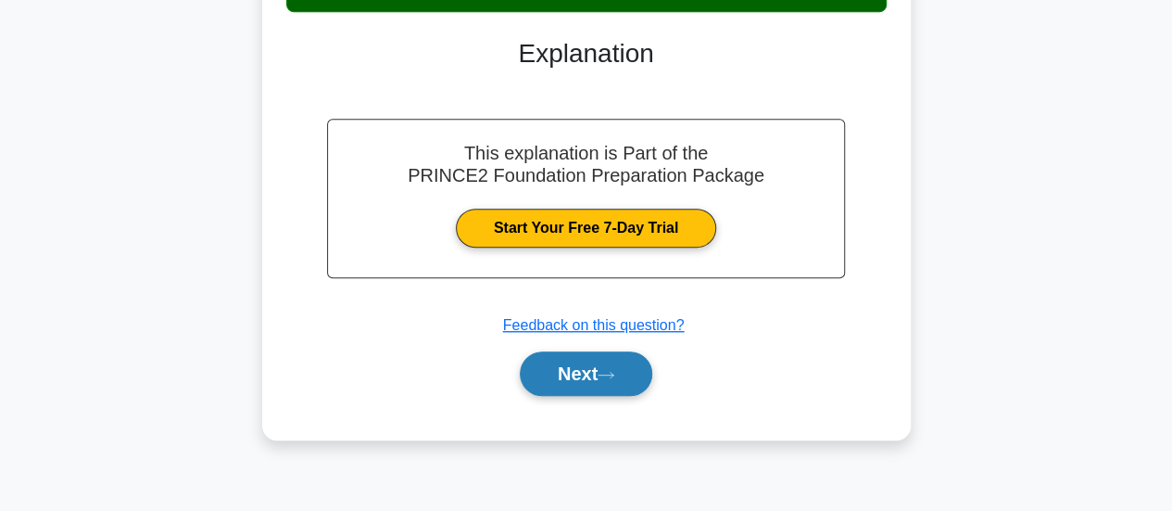
click at [587, 383] on button "Next" at bounding box center [586, 373] width 132 height 44
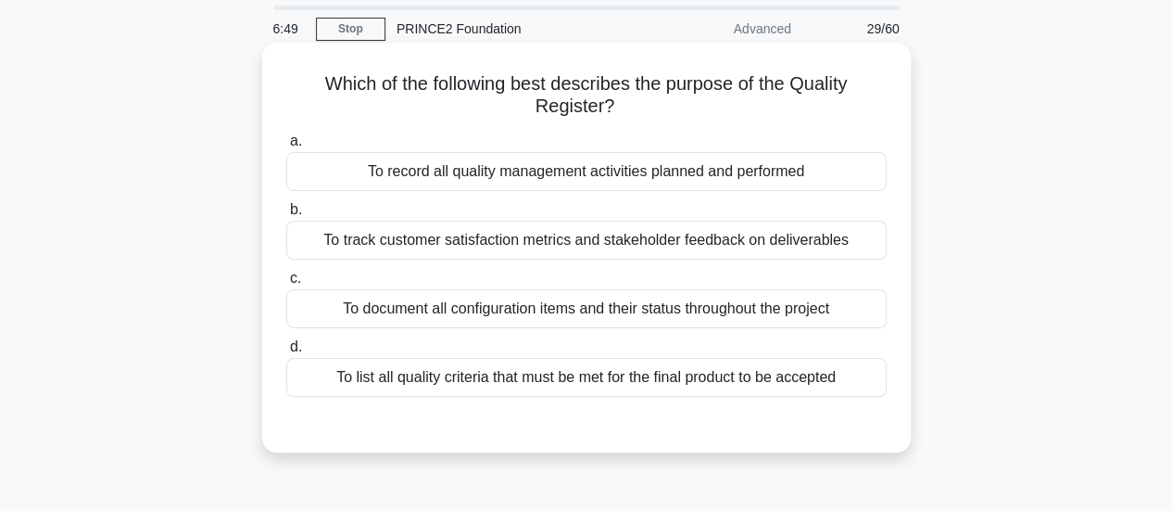
scroll to position [60, 0]
click at [721, 176] on div "To record all quality management activities planned and performed" at bounding box center [586, 172] width 600 height 39
click at [286, 148] on input "a. To record all quality management activities planned and performed" at bounding box center [286, 142] width 0 height 12
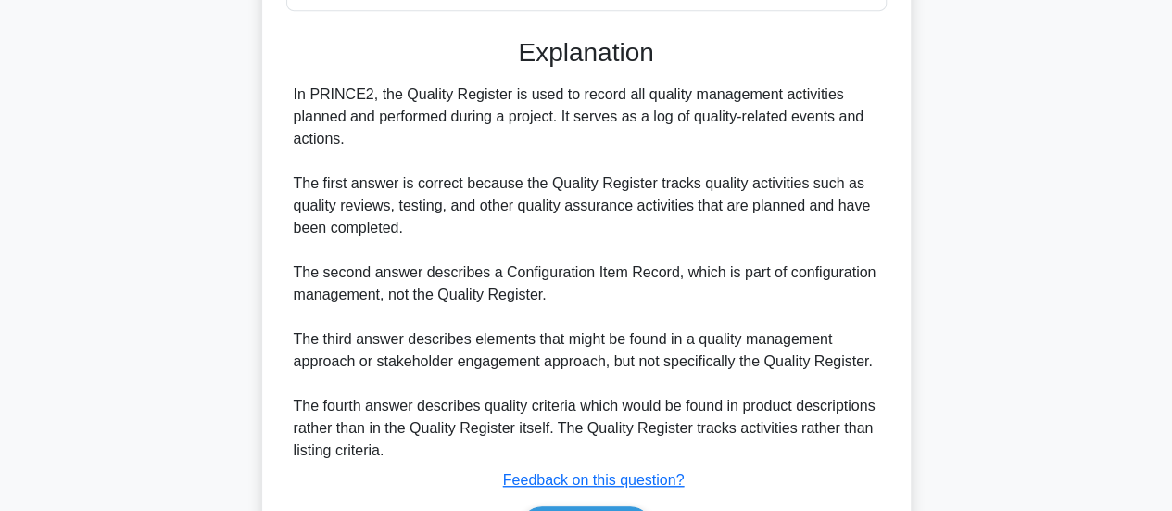
scroll to position [562, 0]
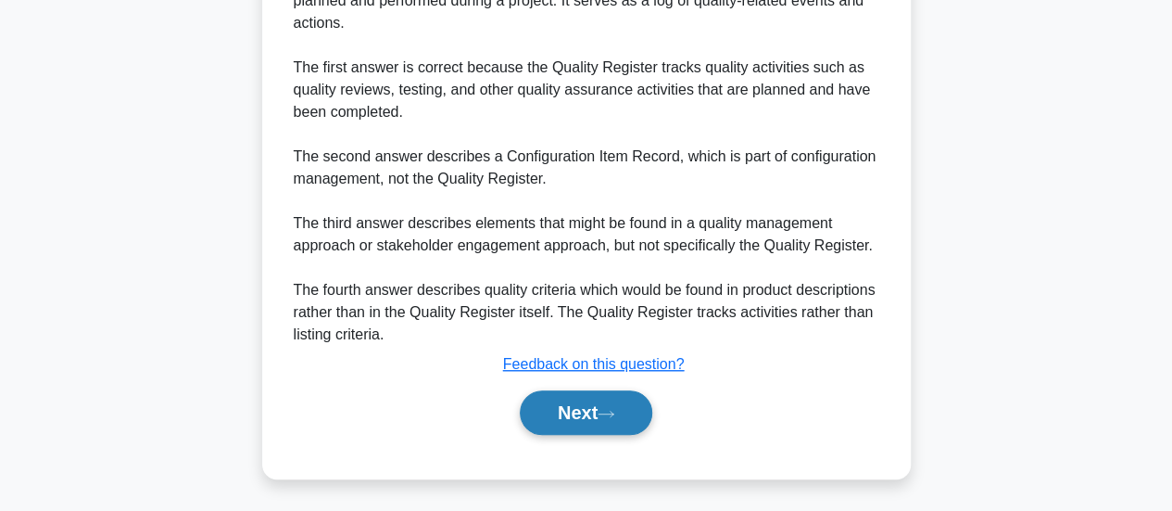
click at [568, 415] on button "Next" at bounding box center [586, 412] width 132 height 44
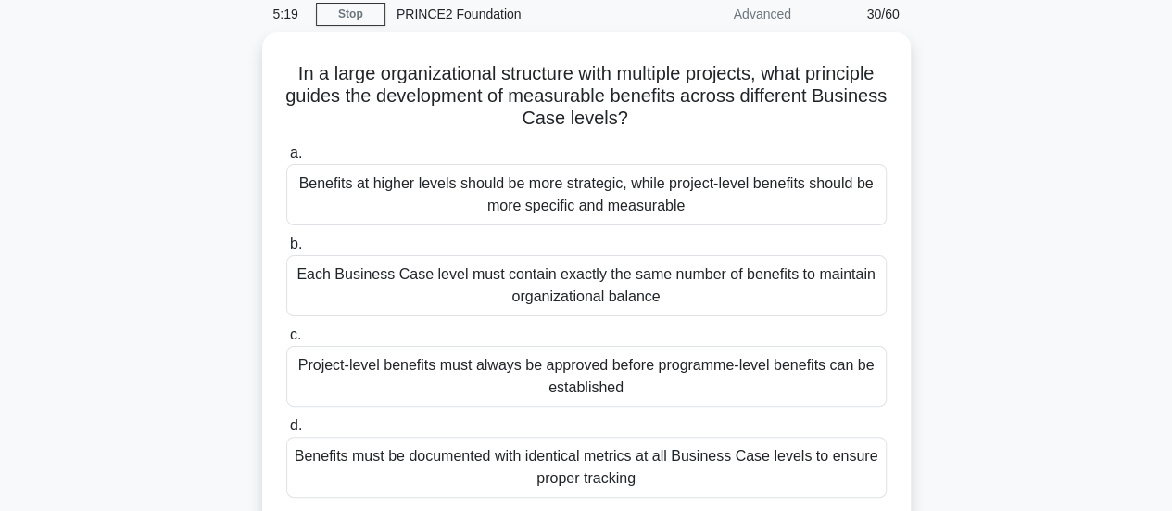
scroll to position [75, 0]
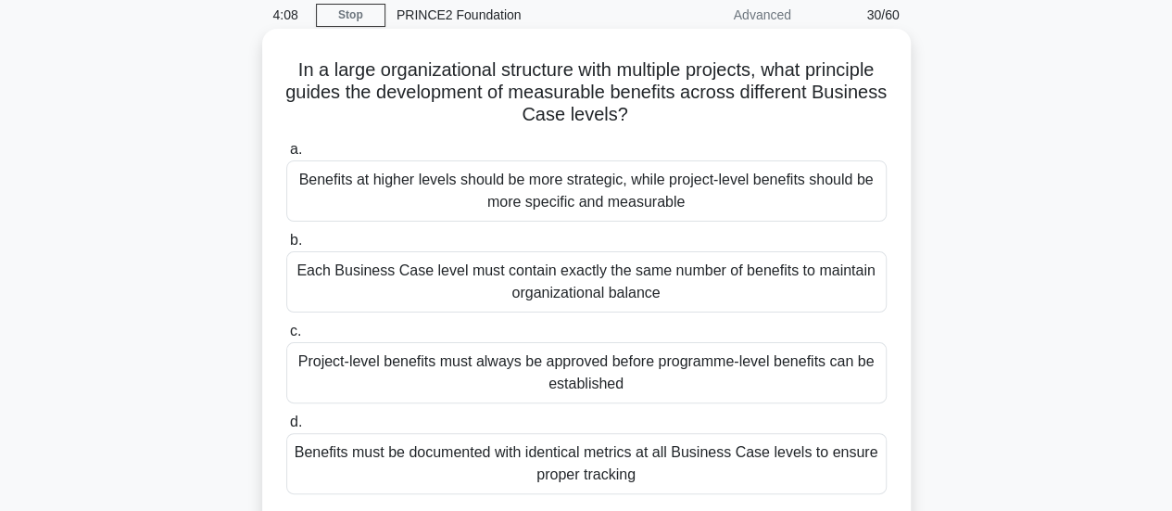
click at [676, 199] on div "Benefits at higher levels should be more strategic, while project-level benefit…" at bounding box center [586, 190] width 600 height 61
click at [286, 156] on input "a. Benefits at higher levels should be more strategic, while project-level bene…" at bounding box center [286, 150] width 0 height 12
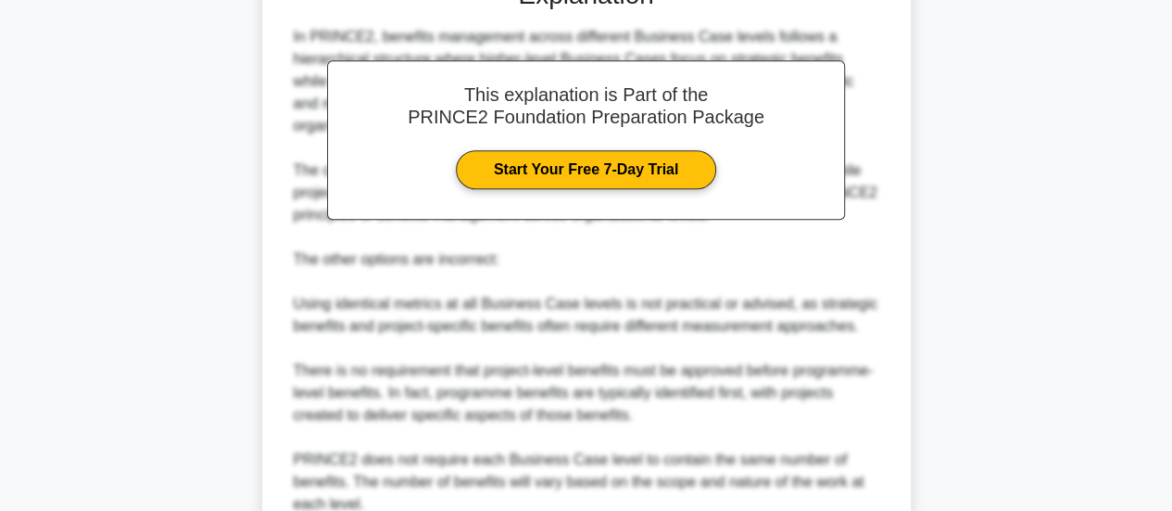
scroll to position [785, 0]
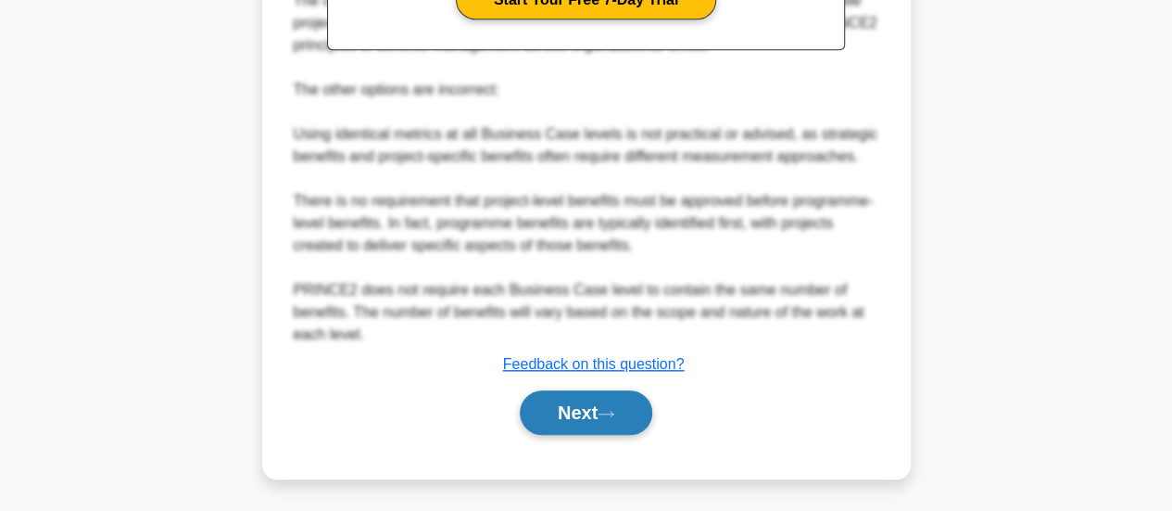
click at [568, 403] on button "Next" at bounding box center [586, 412] width 132 height 44
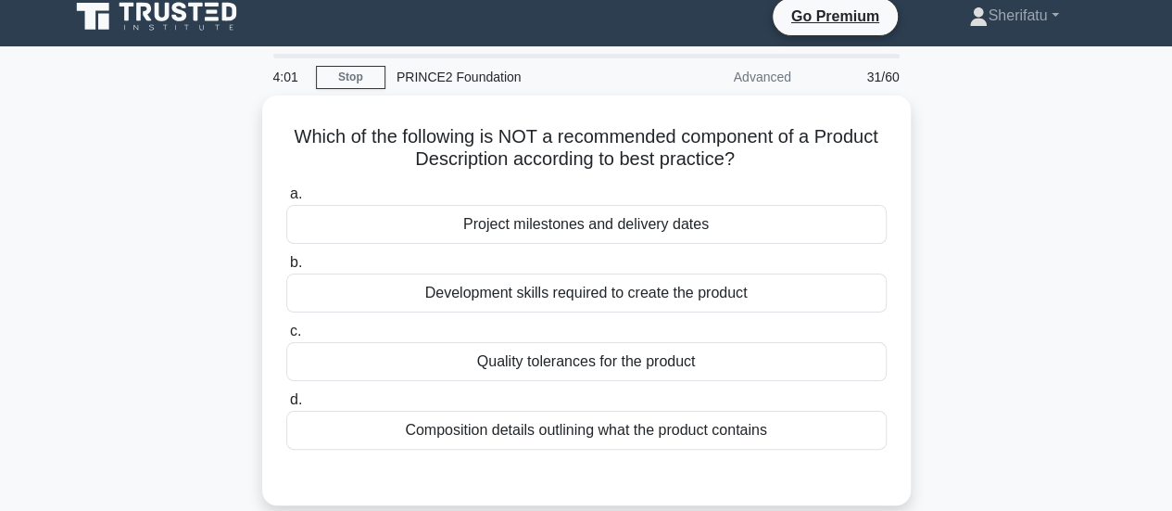
scroll to position [14, 0]
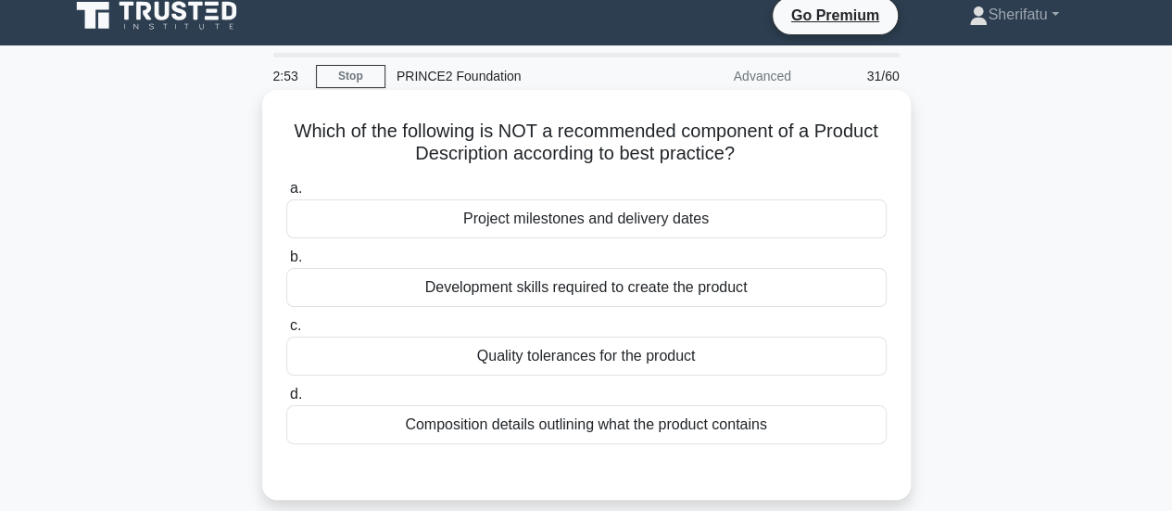
click at [489, 221] on div "Project milestones and delivery dates" at bounding box center [586, 218] width 600 height 39
click at [286, 195] on input "a. Project milestones and delivery dates" at bounding box center [286, 189] width 0 height 12
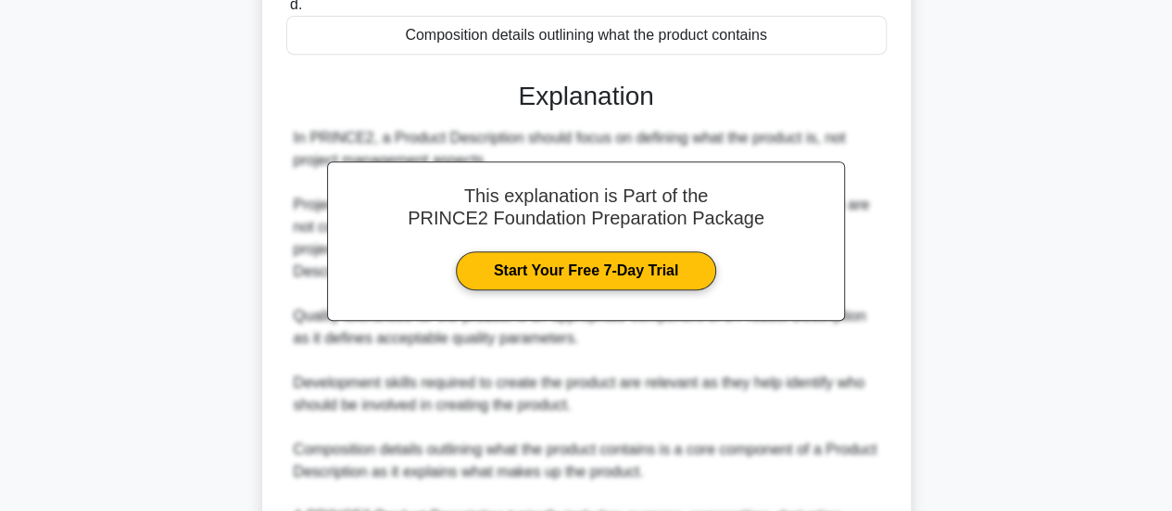
scroll to position [629, 0]
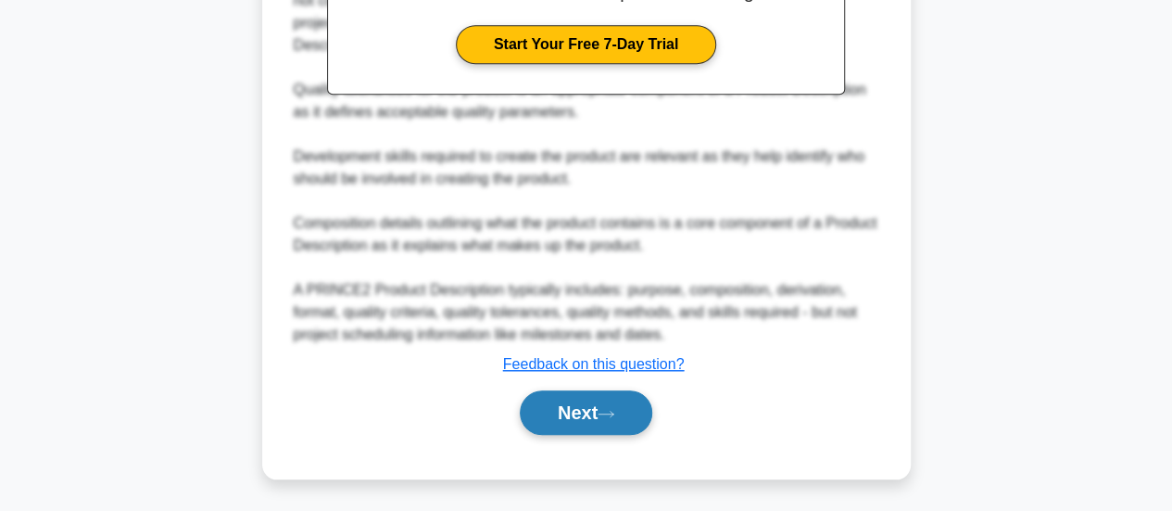
click at [637, 403] on button "Next" at bounding box center [586, 412] width 132 height 44
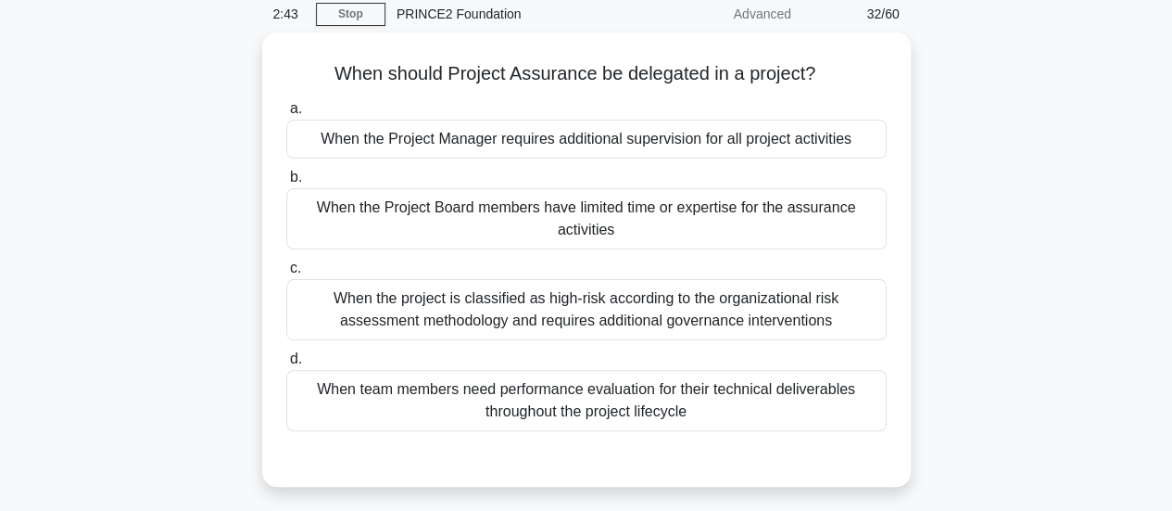
scroll to position [74, 0]
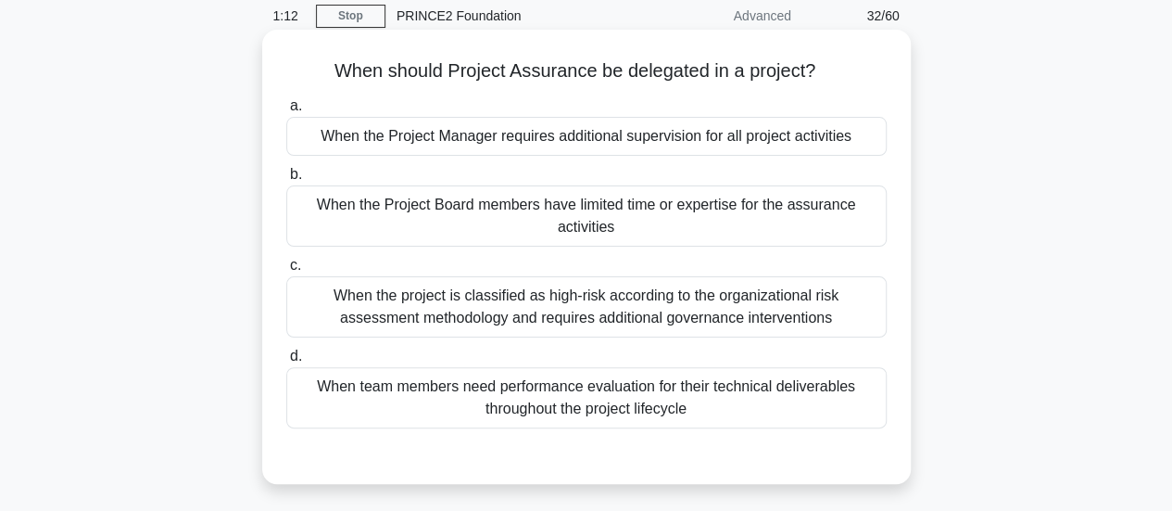
click at [564, 216] on div "When the Project Board members have limited time or expertise for the assurance…" at bounding box center [586, 215] width 600 height 61
click at [286, 181] on input "b. When the Project Board members have limited time or expertise for the assura…" at bounding box center [286, 175] width 0 height 12
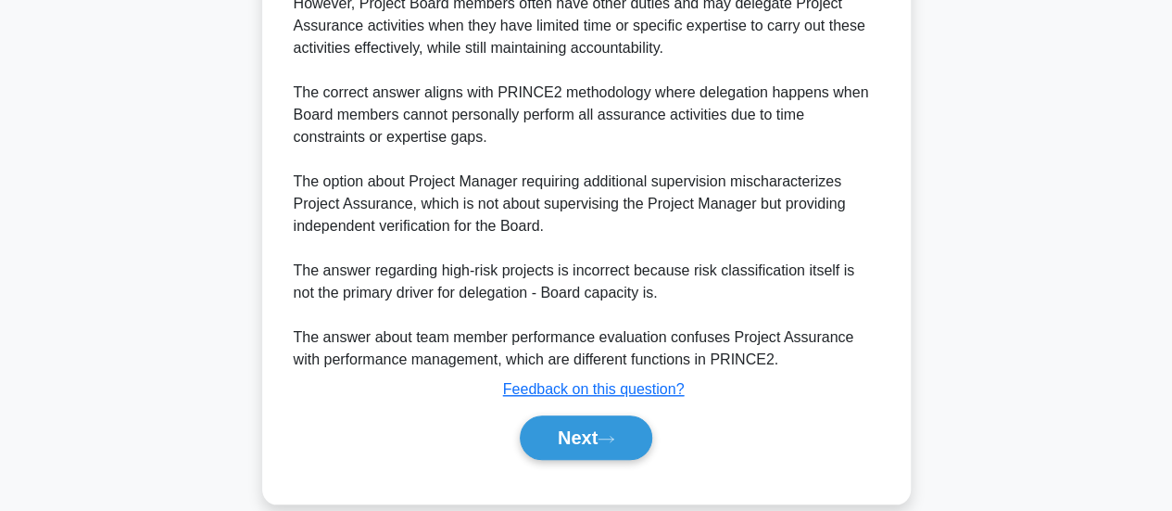
scroll to position [608, 0]
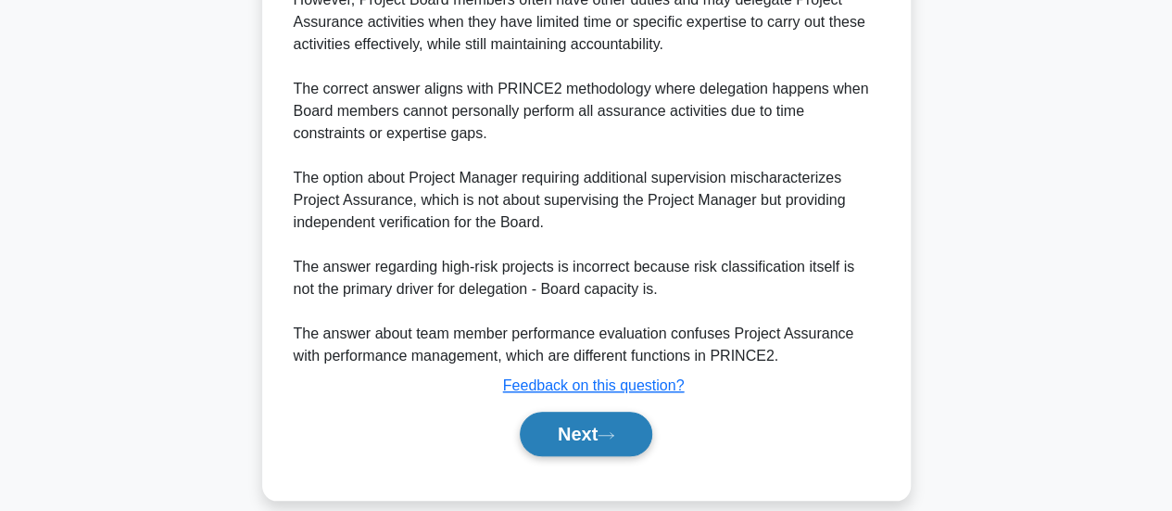
click at [545, 440] on button "Next" at bounding box center [586, 433] width 132 height 44
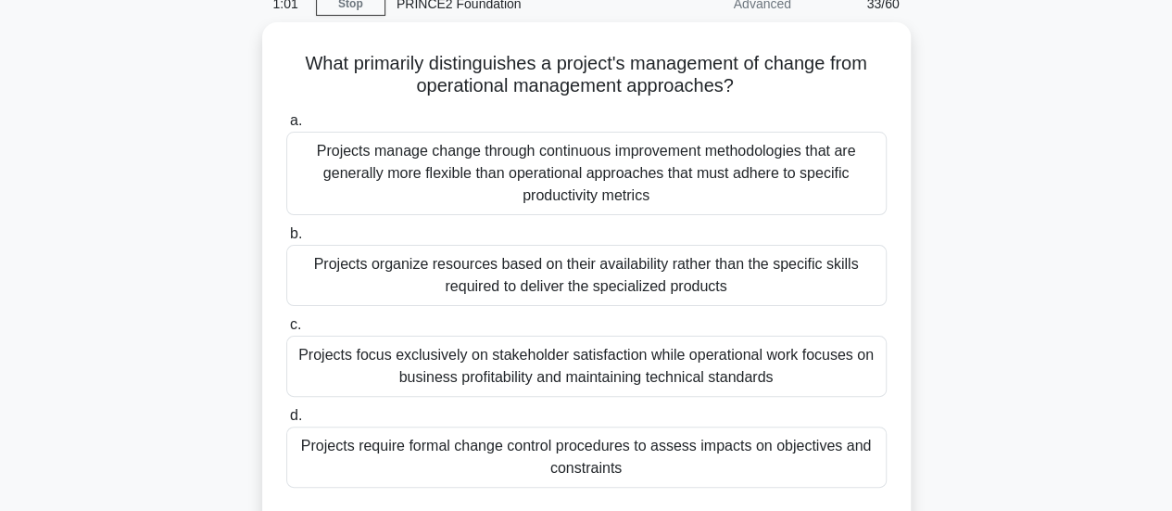
scroll to position [85, 0]
click at [545, 440] on div "Projects require formal change control procedures to assess impacts on objectiv…" at bounding box center [586, 457] width 600 height 61
click at [286, 423] on input "d. Projects require formal change control procedures to assess impacts on objec…" at bounding box center [286, 416] width 0 height 12
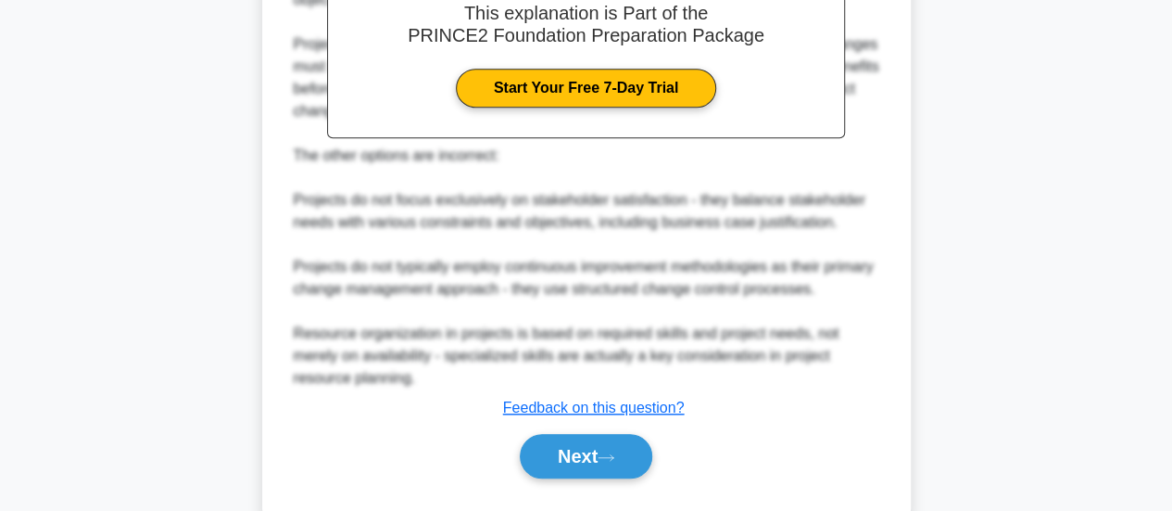
scroll to position [740, 0]
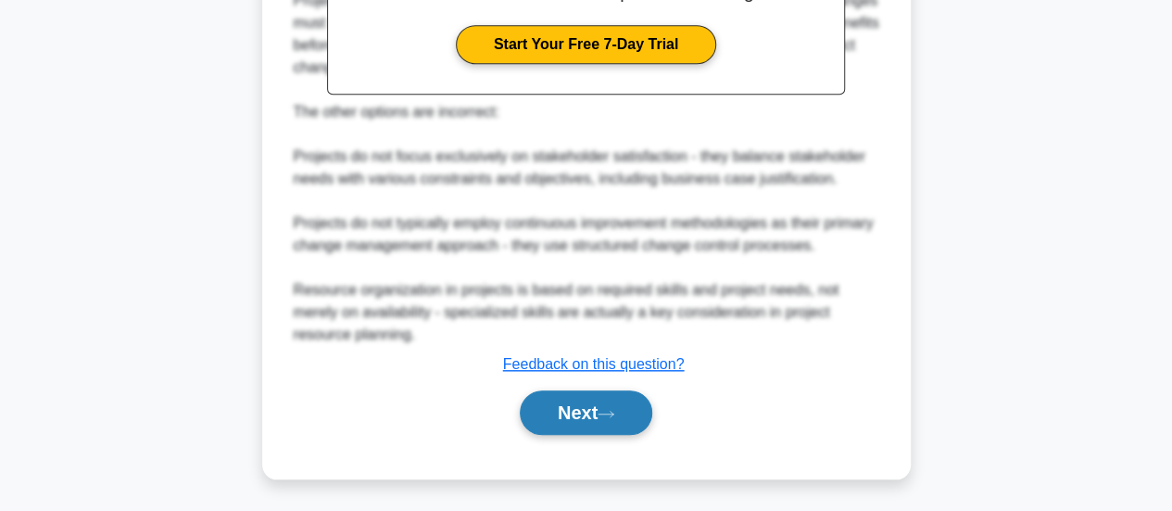
click at [556, 423] on button "Next" at bounding box center [586, 412] width 132 height 44
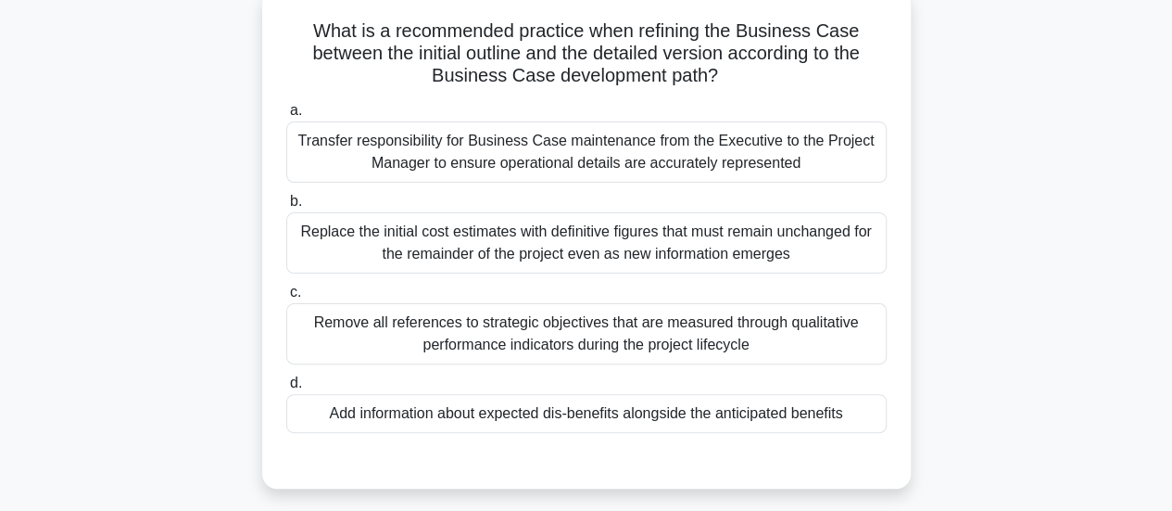
scroll to position [118, 0]
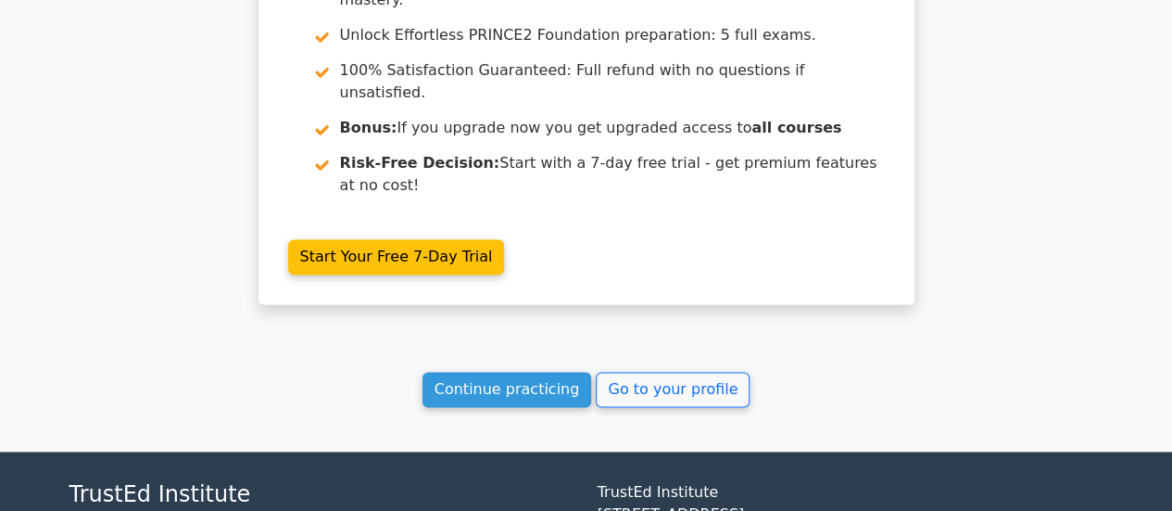
scroll to position [4640, 0]
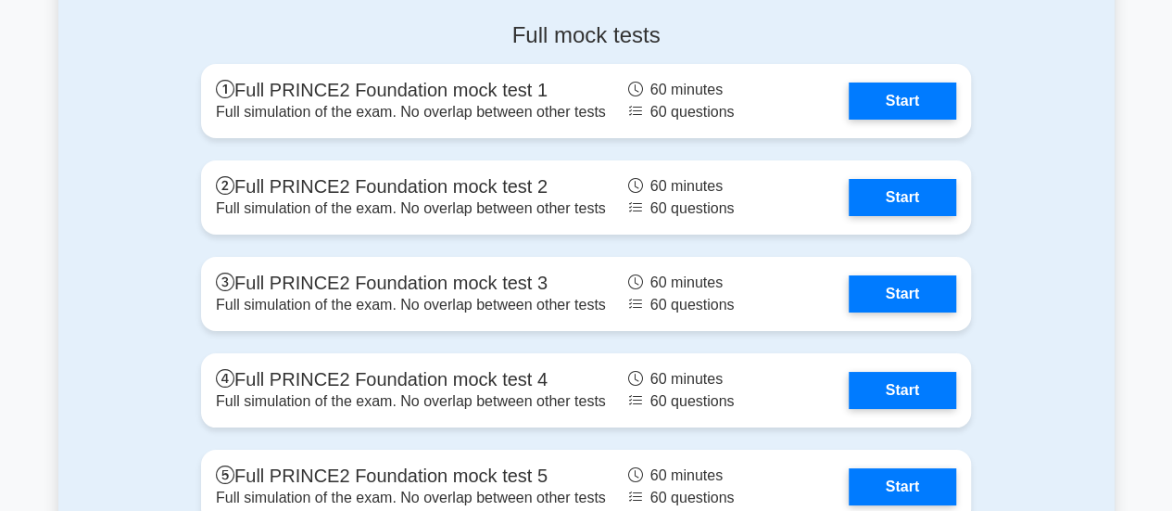
scroll to position [3360, 0]
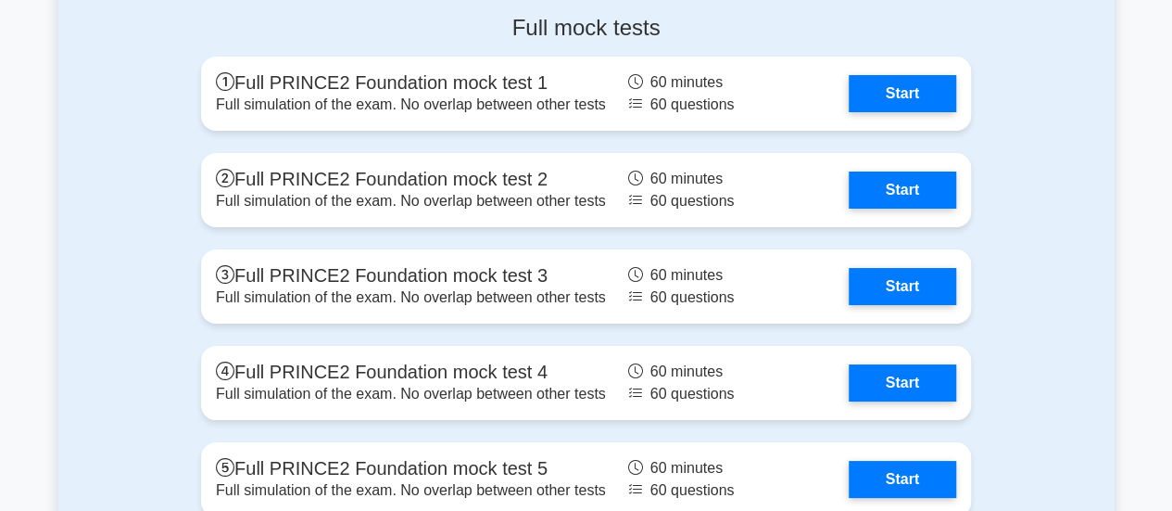
click at [525, 230] on div "Full mock tests Full PRINCE2 Foundation mock test 1 Full simulation of the exam…" at bounding box center [586, 269] width 792 height 538
